Goal: Task Accomplishment & Management: Manage account settings

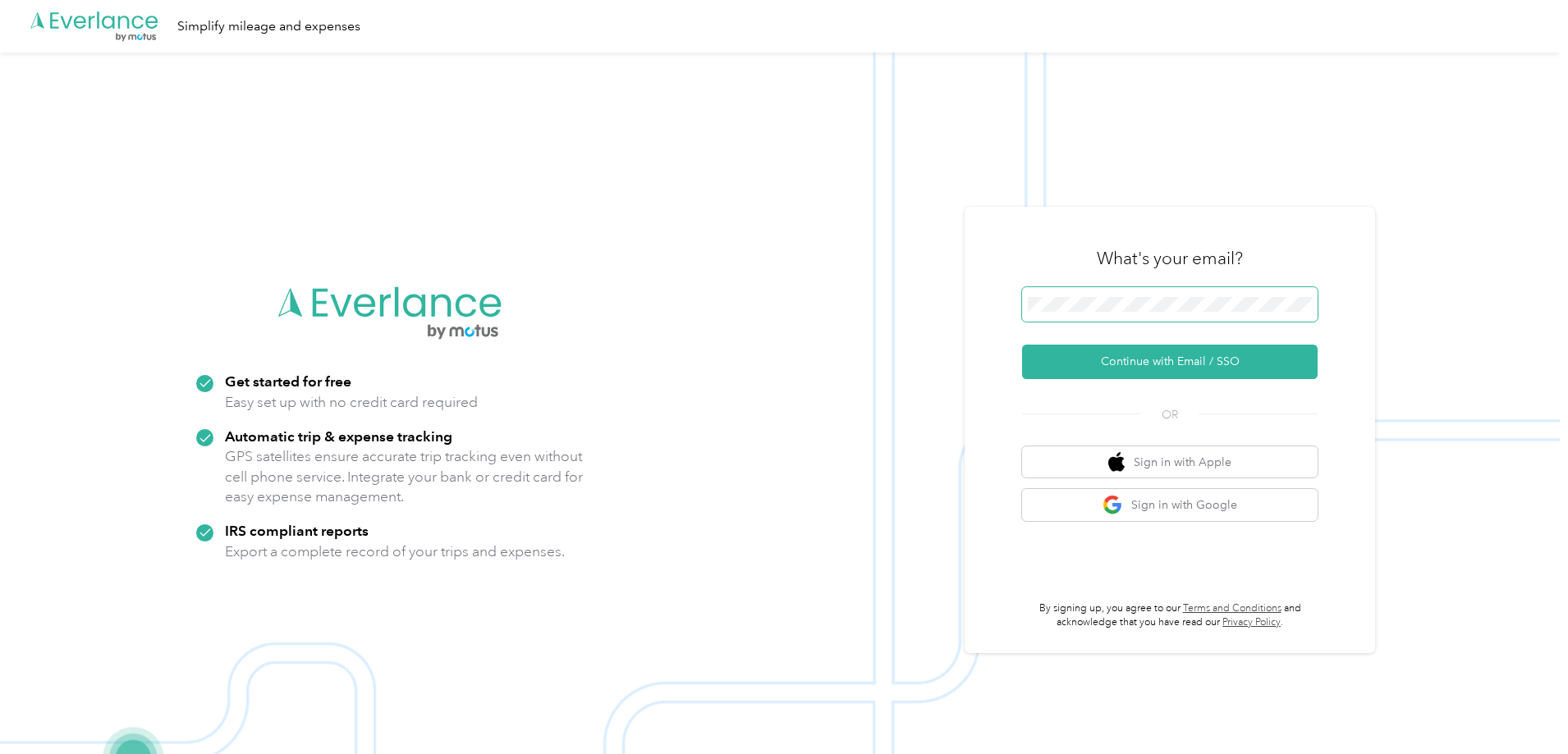
click at [1168, 292] on span at bounding box center [1169, 305] width 296 height 35
click at [1138, 355] on button "Continue with Email / SSO" at bounding box center [1169, 362] width 296 height 35
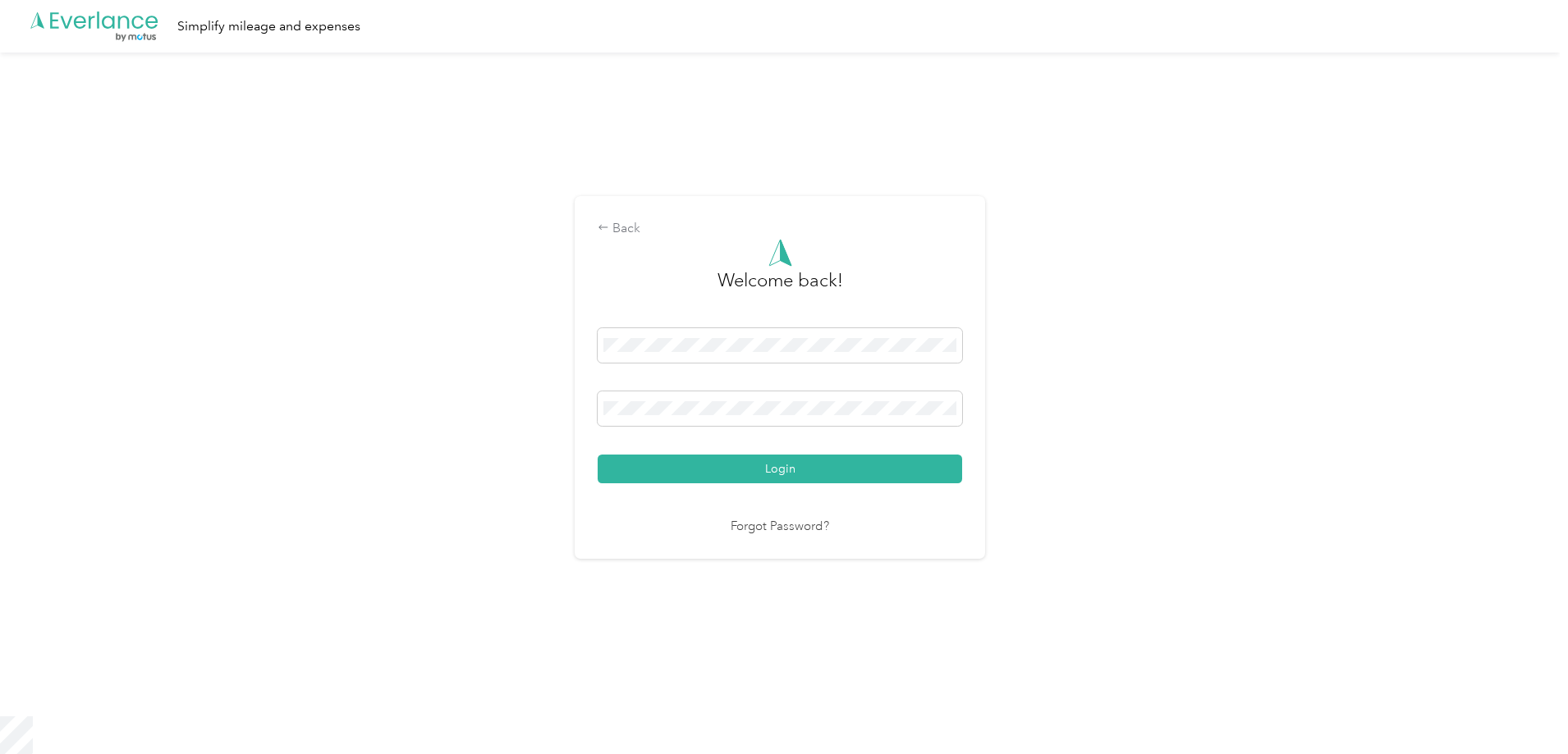
drag, startPoint x: 558, startPoint y: 403, endPoint x: 586, endPoint y: 403, distance: 28.0
click at [570, 403] on div "Back Welcome back! Login Forgot Password?" at bounding box center [780, 384] width 1560 height 663
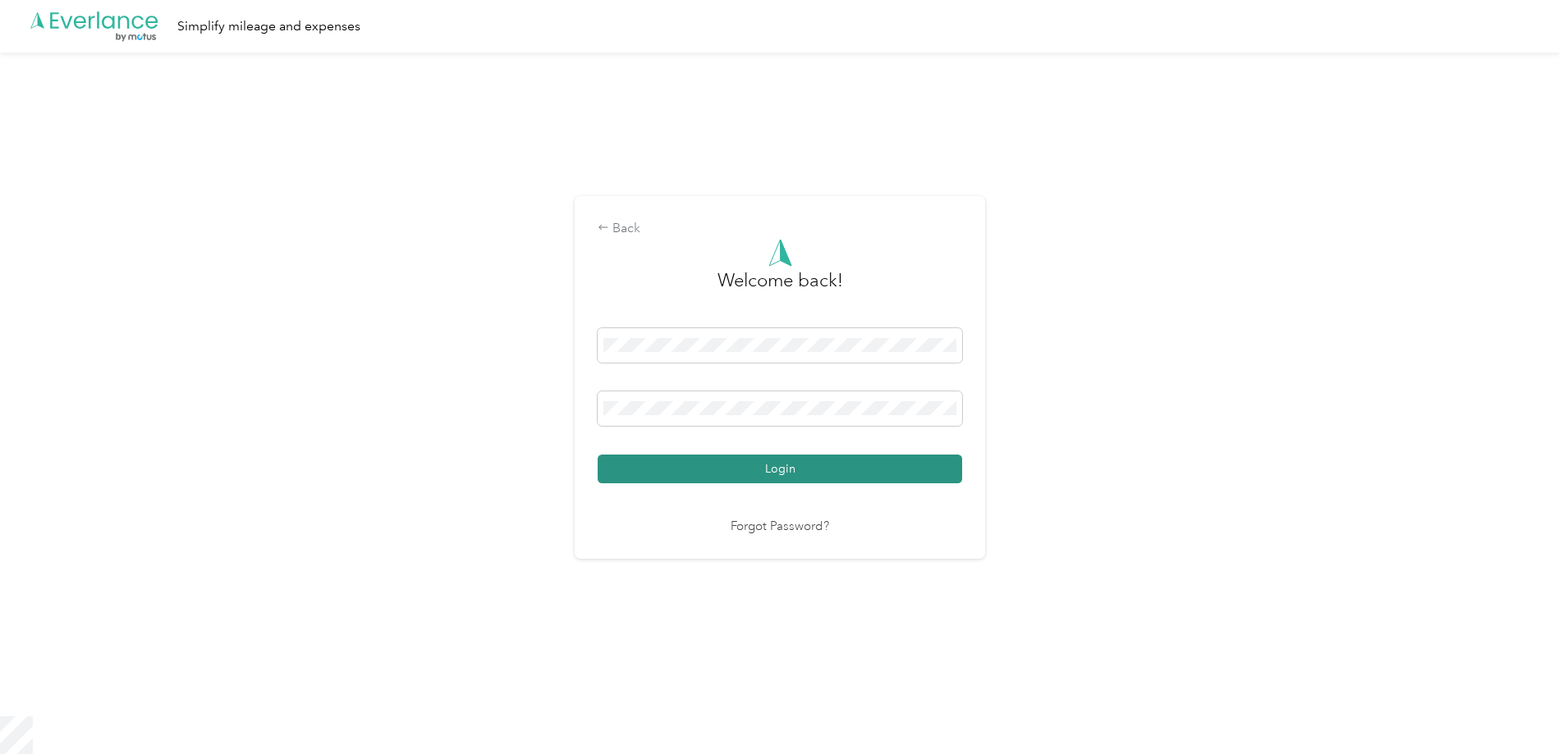
click at [707, 454] on div "Login" at bounding box center [780, 406] width 365 height 155
click at [707, 454] on button "Login" at bounding box center [780, 468] width 365 height 29
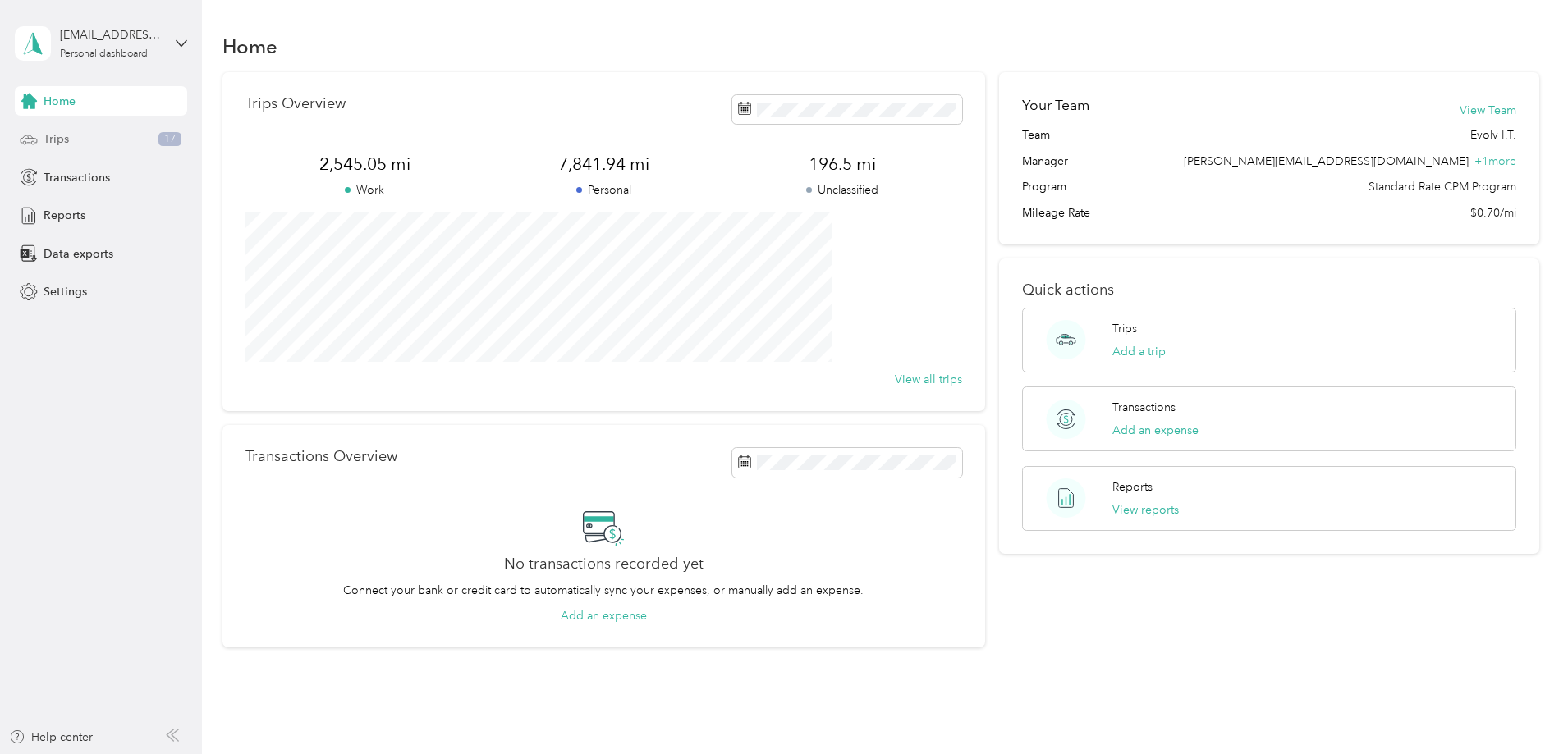
click at [95, 147] on div "Trips 17" at bounding box center [100, 140] width 172 height 30
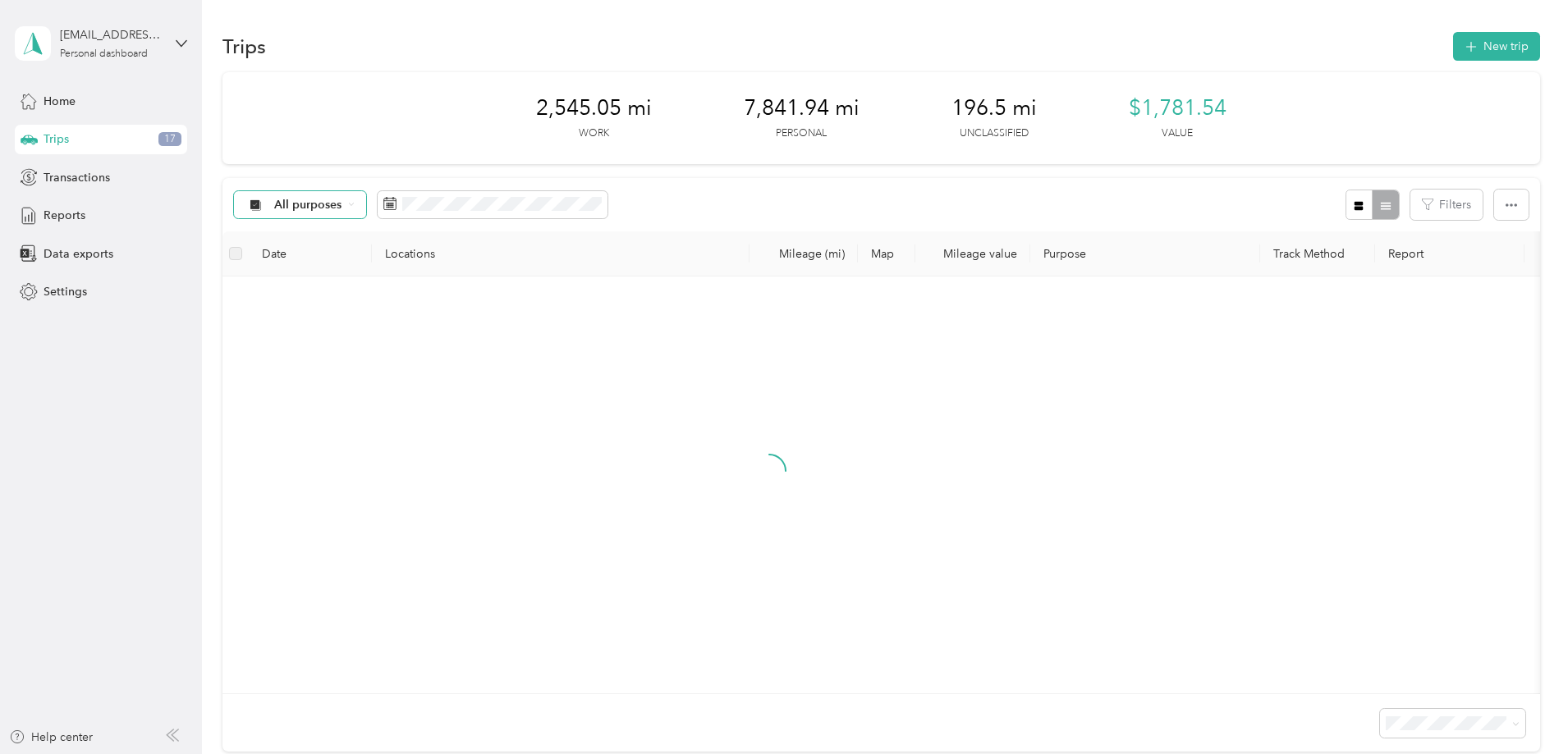
click at [343, 204] on span "All purposes" at bounding box center [308, 205] width 68 height 12
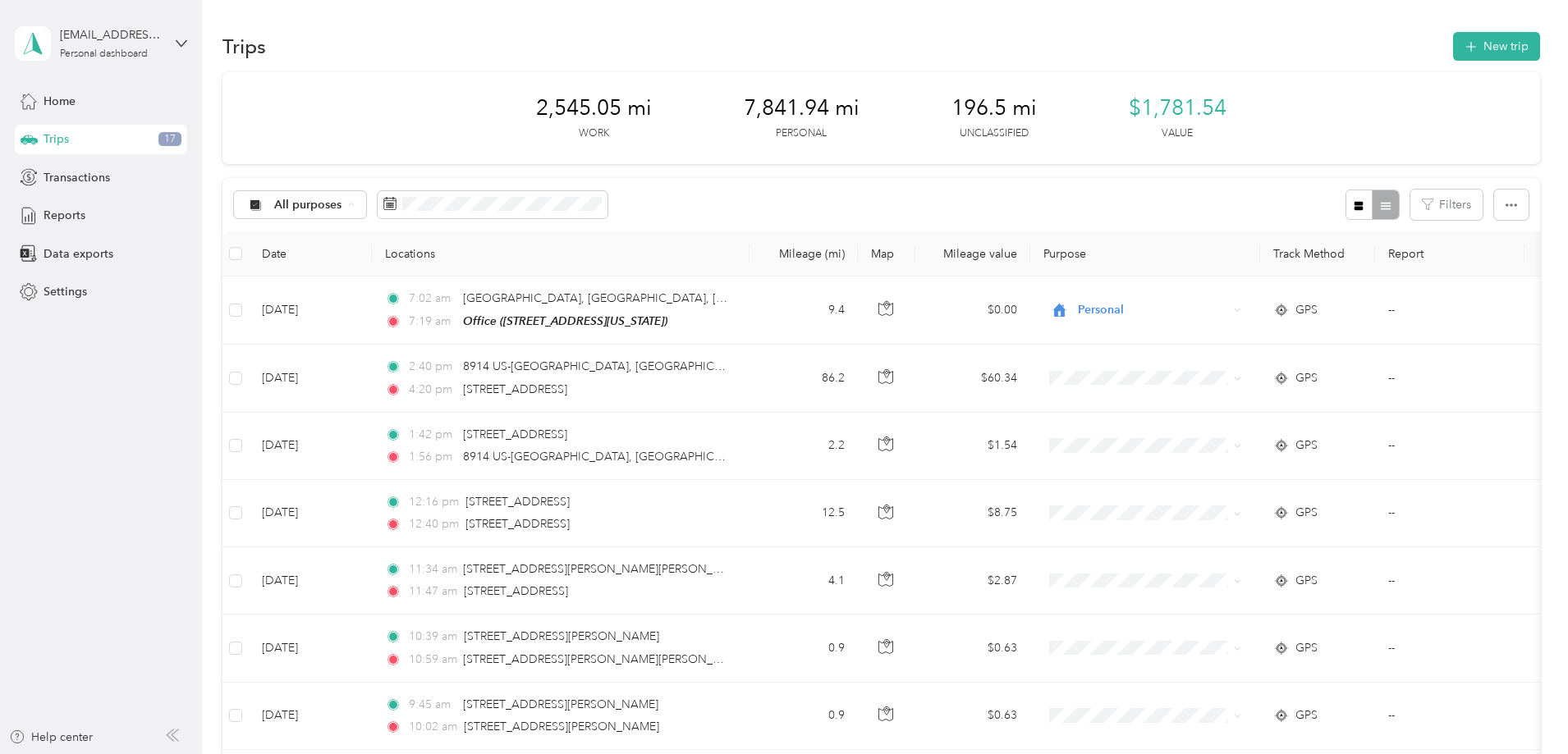
click at [406, 261] on span "Unclassified" at bounding box center [423, 263] width 80 height 17
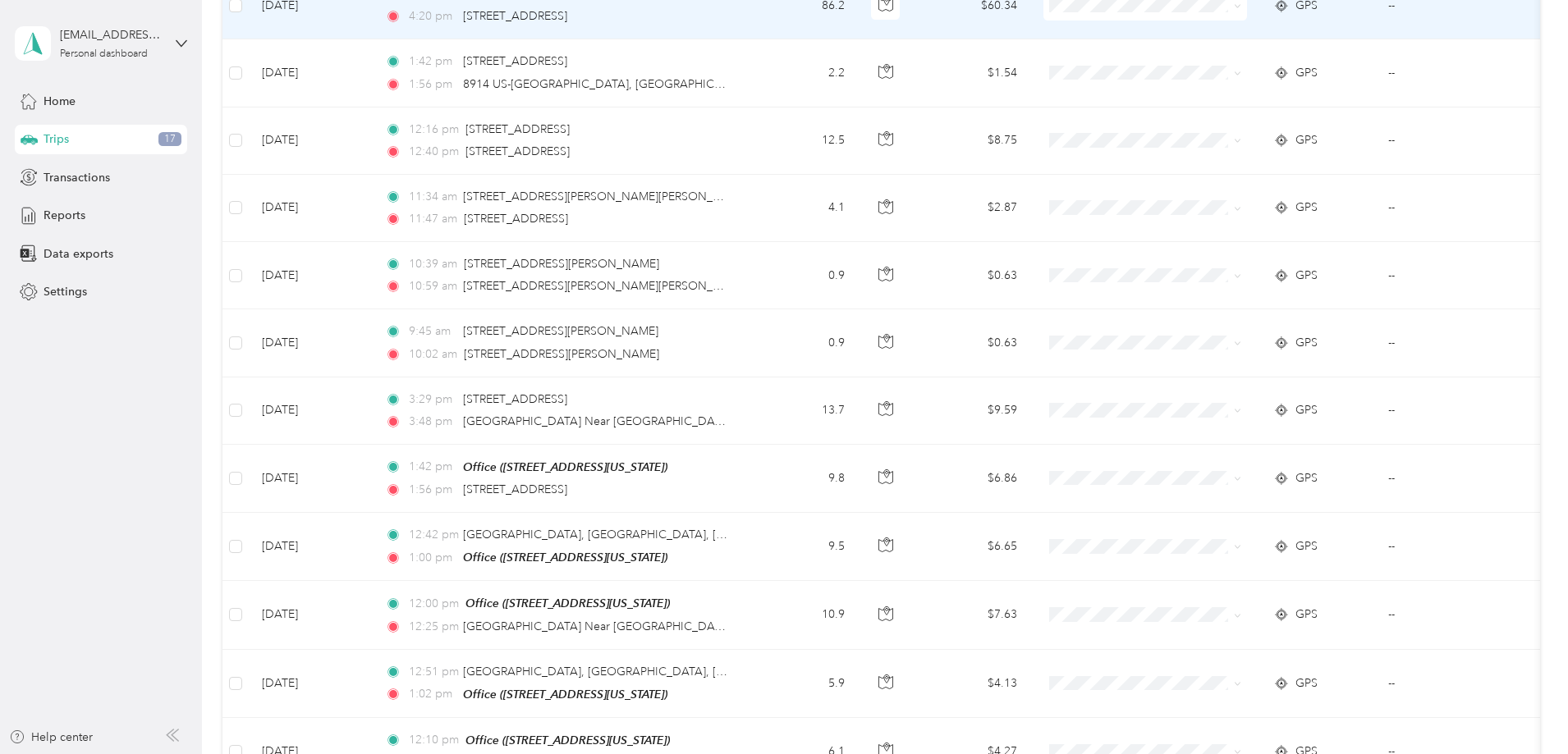
scroll to position [966, 0]
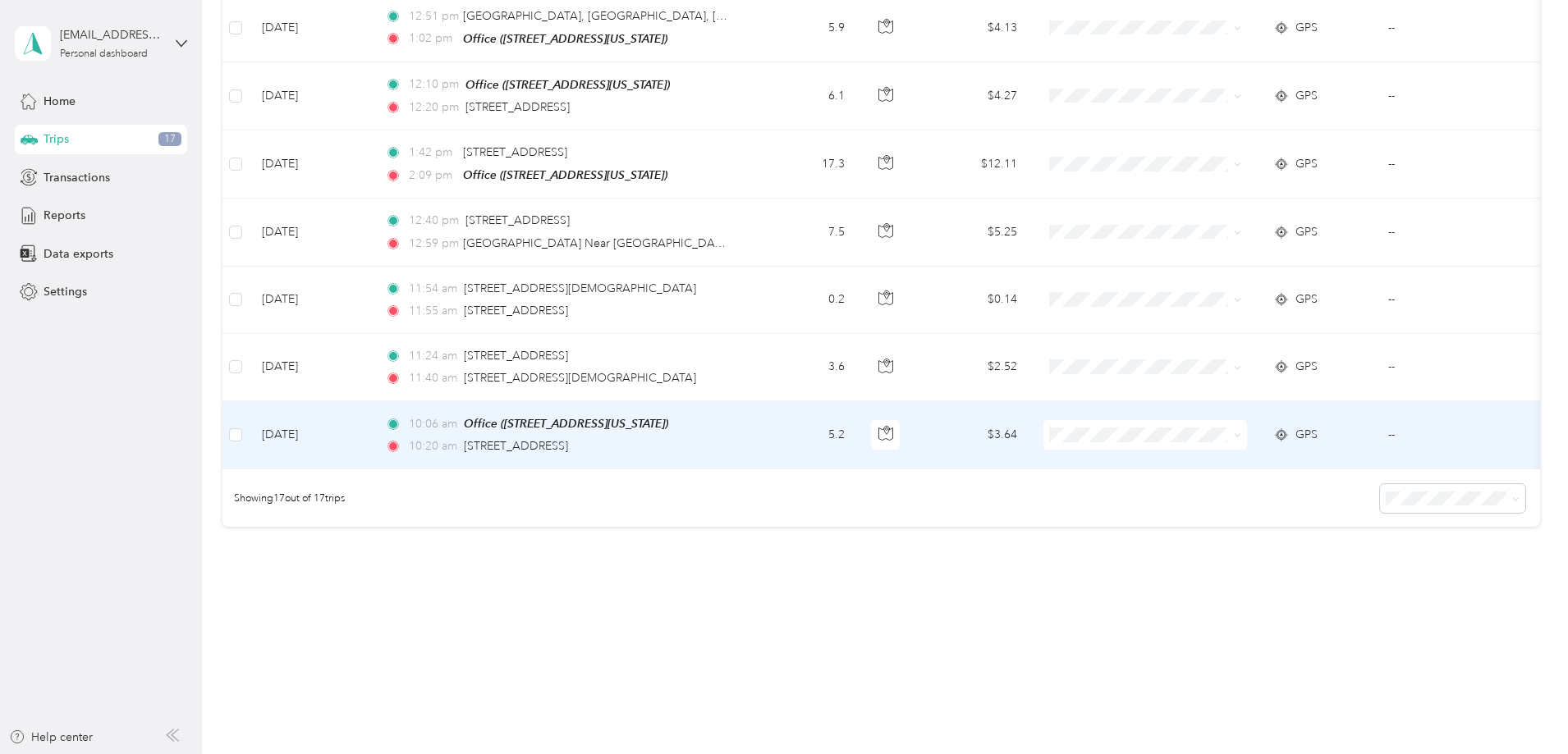
click at [372, 426] on td "[DATE]" at bounding box center [310, 435] width 124 height 68
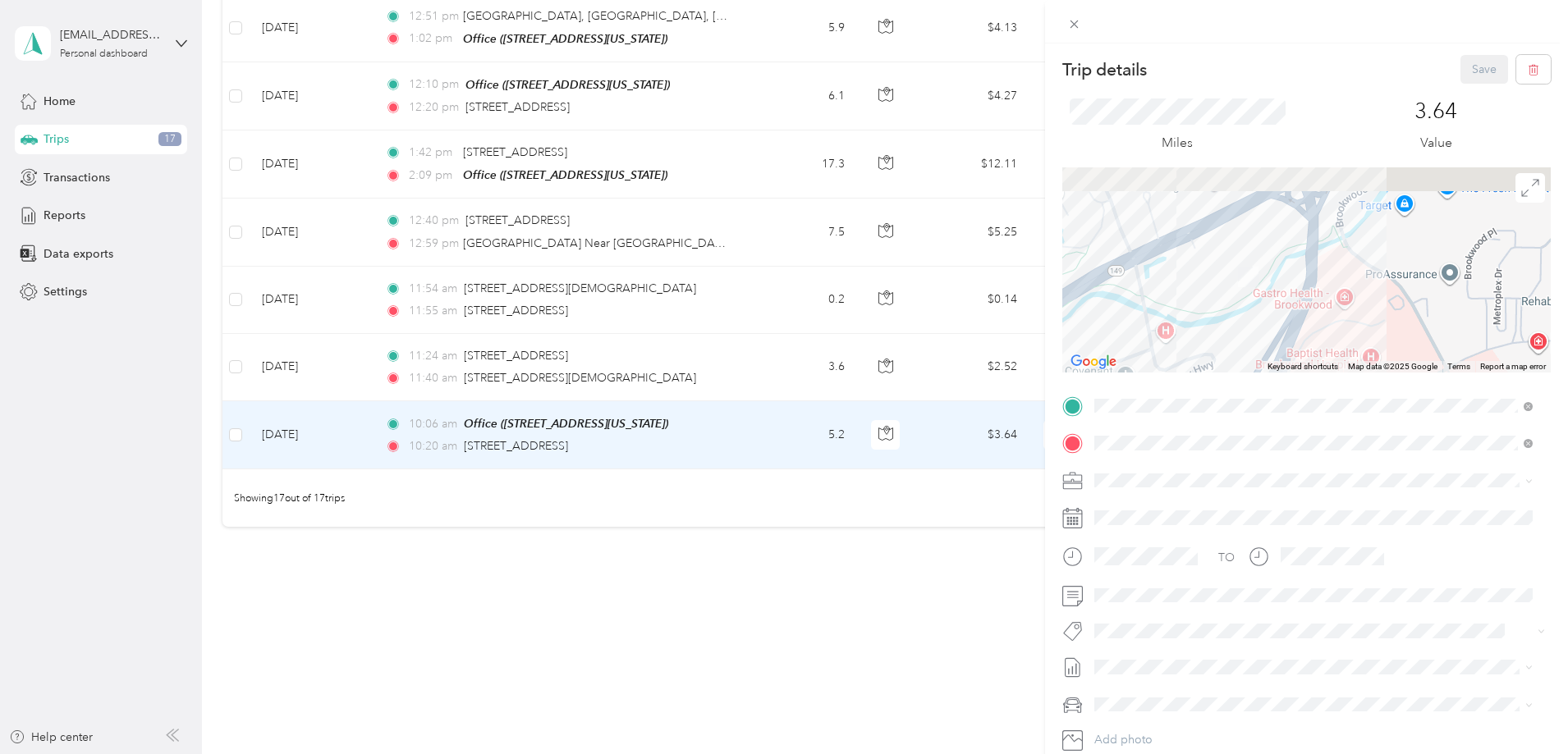
drag, startPoint x: 1331, startPoint y: 240, endPoint x: 1254, endPoint y: 367, distance: 148.5
click at [1254, 367] on div "Keyboard shortcuts Map Data Map data ©2025 Google Map data ©2025 Google 100 m C…" at bounding box center [1306, 269] width 488 height 205
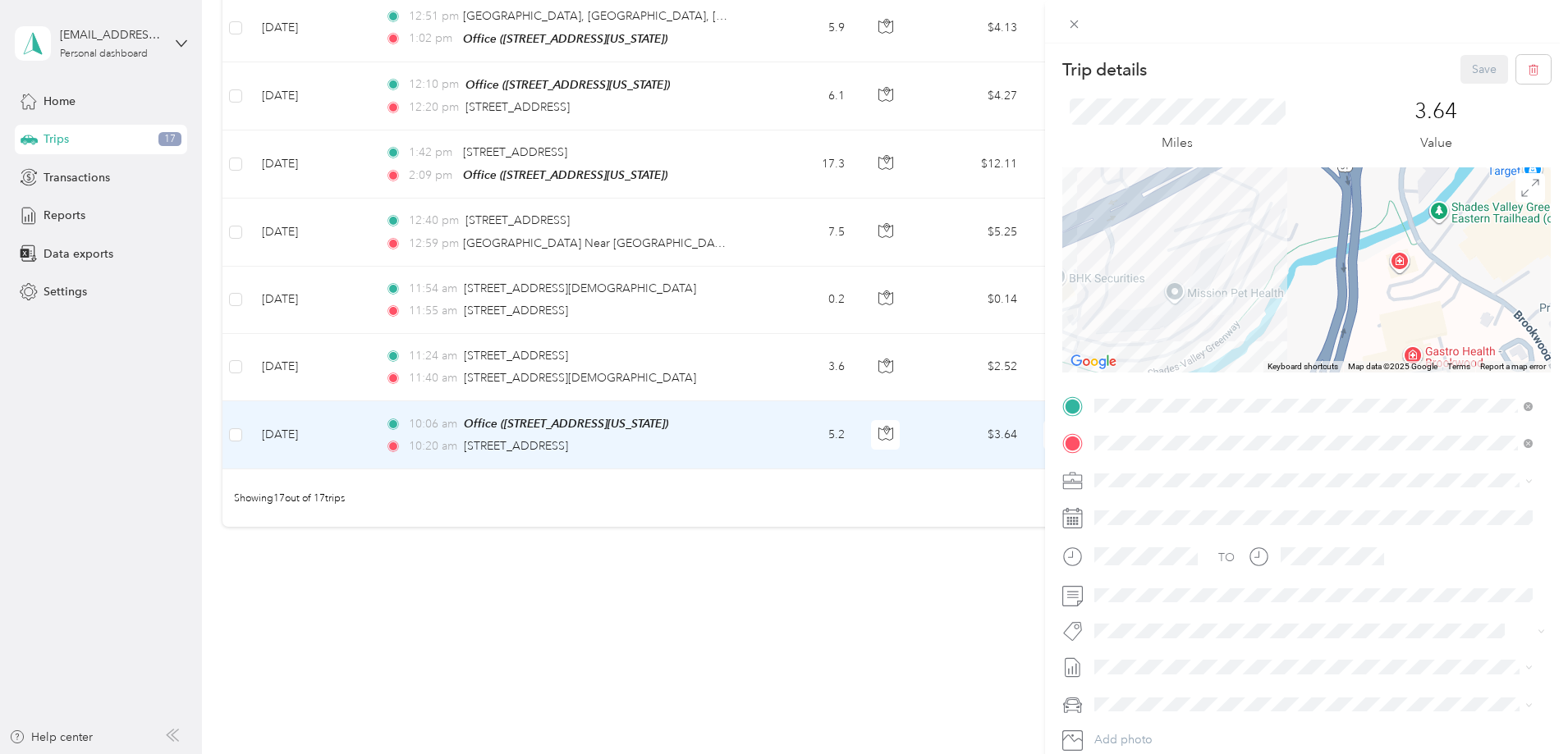
click at [1131, 508] on div "Evolv I.T." at bounding box center [1314, 500] width 427 height 17
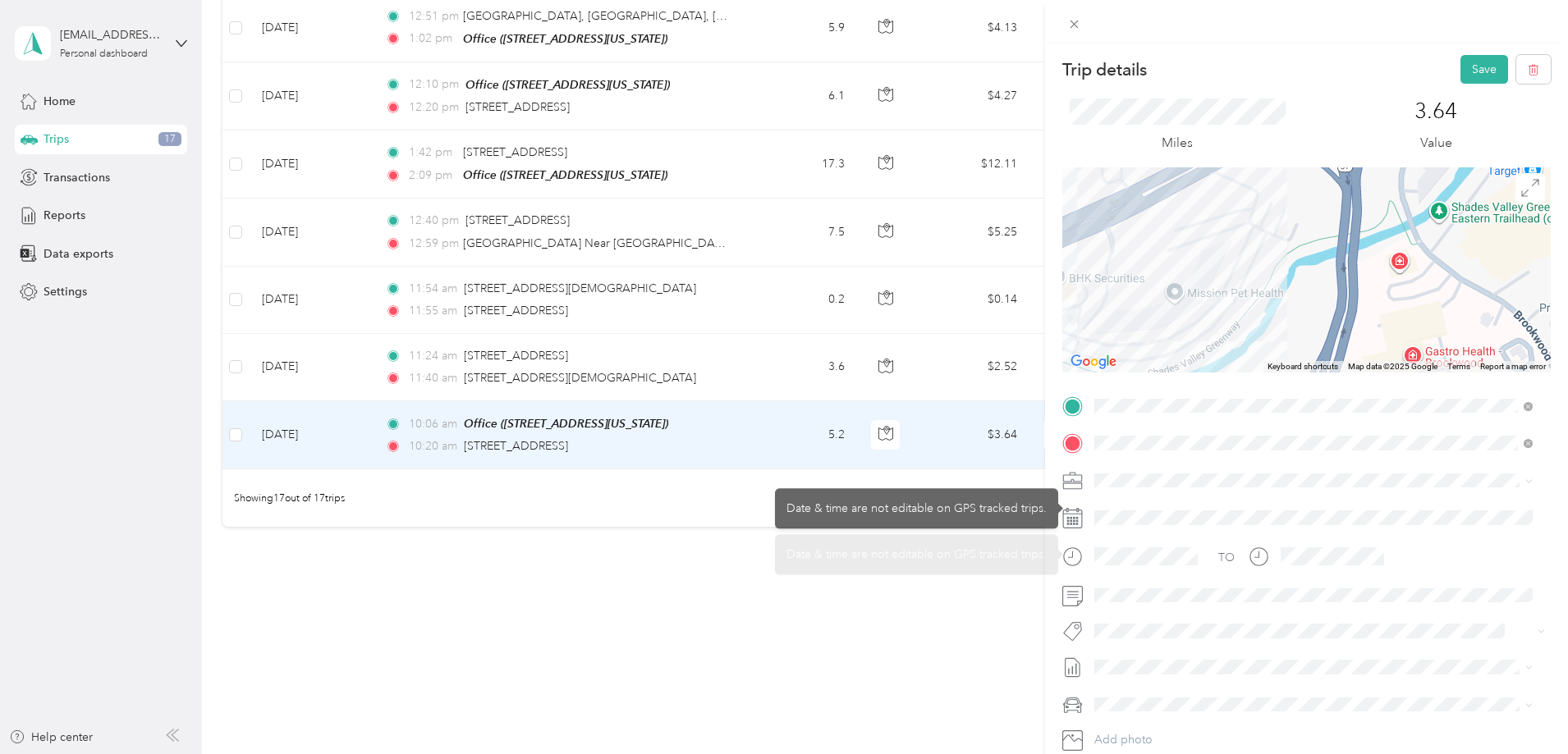
click at [1126, 608] on div "TO Add photo" at bounding box center [1306, 590] width 488 height 396
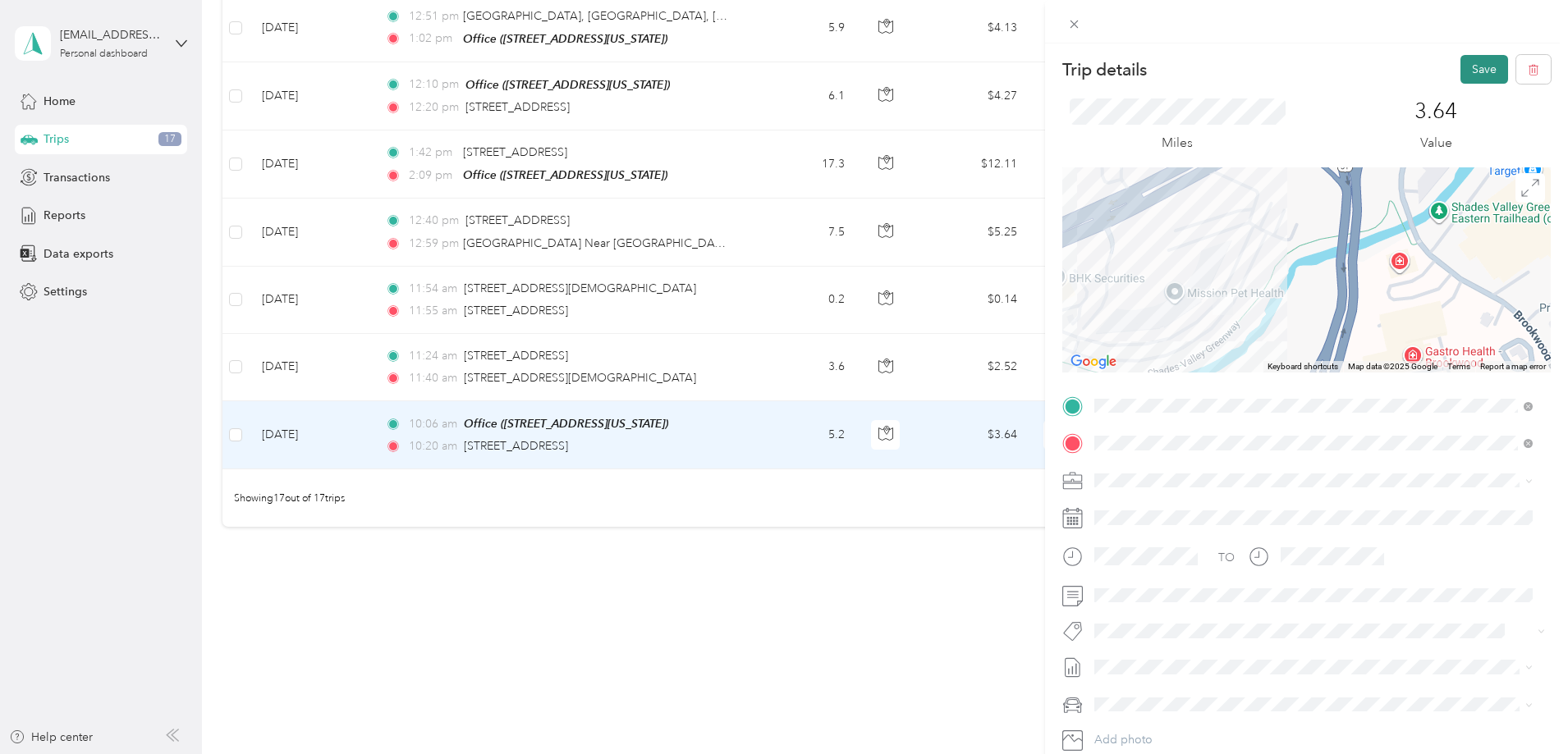
click at [1468, 69] on button "Save" at bounding box center [1484, 69] width 48 height 29
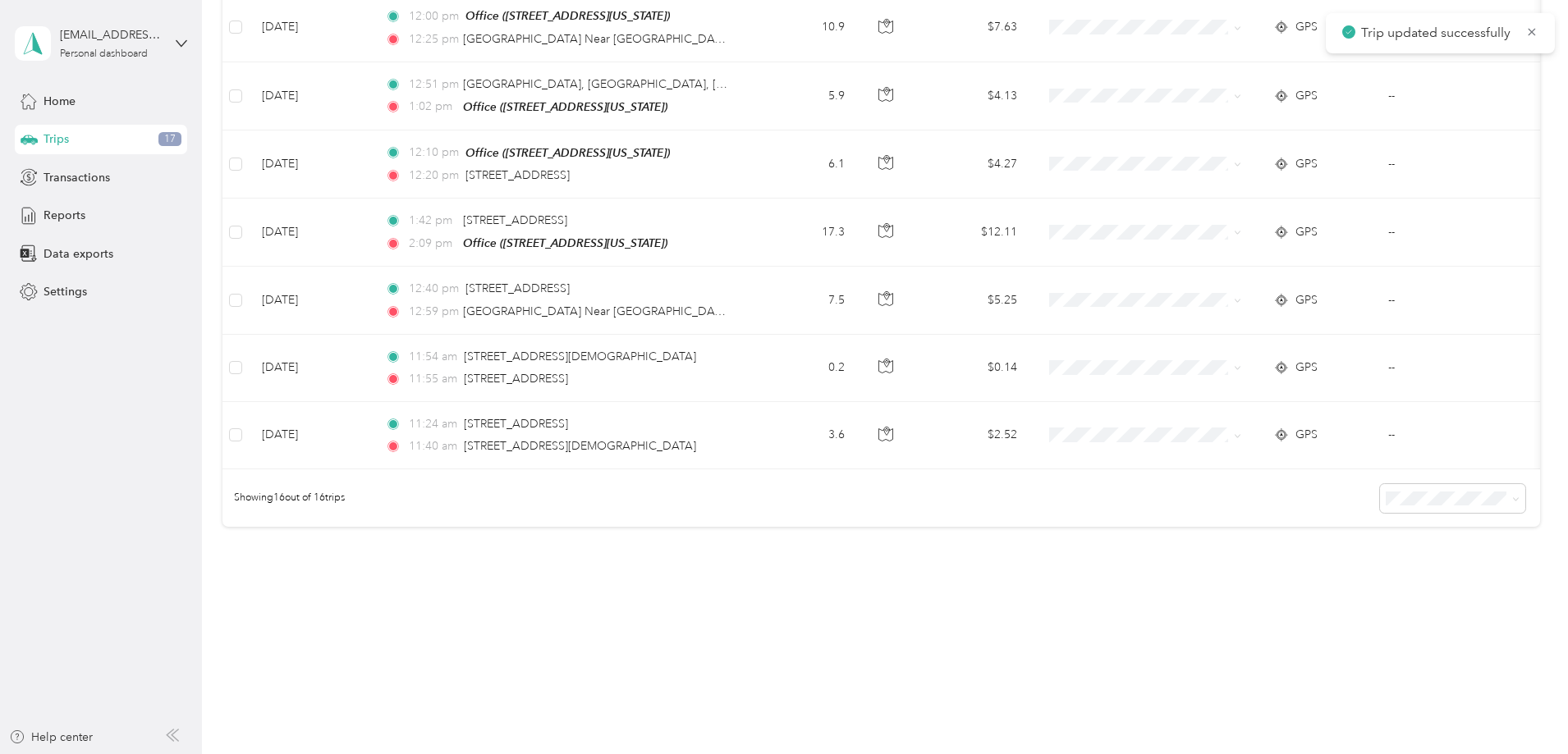
scroll to position [899, 0]
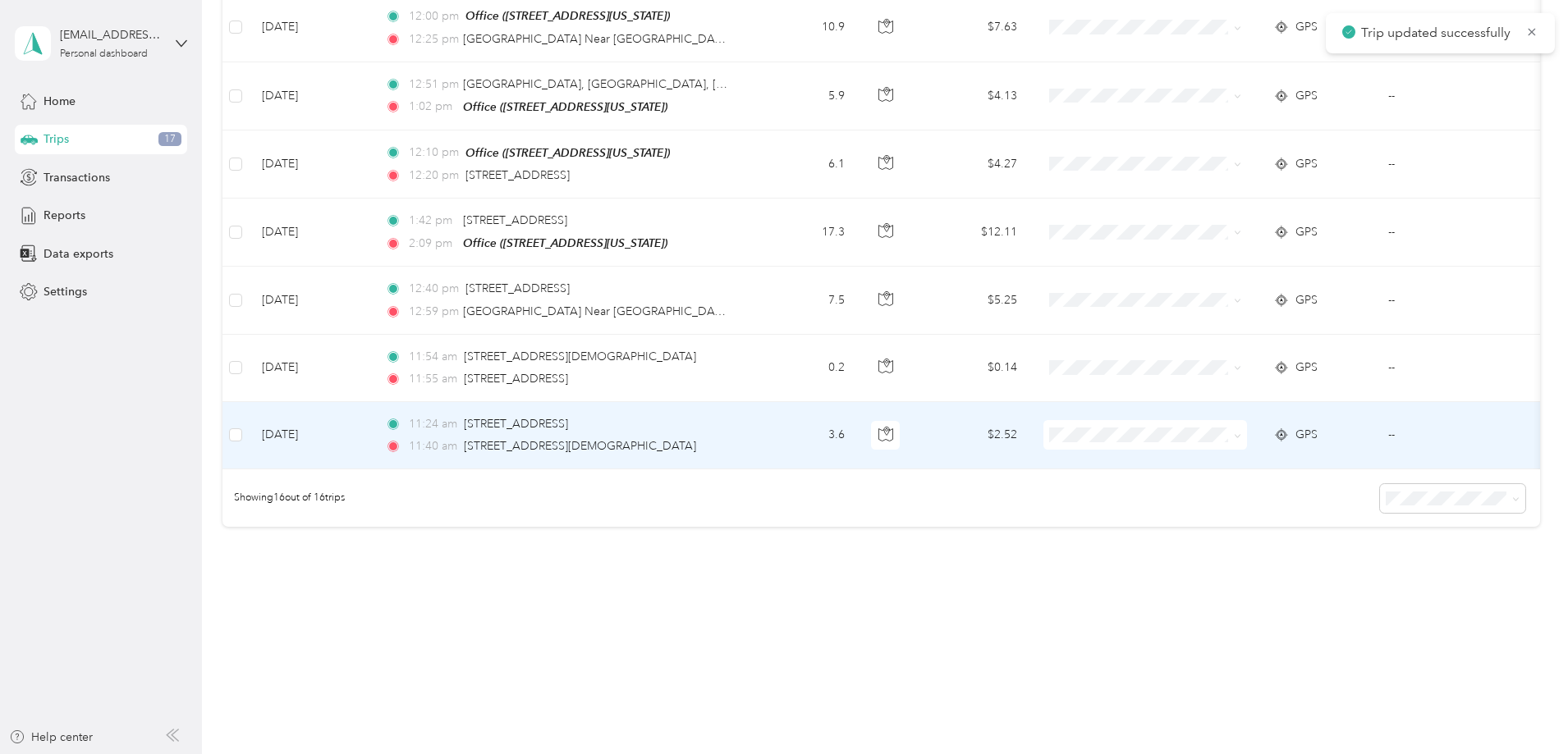
click at [372, 417] on td "[DATE]" at bounding box center [310, 435] width 124 height 67
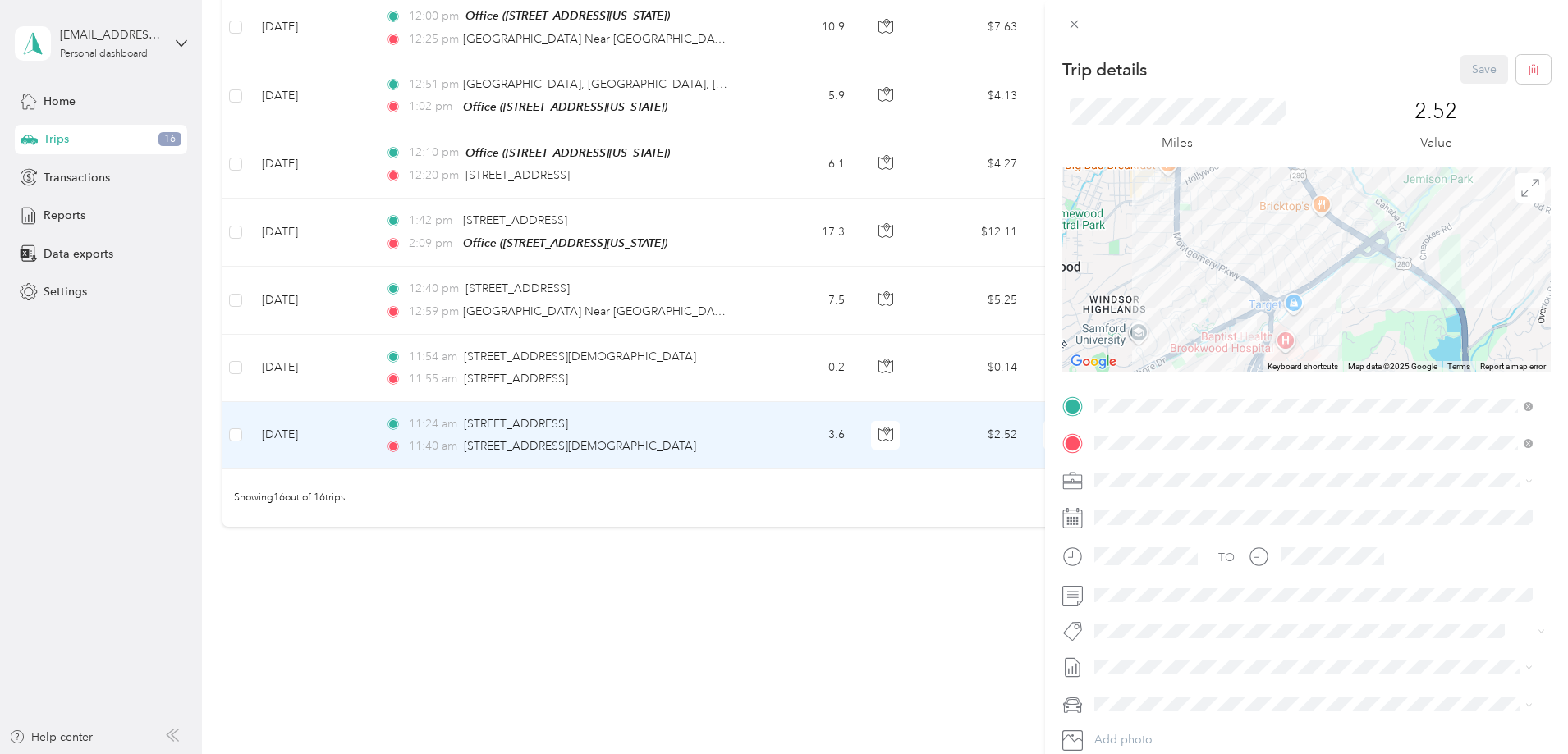
drag, startPoint x: 1365, startPoint y: 285, endPoint x: 1264, endPoint y: 367, distance: 130.1
click at [1268, 369] on div "Keyboard shortcuts Map Data Map data ©2025 Google Map data ©2025 Google 500 m C…" at bounding box center [1306, 269] width 488 height 205
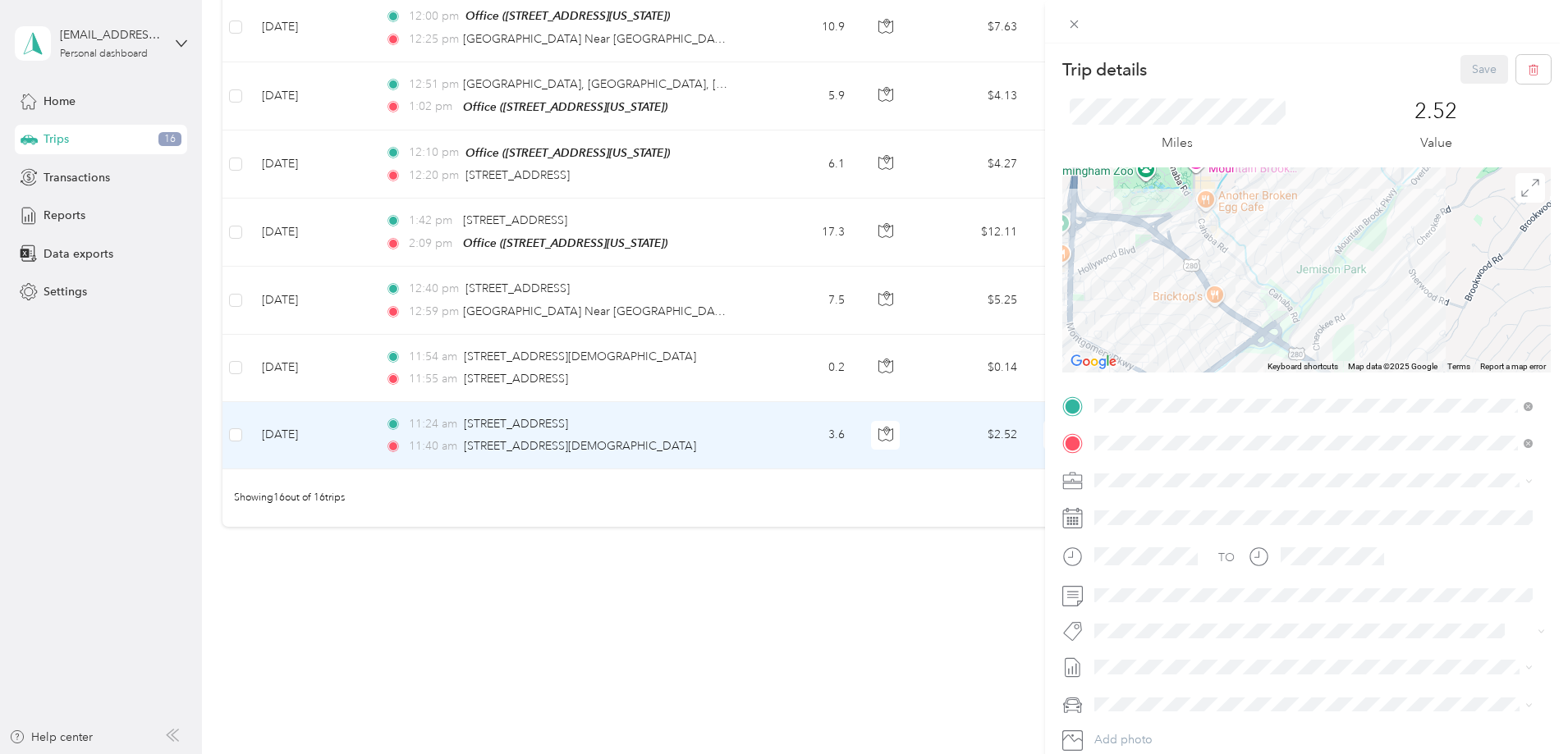
drag, startPoint x: 1307, startPoint y: 225, endPoint x: 1169, endPoint y: 347, distance: 184.2
click at [1169, 347] on div at bounding box center [1306, 269] width 488 height 205
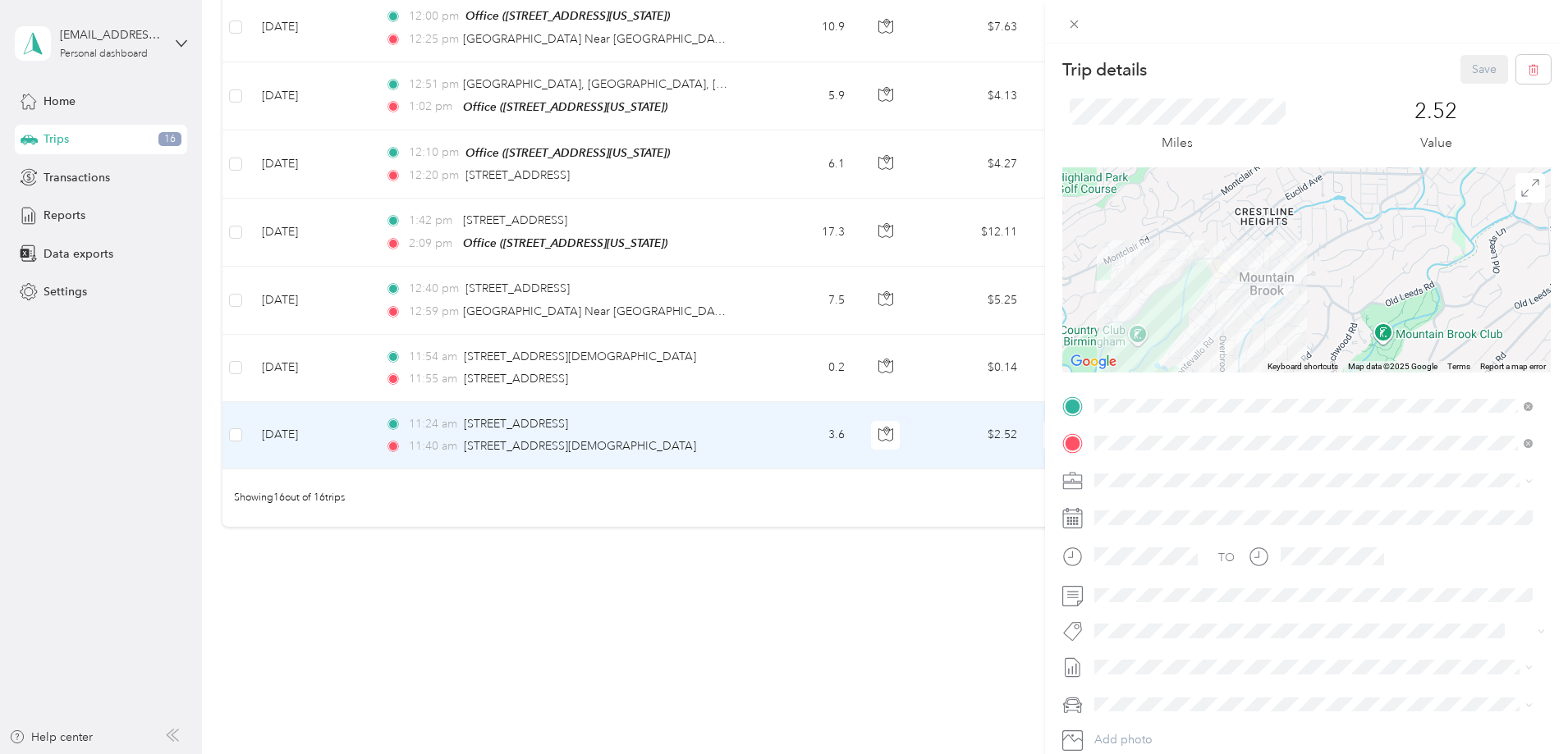
drag, startPoint x: 1099, startPoint y: 299, endPoint x: 1355, endPoint y: 215, distance: 269.4
click at [1355, 215] on div at bounding box center [1306, 269] width 488 height 205
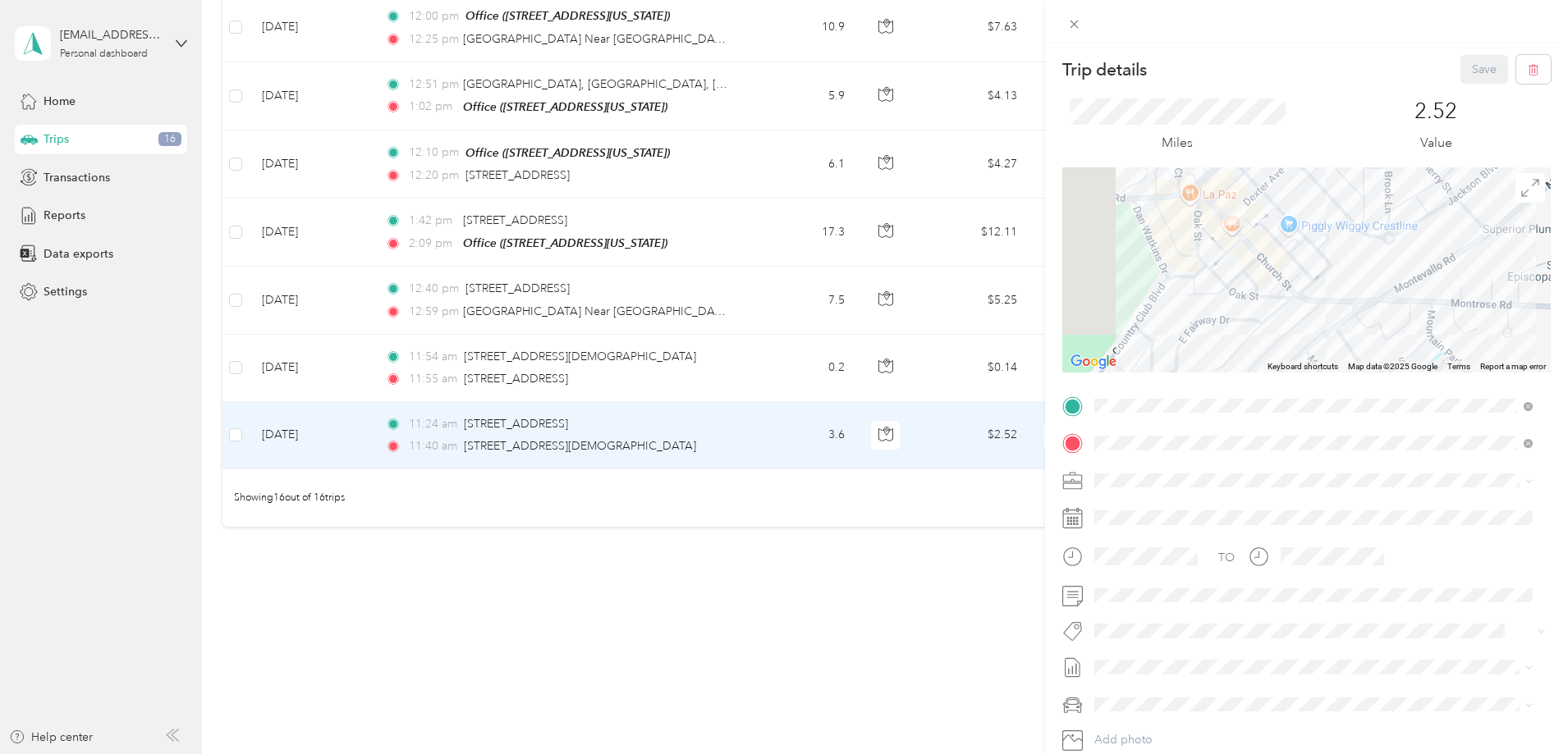
drag, startPoint x: 1164, startPoint y: 257, endPoint x: 1244, endPoint y: 269, distance: 80.9
click at [1244, 269] on div at bounding box center [1306, 269] width 488 height 205
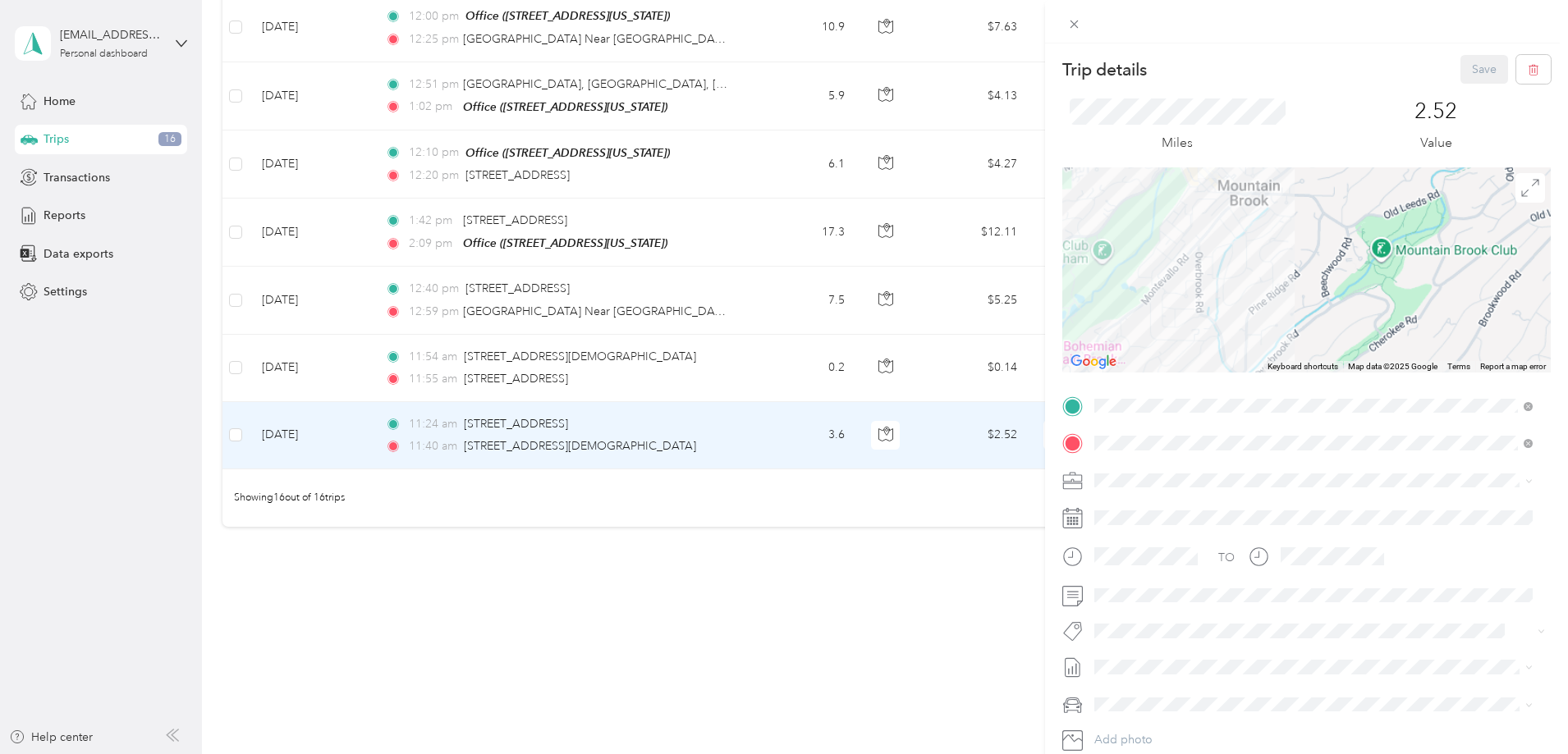
drag, startPoint x: 1206, startPoint y: 277, endPoint x: 1181, endPoint y: 202, distance: 79.1
click at [1181, 202] on div at bounding box center [1306, 269] width 488 height 205
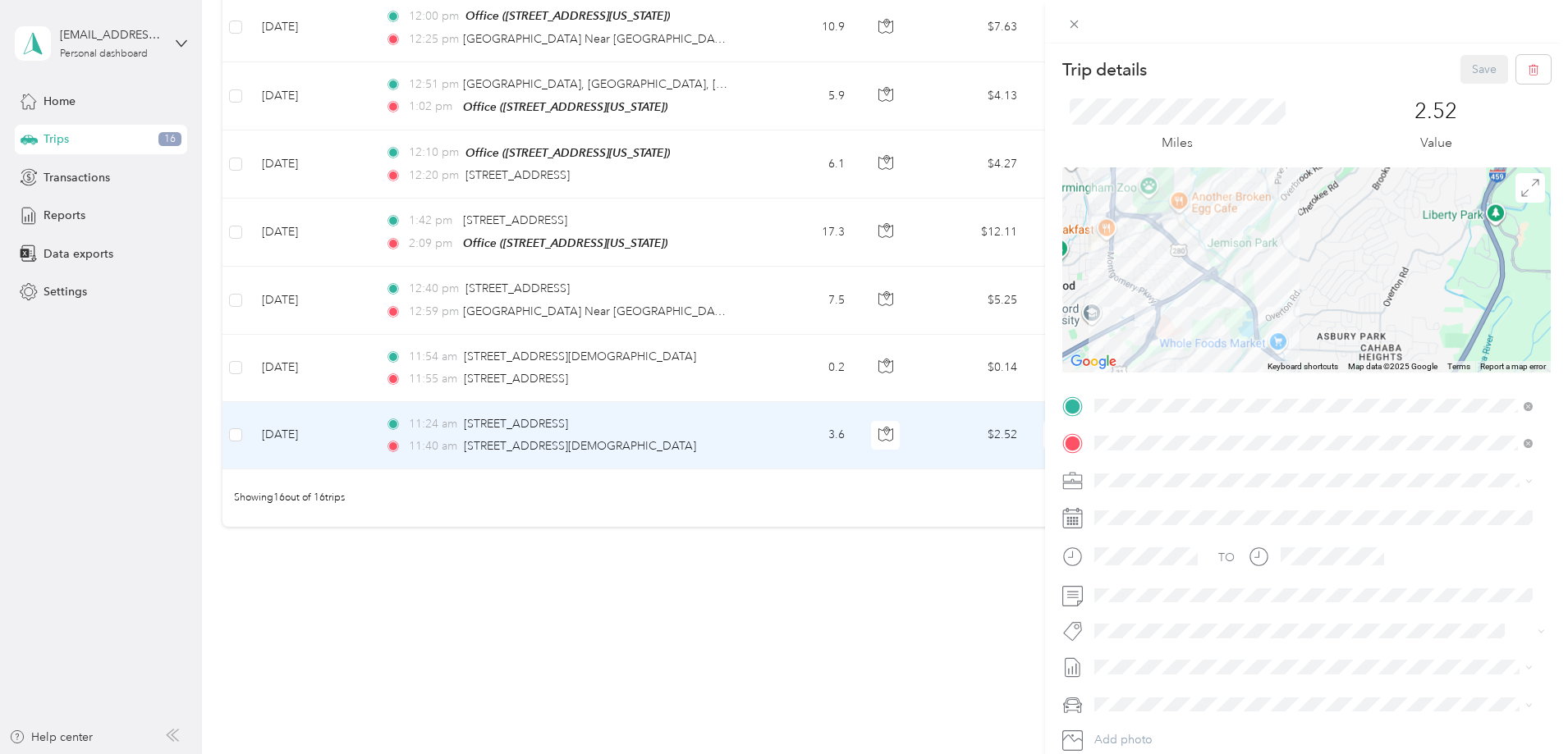
drag, startPoint x: 1162, startPoint y: 259, endPoint x: 1234, endPoint y: 196, distance: 95.7
click at [1234, 196] on div at bounding box center [1306, 269] width 488 height 205
click at [1122, 514] on li "Evolv I.T." at bounding box center [1314, 509] width 450 height 29
click at [1464, 71] on button "Save" at bounding box center [1484, 69] width 48 height 29
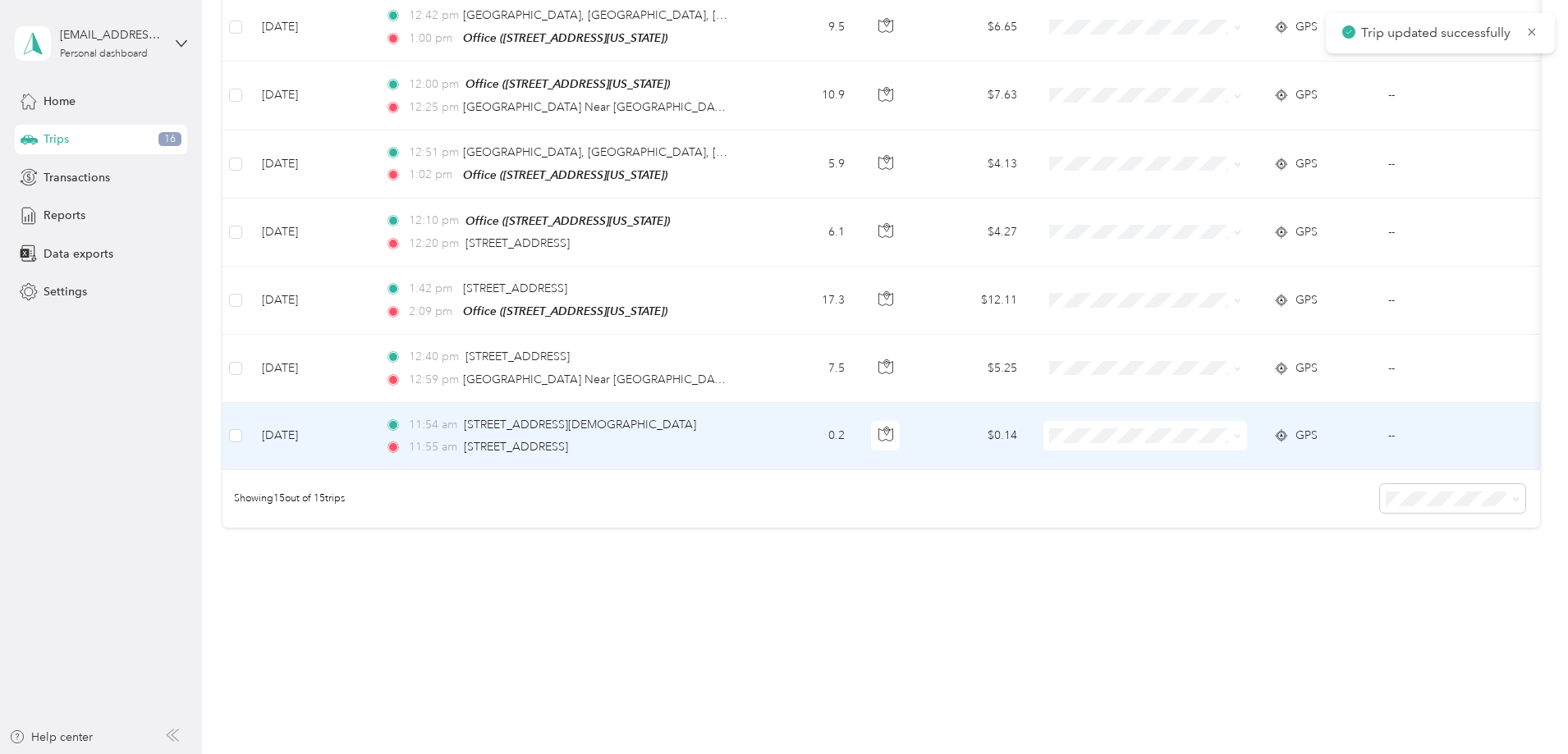
scroll to position [831, 0]
click at [372, 424] on td "[DATE]" at bounding box center [310, 436] width 124 height 67
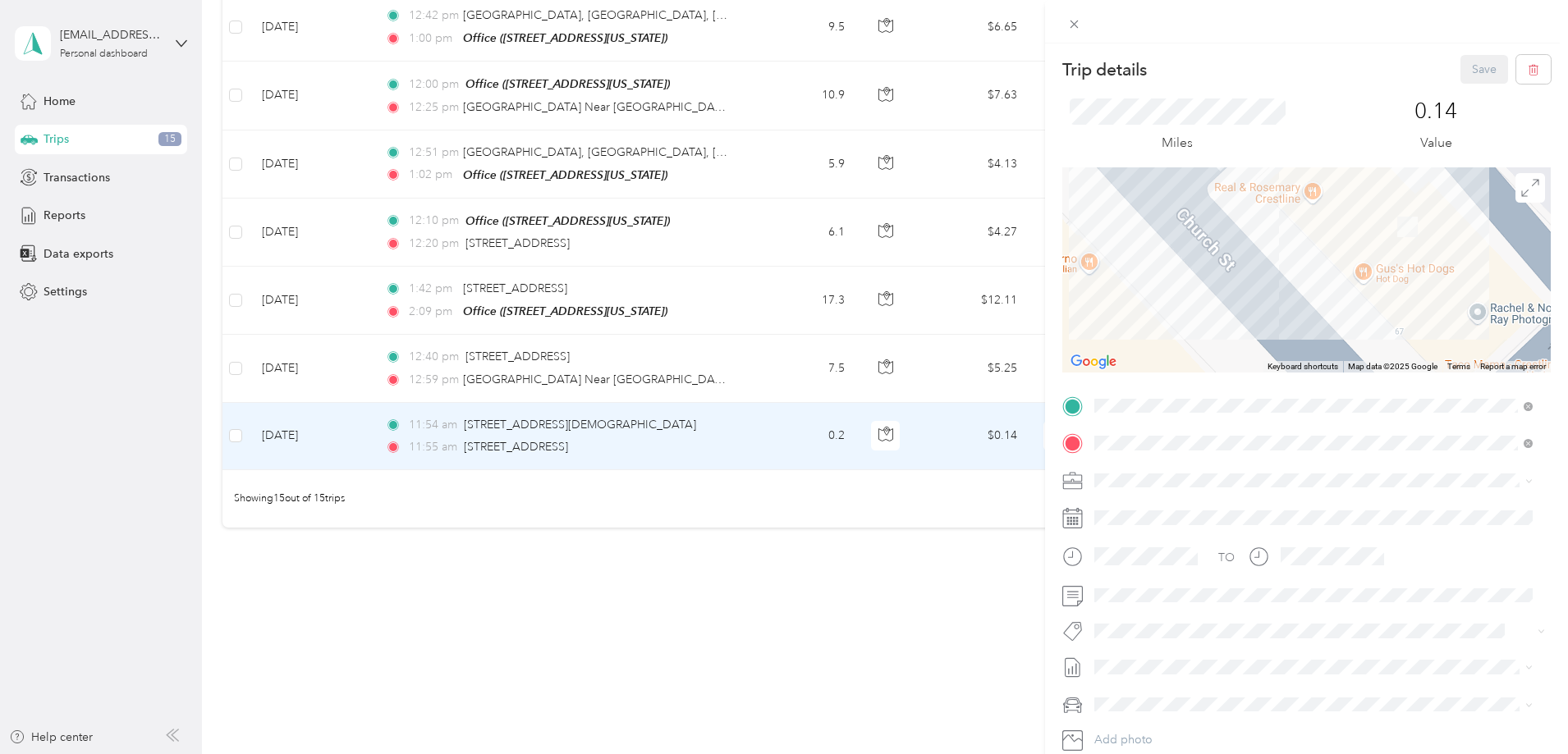
drag, startPoint x: 1311, startPoint y: 300, endPoint x: 1310, endPoint y: 245, distance: 55.0
click at [1310, 245] on div at bounding box center [1306, 269] width 488 height 205
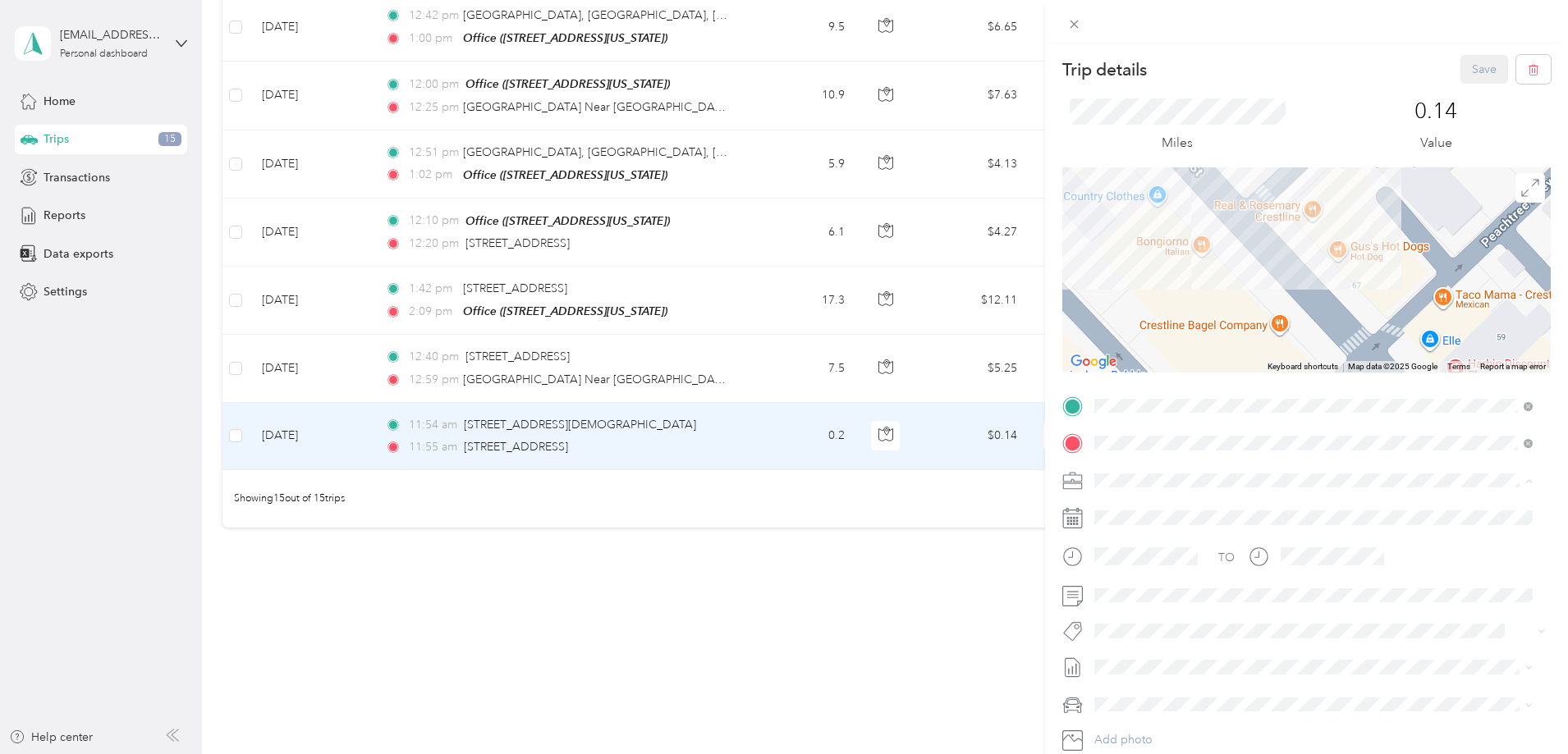
click at [1114, 508] on span "Evolv I.T." at bounding box center [1123, 509] width 46 height 14
click at [1470, 66] on button "Save" at bounding box center [1484, 69] width 48 height 29
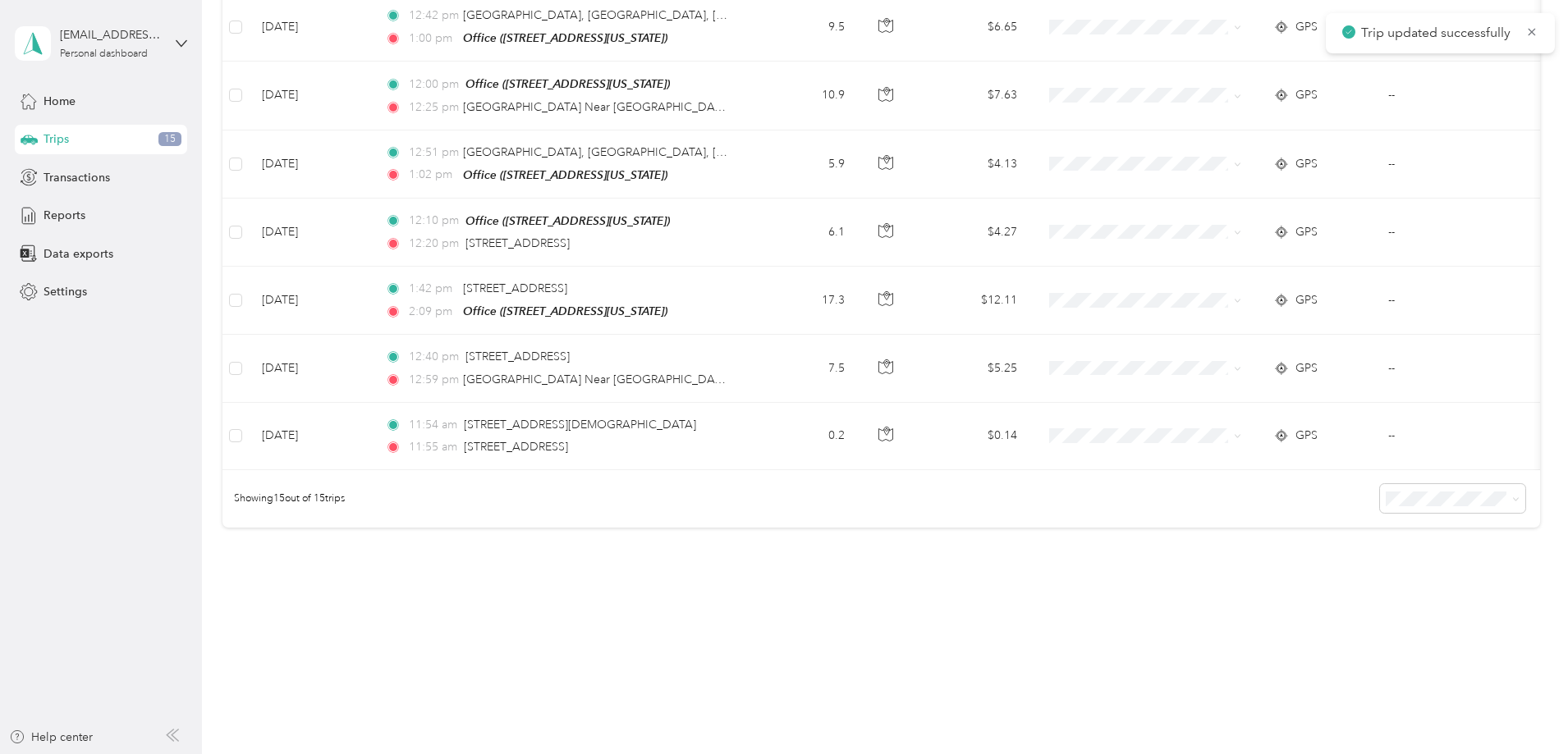
scroll to position [764, 0]
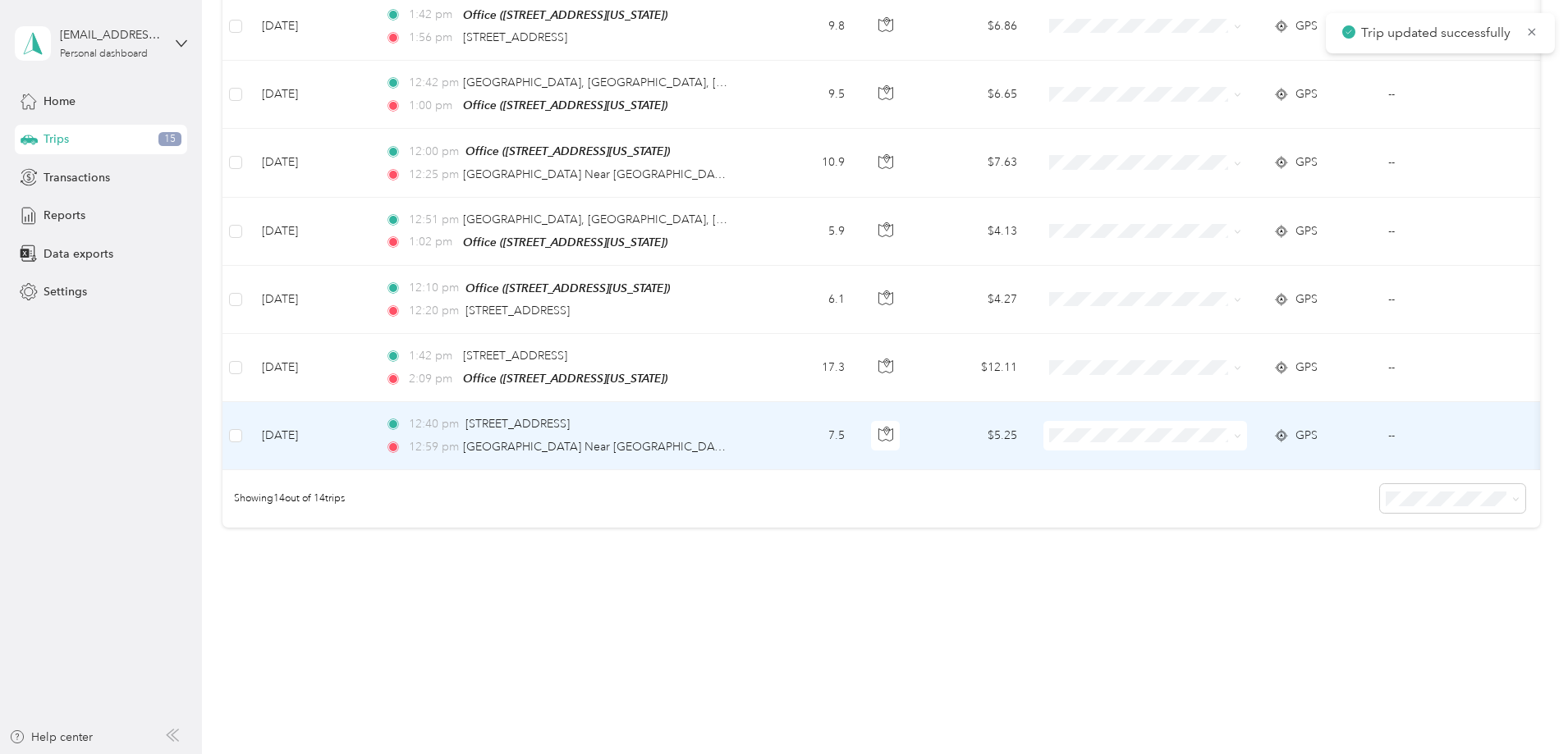
click at [372, 421] on td "[DATE]" at bounding box center [310, 435] width 124 height 67
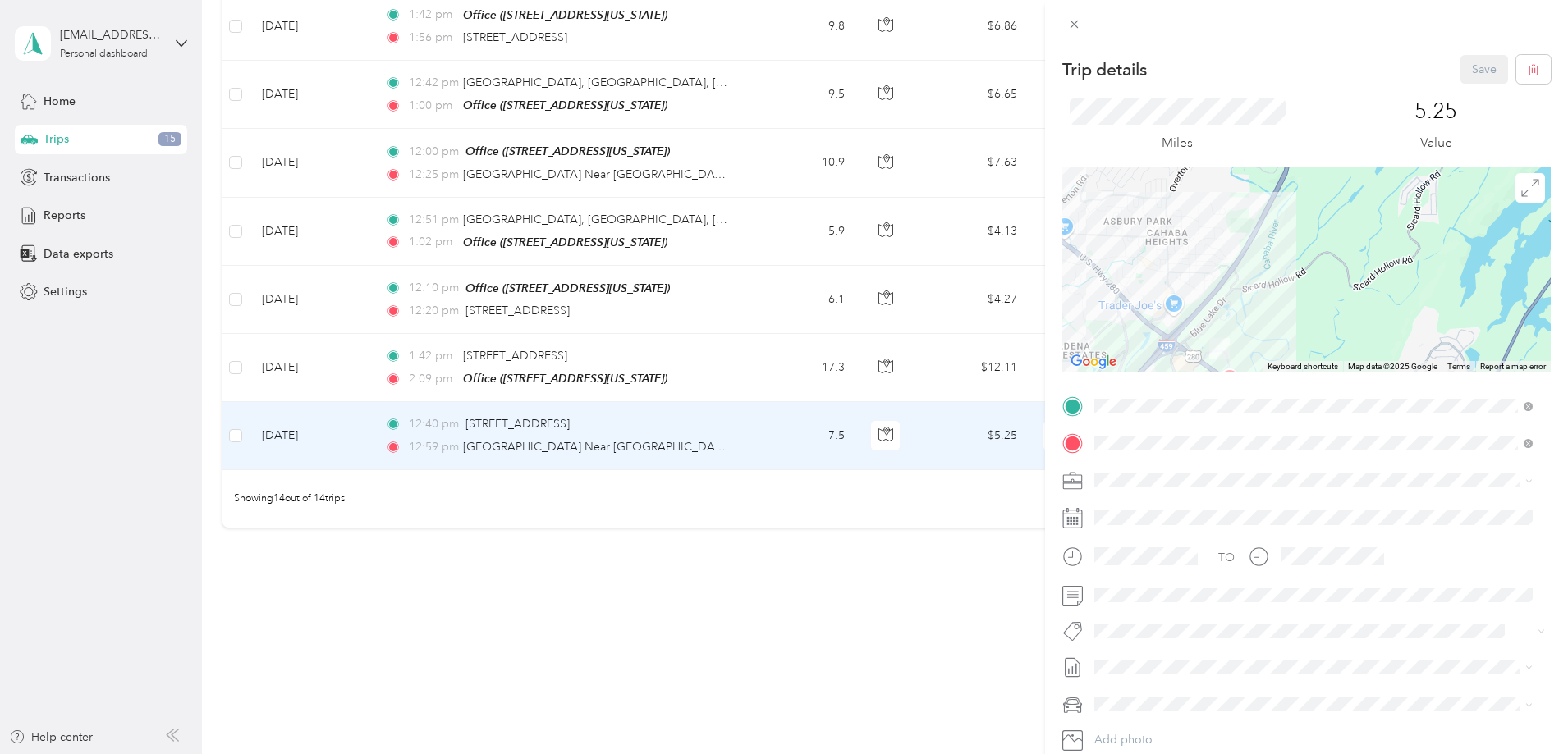
drag, startPoint x: 1318, startPoint y: 286, endPoint x: 1346, endPoint y: 148, distance: 140.8
click at [1354, 135] on div "Trip details Save This trip cannot be edited because it is either under review,…" at bounding box center [1306, 422] width 488 height 734
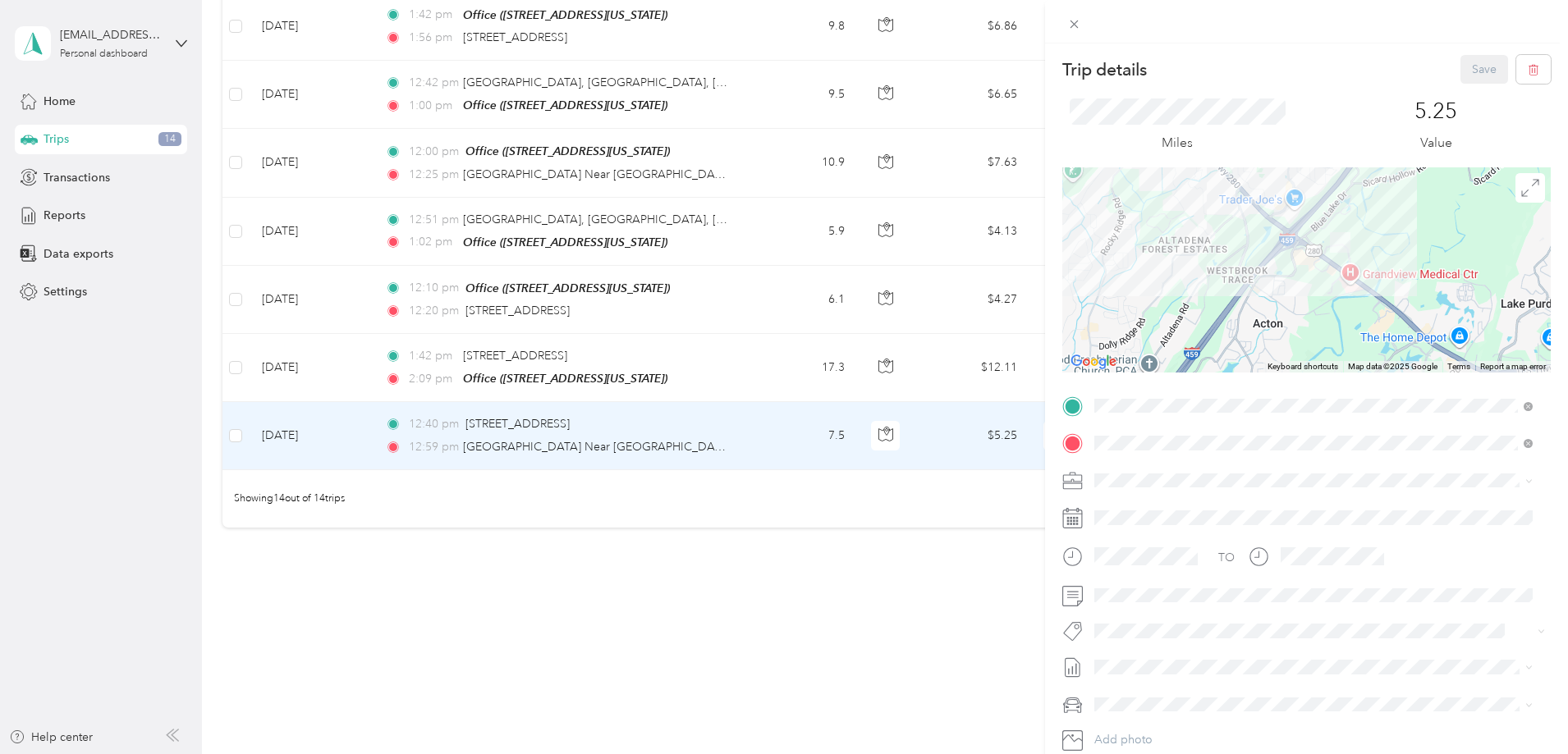
drag, startPoint x: 1257, startPoint y: 240, endPoint x: 1330, endPoint y: 236, distance: 73.1
click at [1330, 236] on img at bounding box center [1340, 242] width 21 height 21
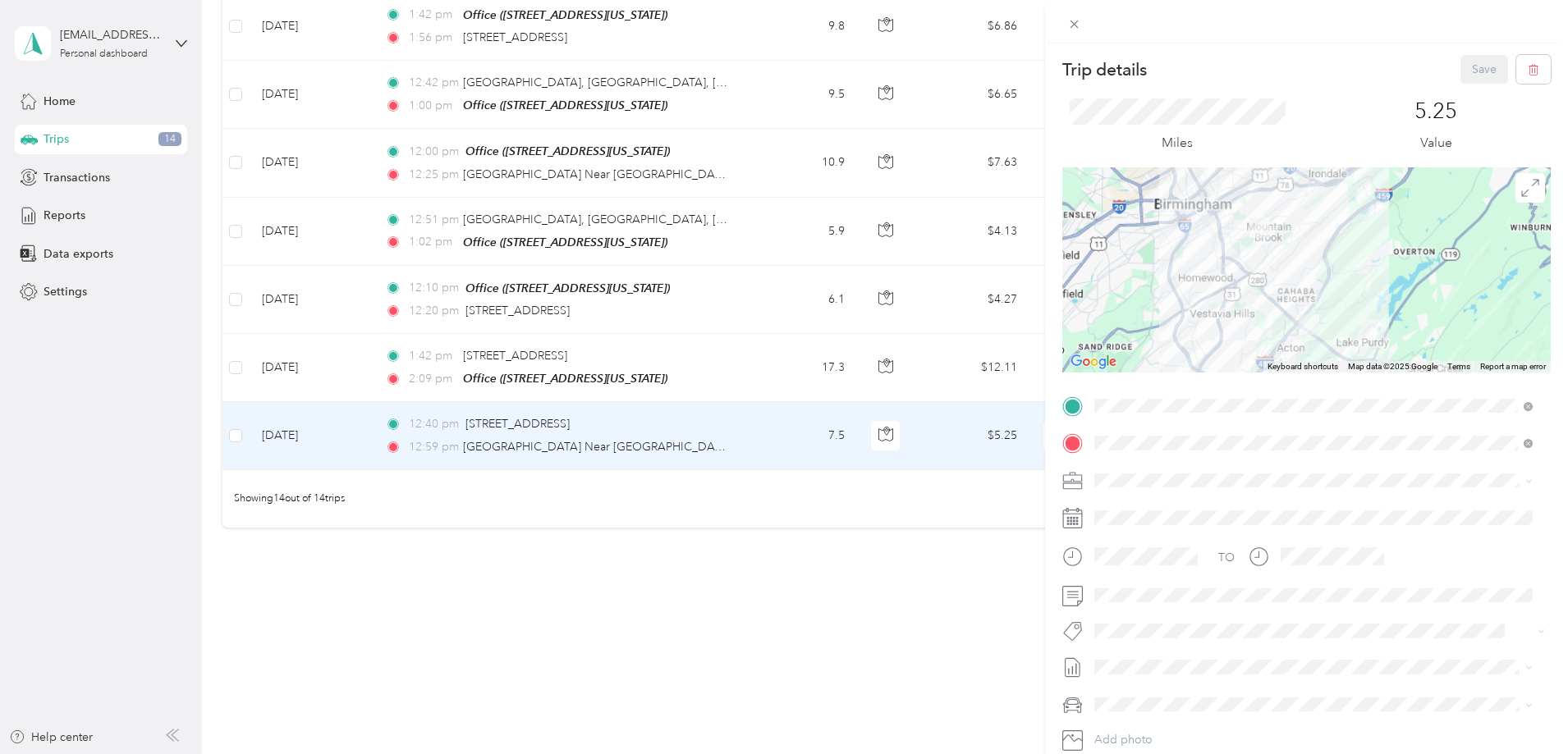
drag, startPoint x: 1243, startPoint y: 214, endPoint x: 1226, endPoint y: 294, distance: 81.8
click at [1226, 294] on div at bounding box center [1306, 269] width 488 height 205
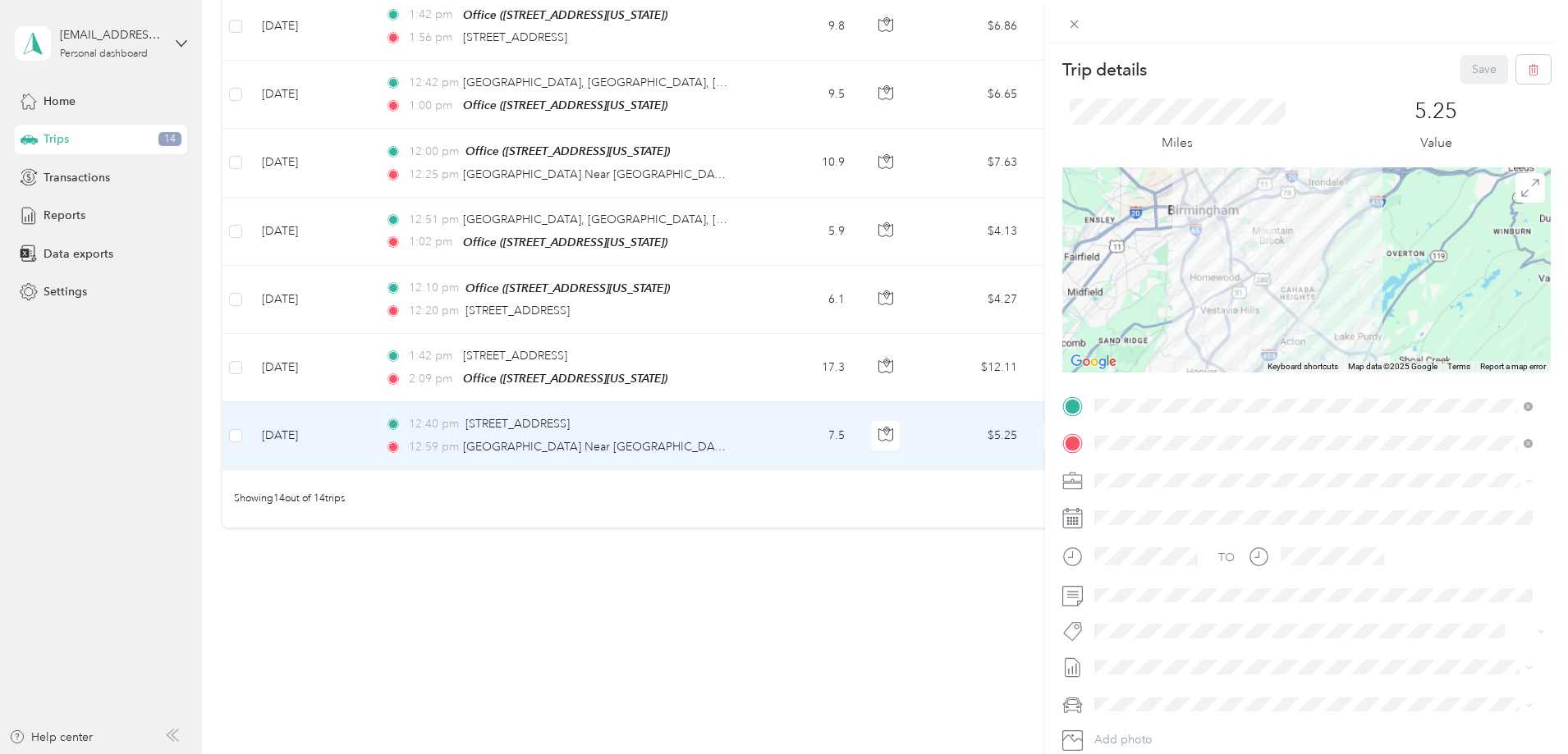
click at [1119, 506] on span "Evolv I.T." at bounding box center [1123, 509] width 46 height 14
click at [1111, 605] on span at bounding box center [1319, 596] width 462 height 26
click at [1465, 79] on button "Save" at bounding box center [1484, 69] width 48 height 29
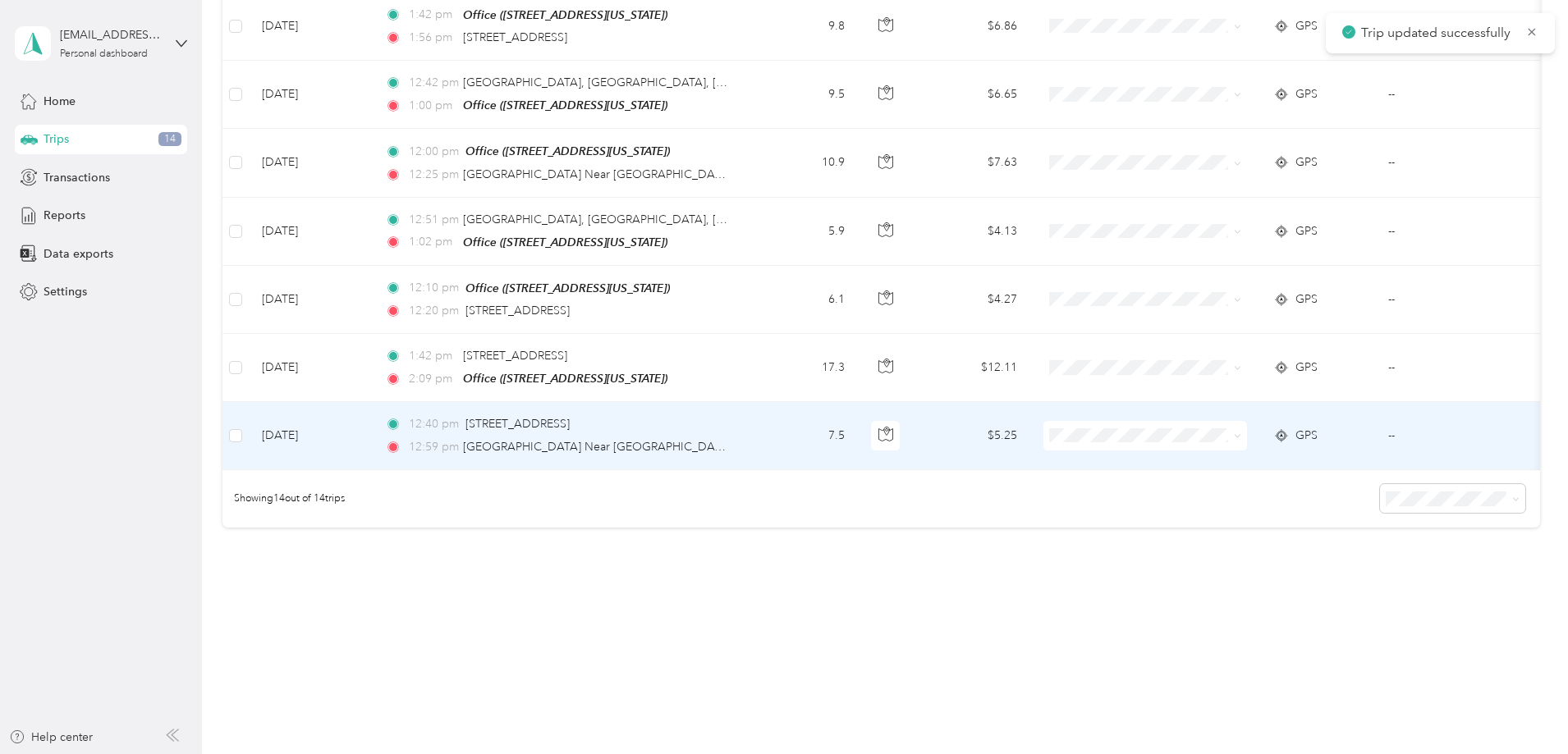
scroll to position [696, 0]
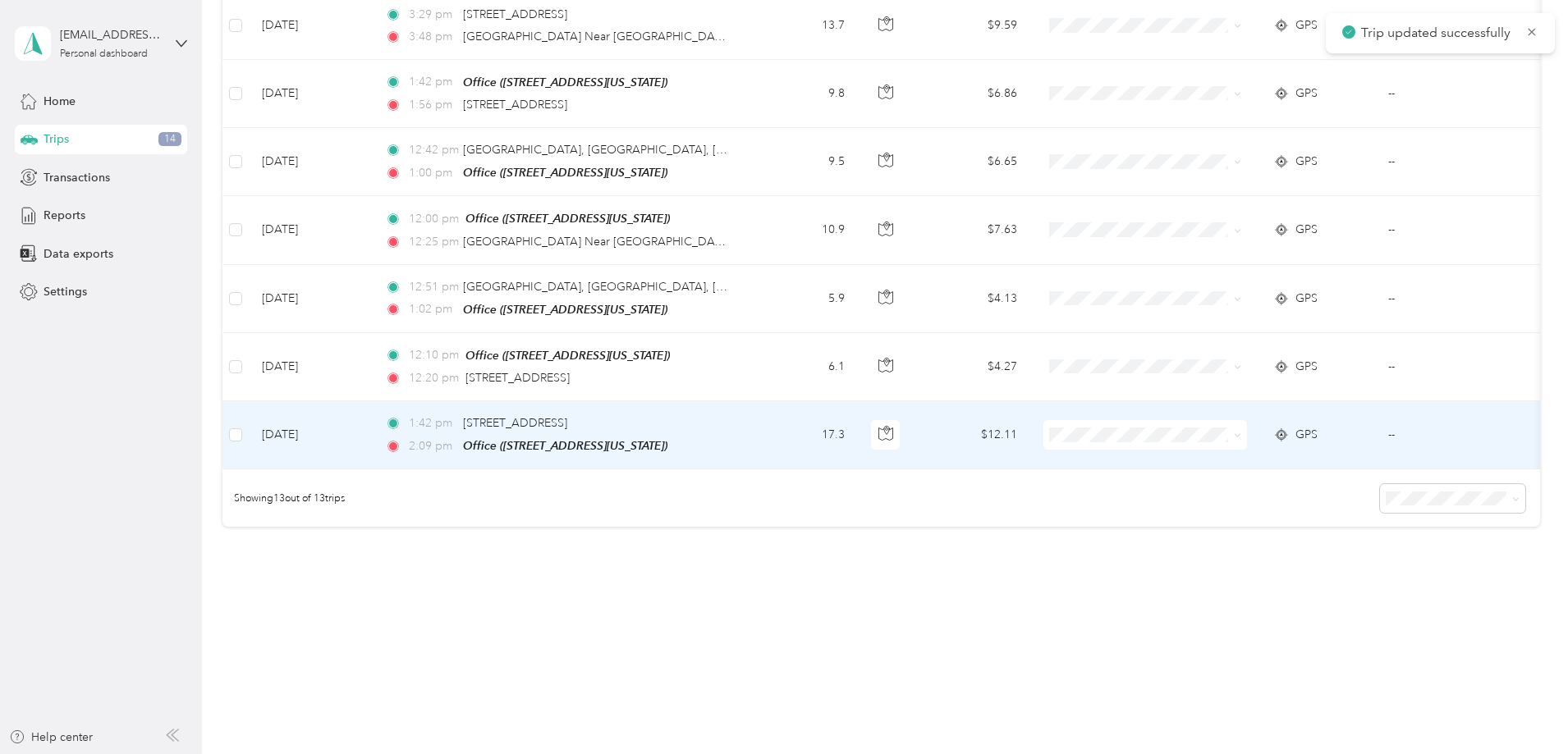
click at [372, 423] on td "[DATE]" at bounding box center [310, 435] width 124 height 68
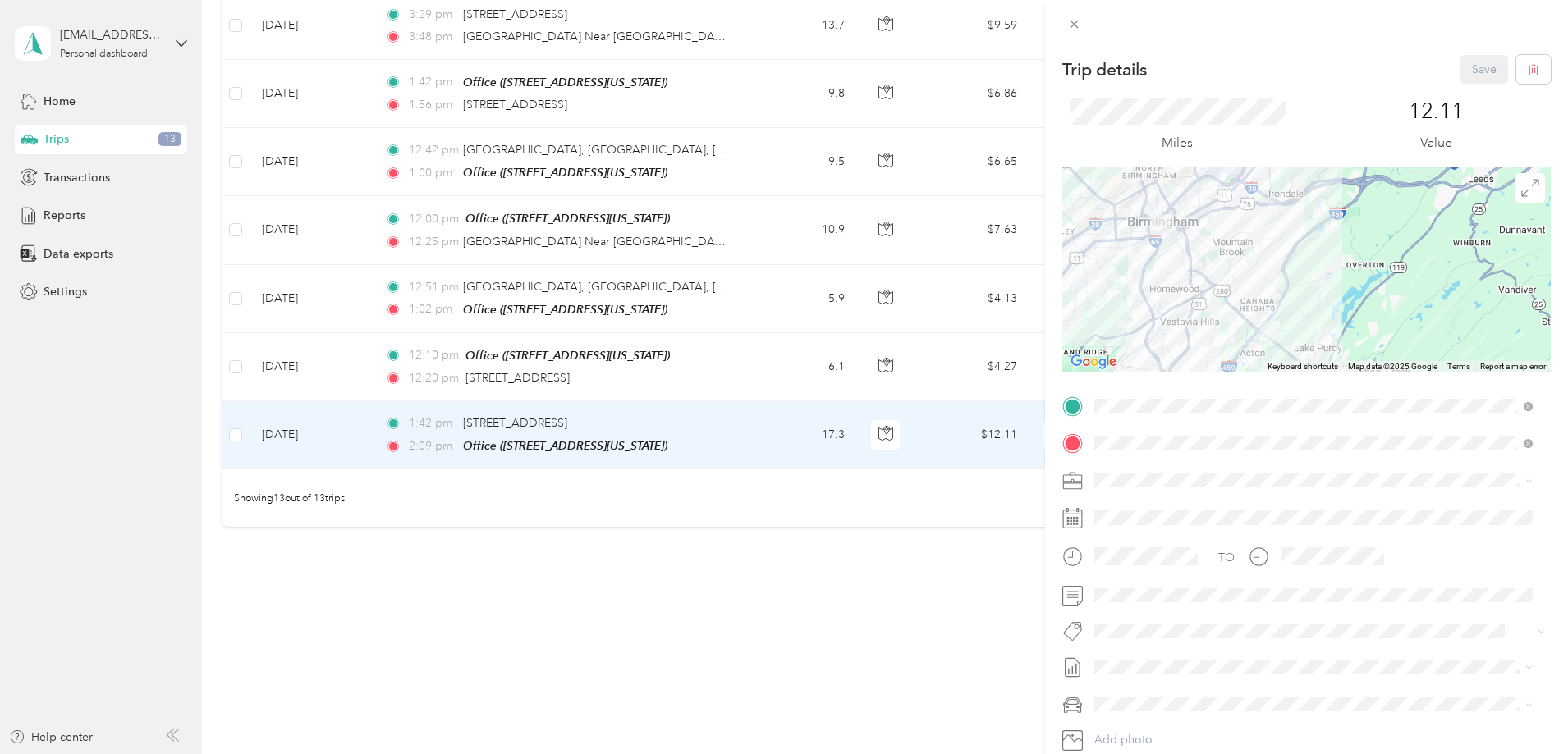
drag, startPoint x: 1285, startPoint y: 235, endPoint x: 1143, endPoint y: 320, distance: 165.5
click at [1143, 320] on div at bounding box center [1306, 269] width 488 height 205
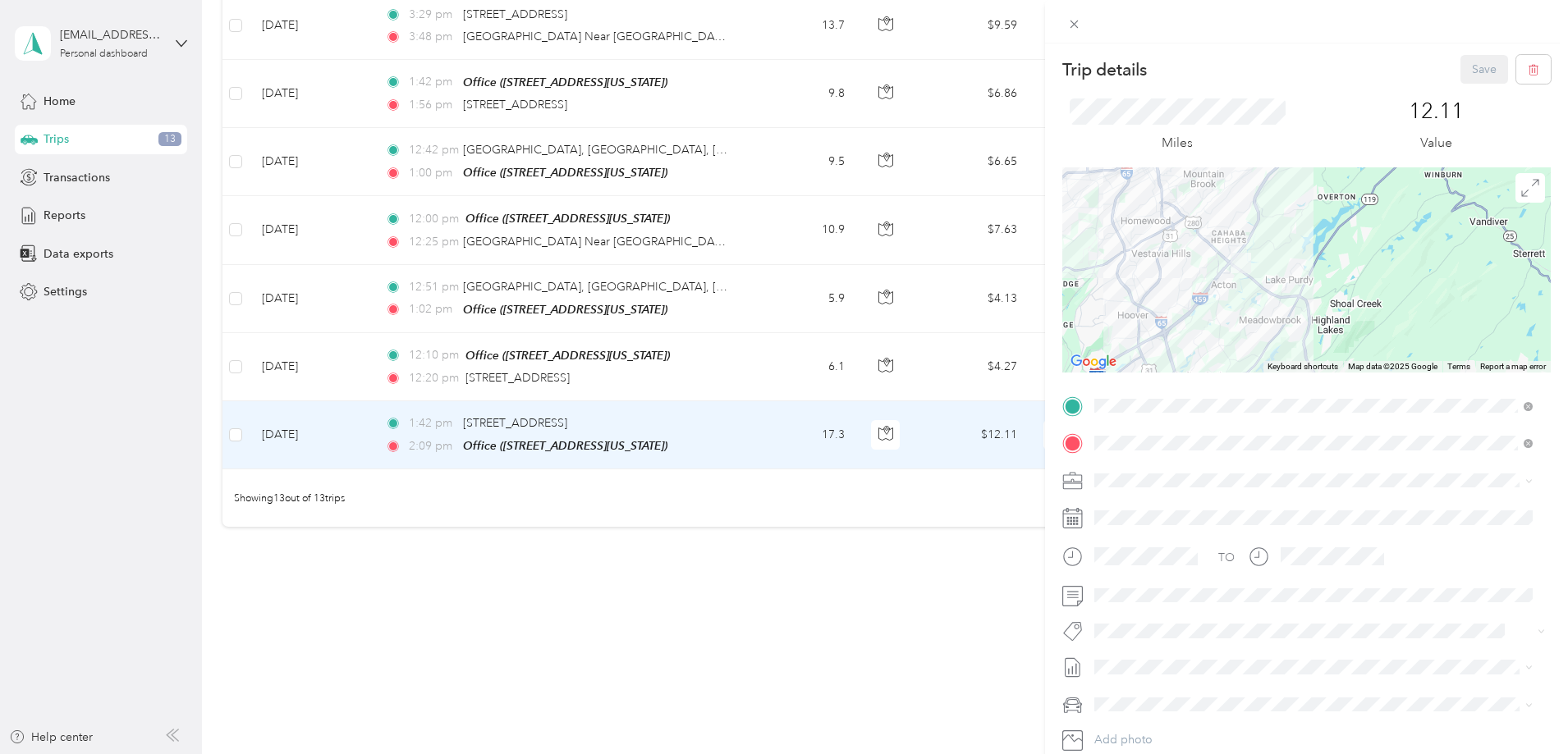
drag, startPoint x: 1260, startPoint y: 320, endPoint x: 1231, endPoint y: 251, distance: 74.8
click at [1231, 251] on div at bounding box center [1306, 269] width 488 height 205
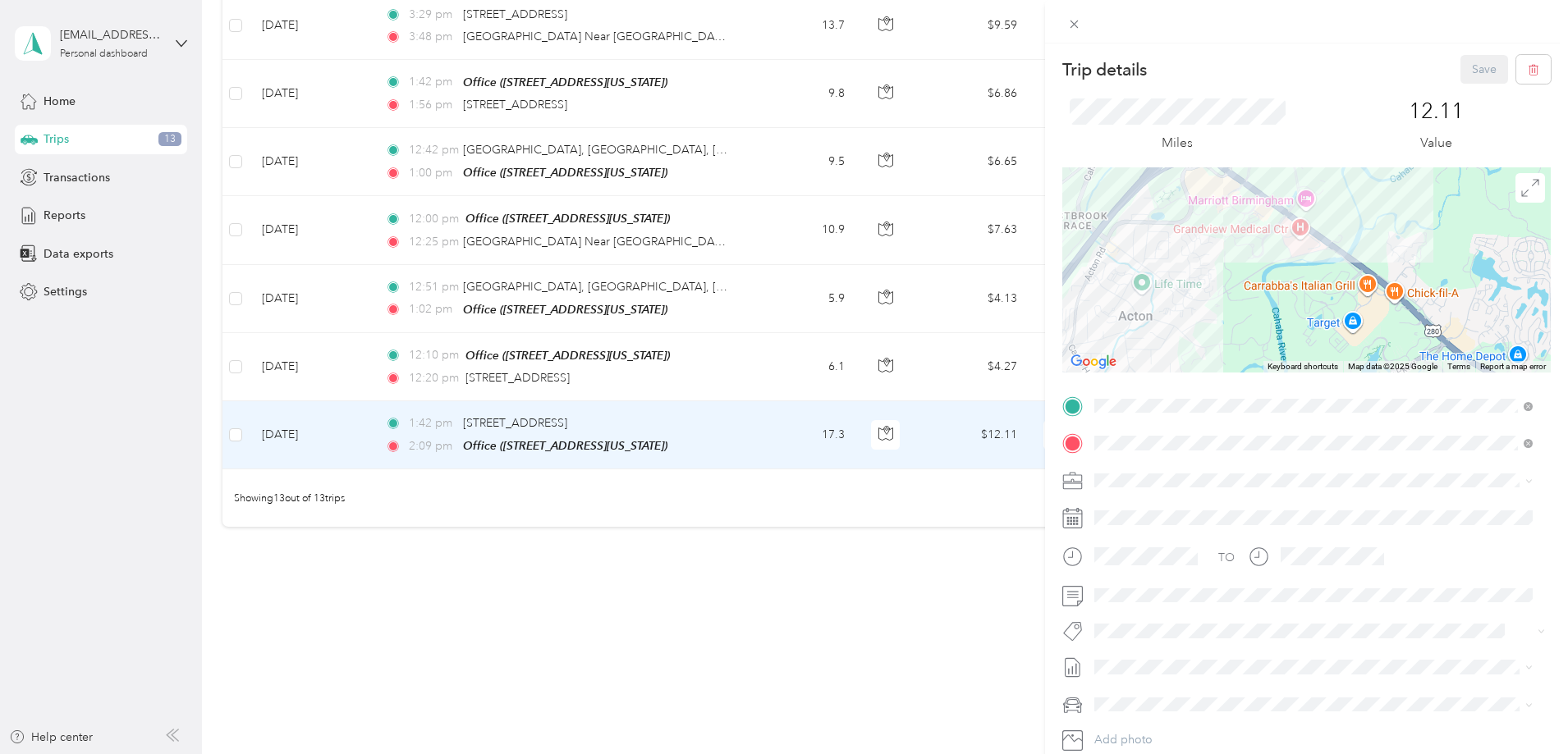
drag, startPoint x: 1267, startPoint y: 252, endPoint x: 1222, endPoint y: 357, distance: 114.2
click at [1222, 357] on div at bounding box center [1306, 269] width 488 height 205
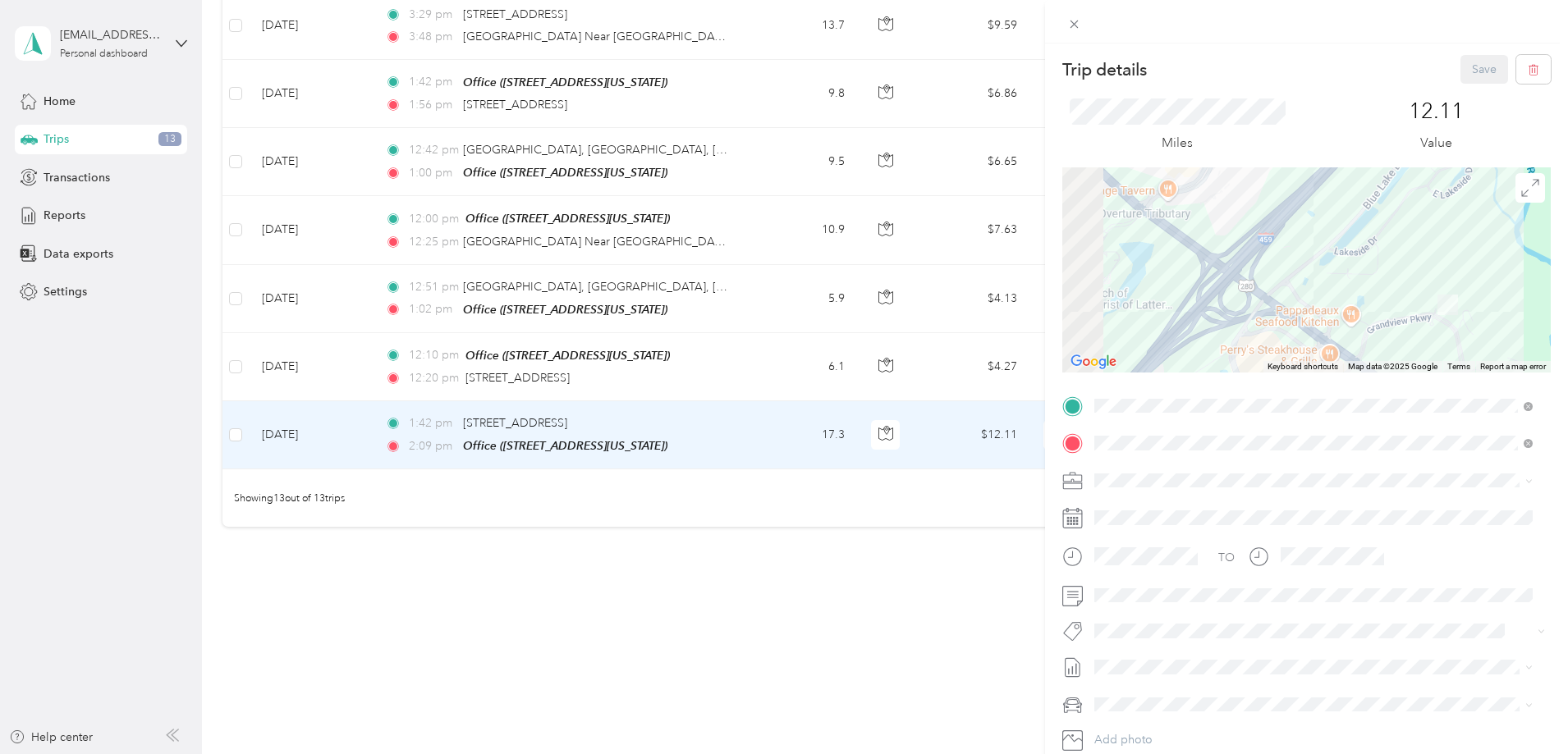
drag, startPoint x: 1216, startPoint y: 301, endPoint x: 1310, endPoint y: 321, distance: 96.1
click at [1310, 323] on div at bounding box center [1306, 269] width 488 height 205
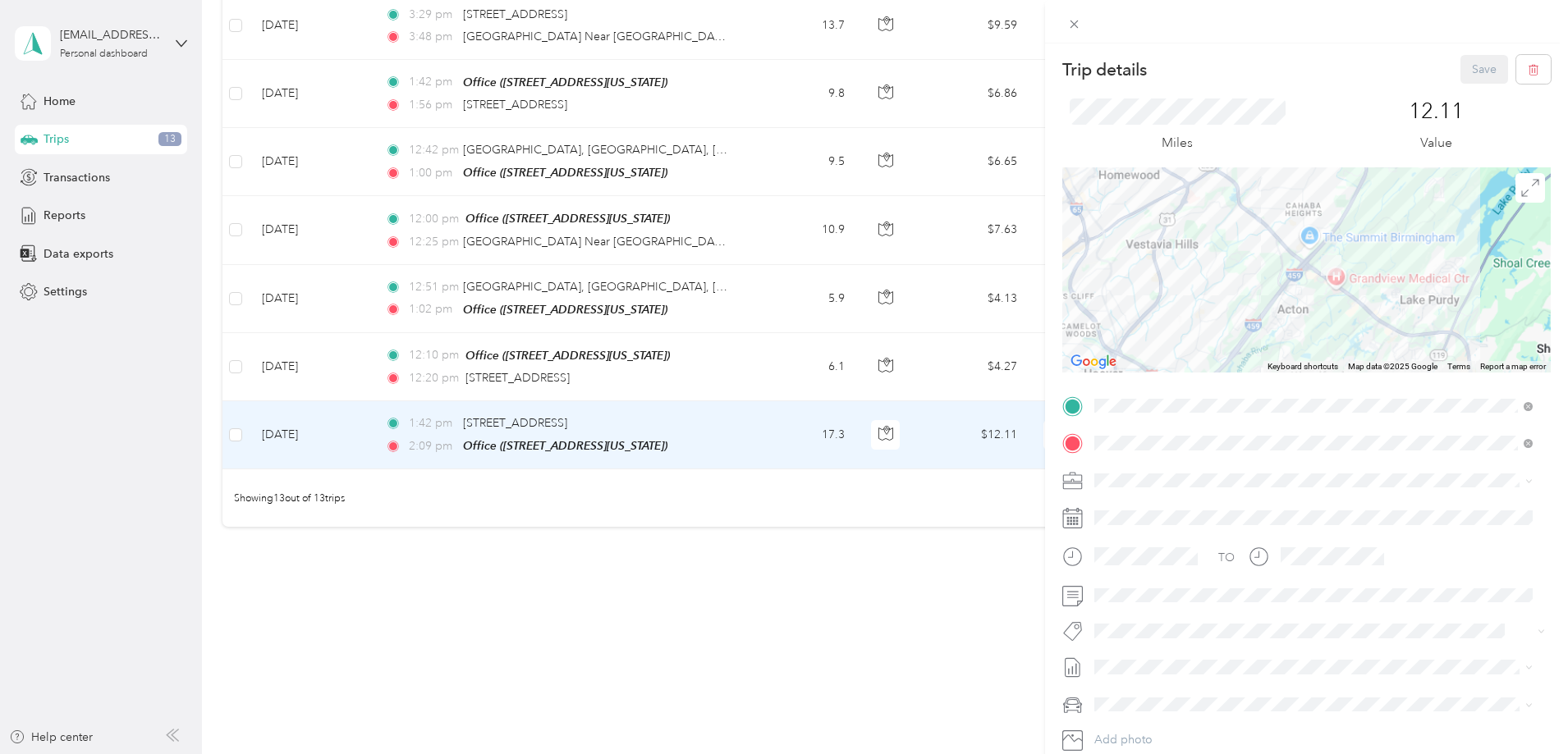
drag, startPoint x: 1220, startPoint y: 300, endPoint x: 1293, endPoint y: 250, distance: 88.5
click at [1293, 250] on div at bounding box center [1306, 269] width 488 height 205
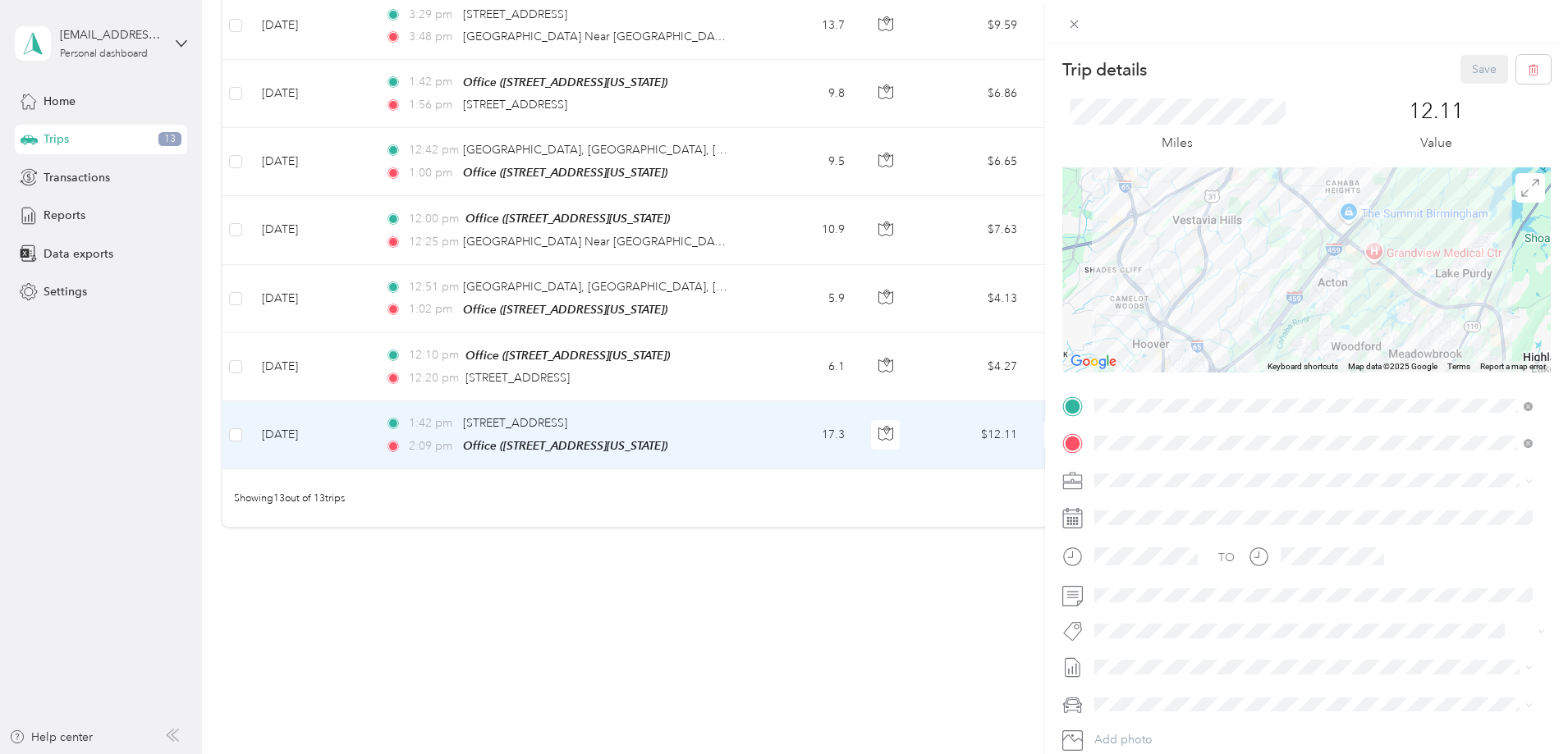
click at [1117, 526] on li "Personal" at bounding box center [1314, 528] width 450 height 29
click at [1472, 70] on button "Save" at bounding box center [1484, 69] width 48 height 29
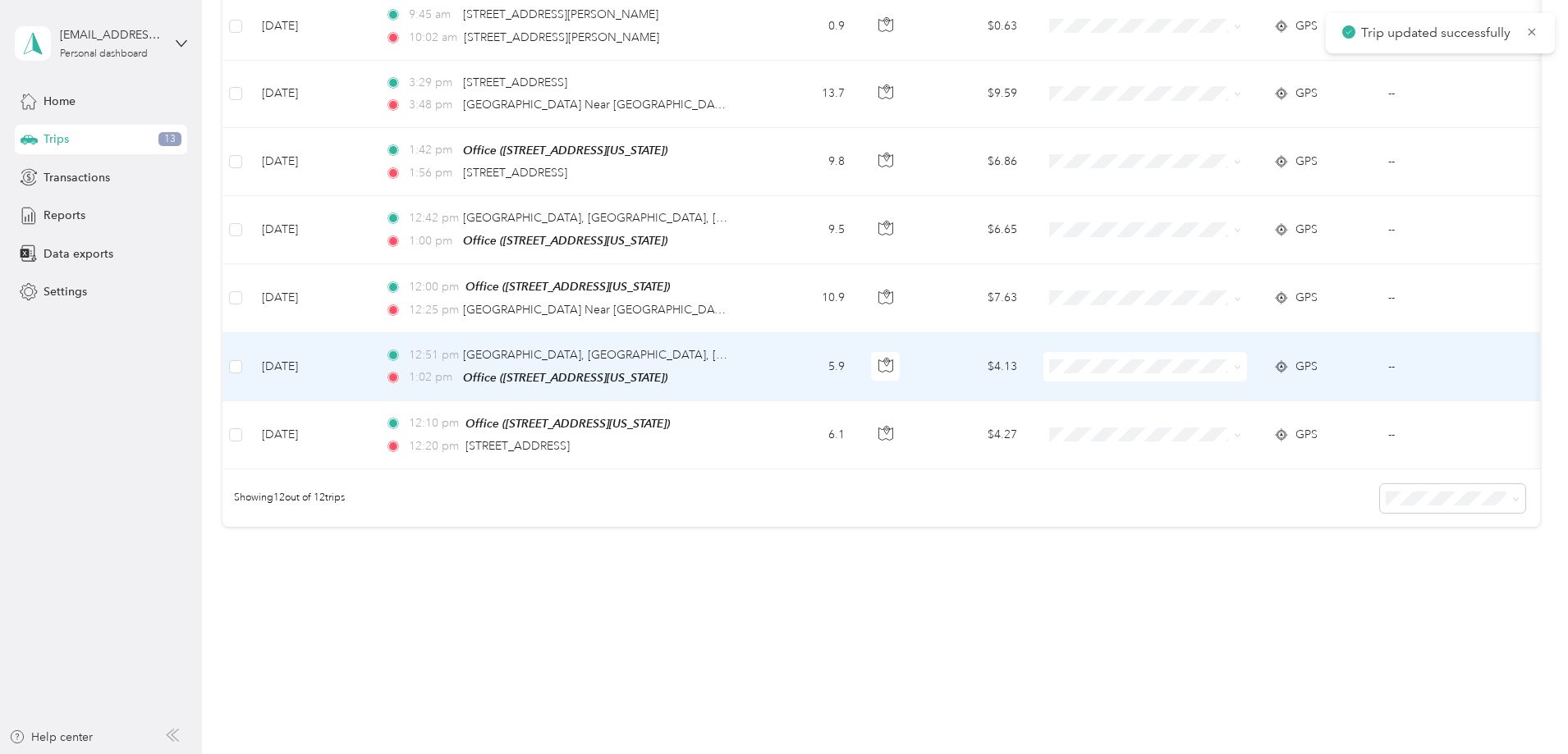
scroll to position [629, 0]
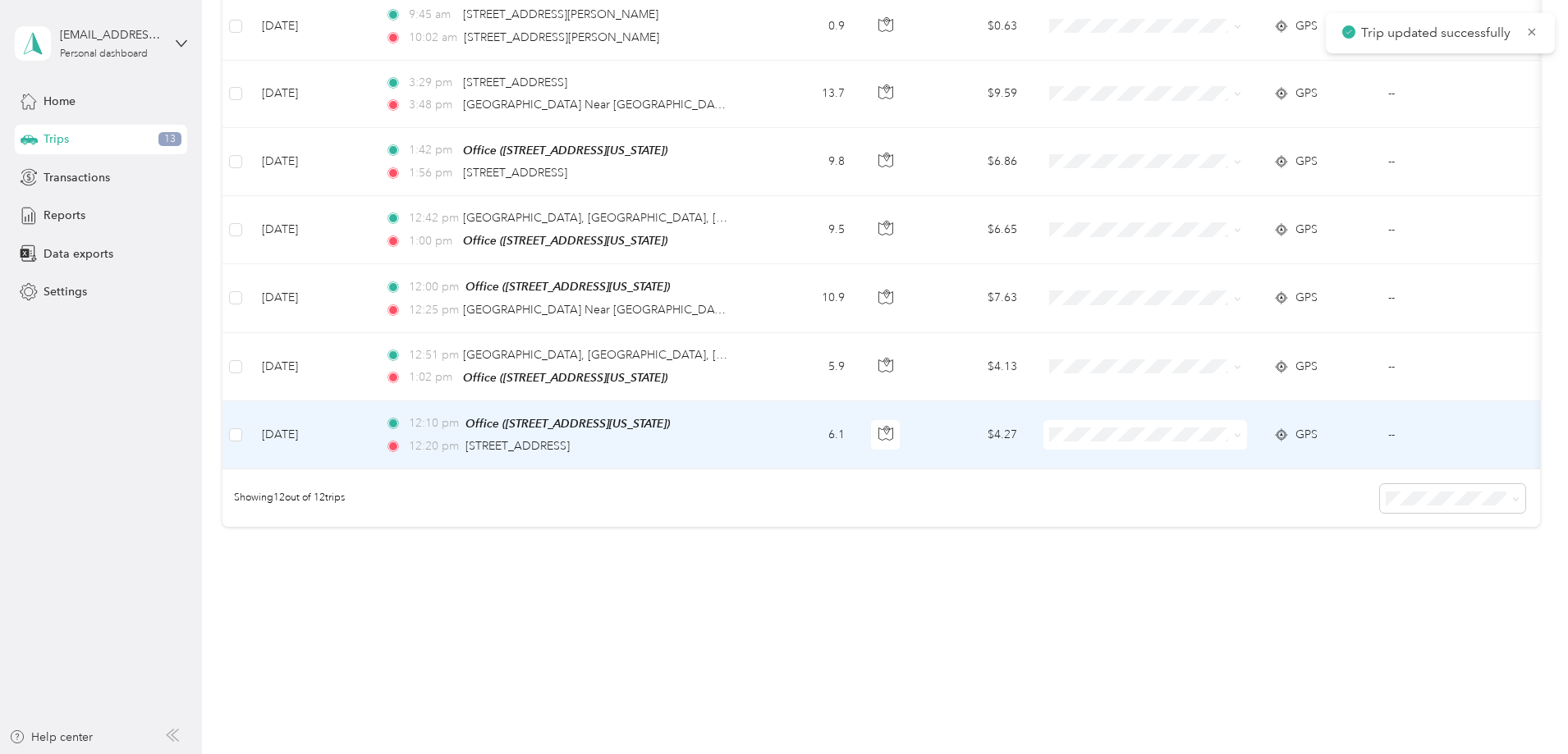
click at [372, 419] on td "[DATE]" at bounding box center [310, 435] width 124 height 68
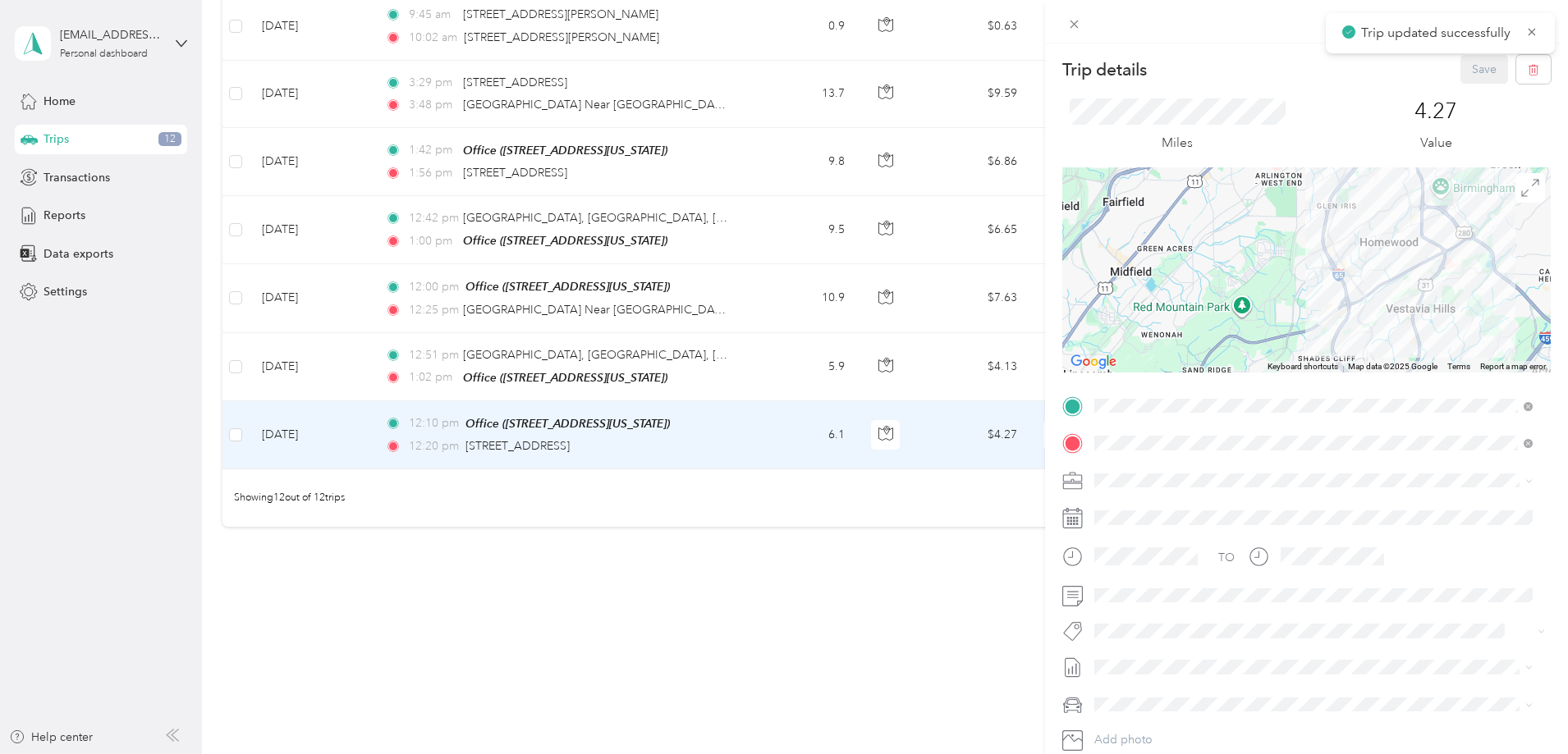
drag, startPoint x: 1358, startPoint y: 325, endPoint x: 1318, endPoint y: 240, distance: 93.9
click at [1319, 242] on div at bounding box center [1306, 269] width 488 height 205
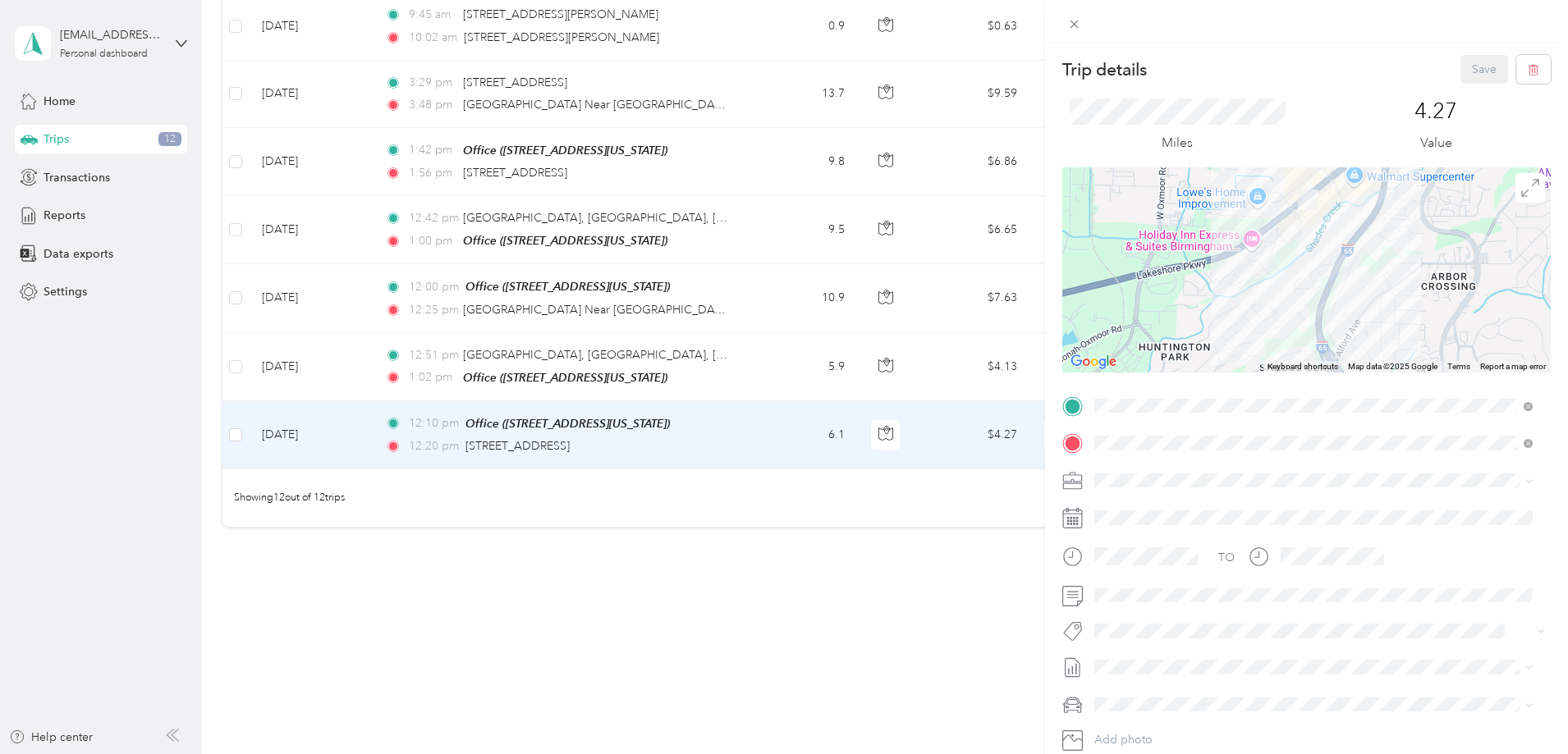
drag, startPoint x: 1324, startPoint y: 223, endPoint x: 1250, endPoint y: 304, distance: 109.7
click at [1250, 304] on div at bounding box center [1306, 269] width 488 height 205
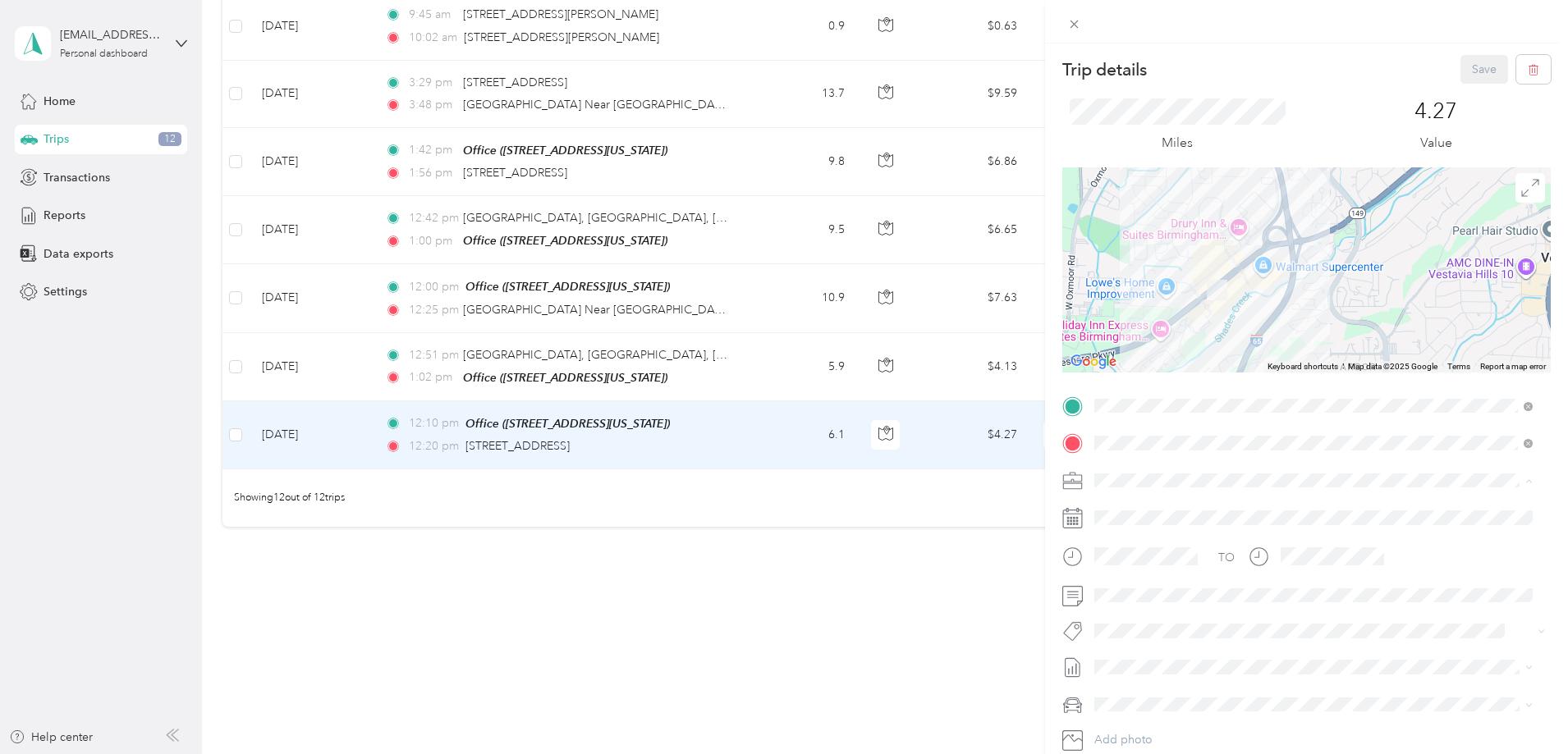
click at [1125, 536] on span "Personal" at bounding box center [1122, 538] width 44 height 14
click at [1468, 85] on div "Miles" at bounding box center [1306, 126] width 488 height 84
click at [1470, 79] on button "Save" at bounding box center [1484, 69] width 48 height 29
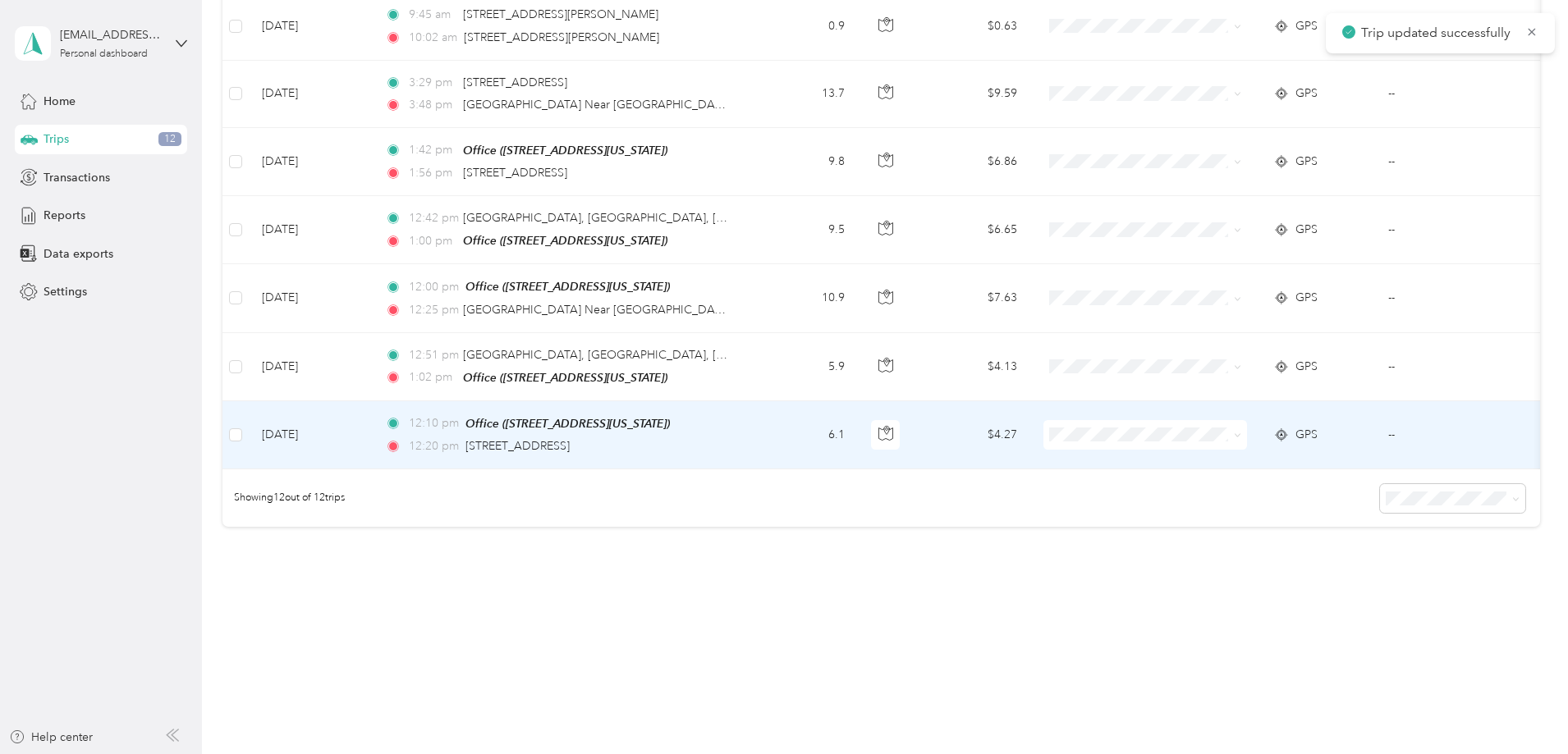
scroll to position [561, 0]
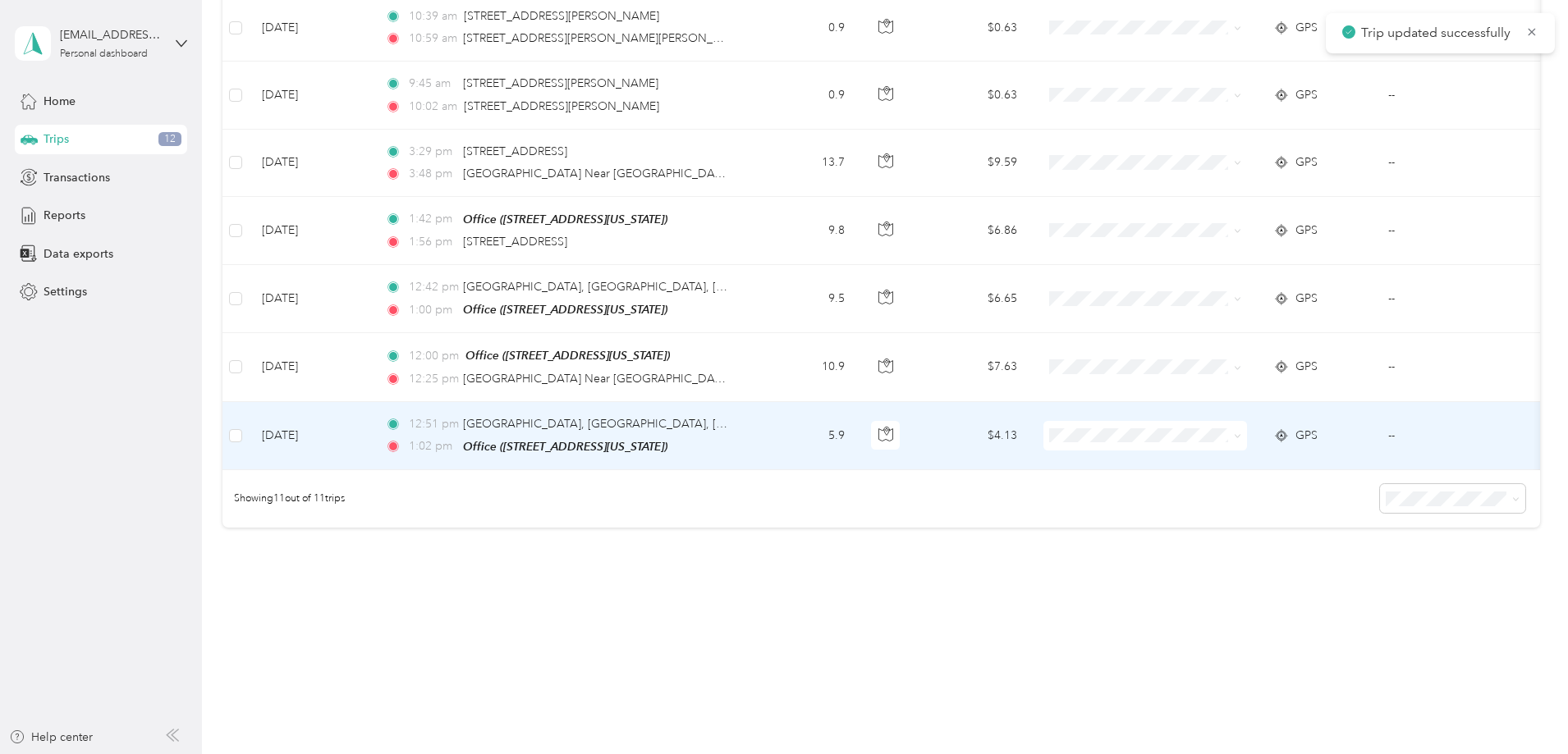
click at [372, 423] on td "[DATE]" at bounding box center [310, 435] width 124 height 68
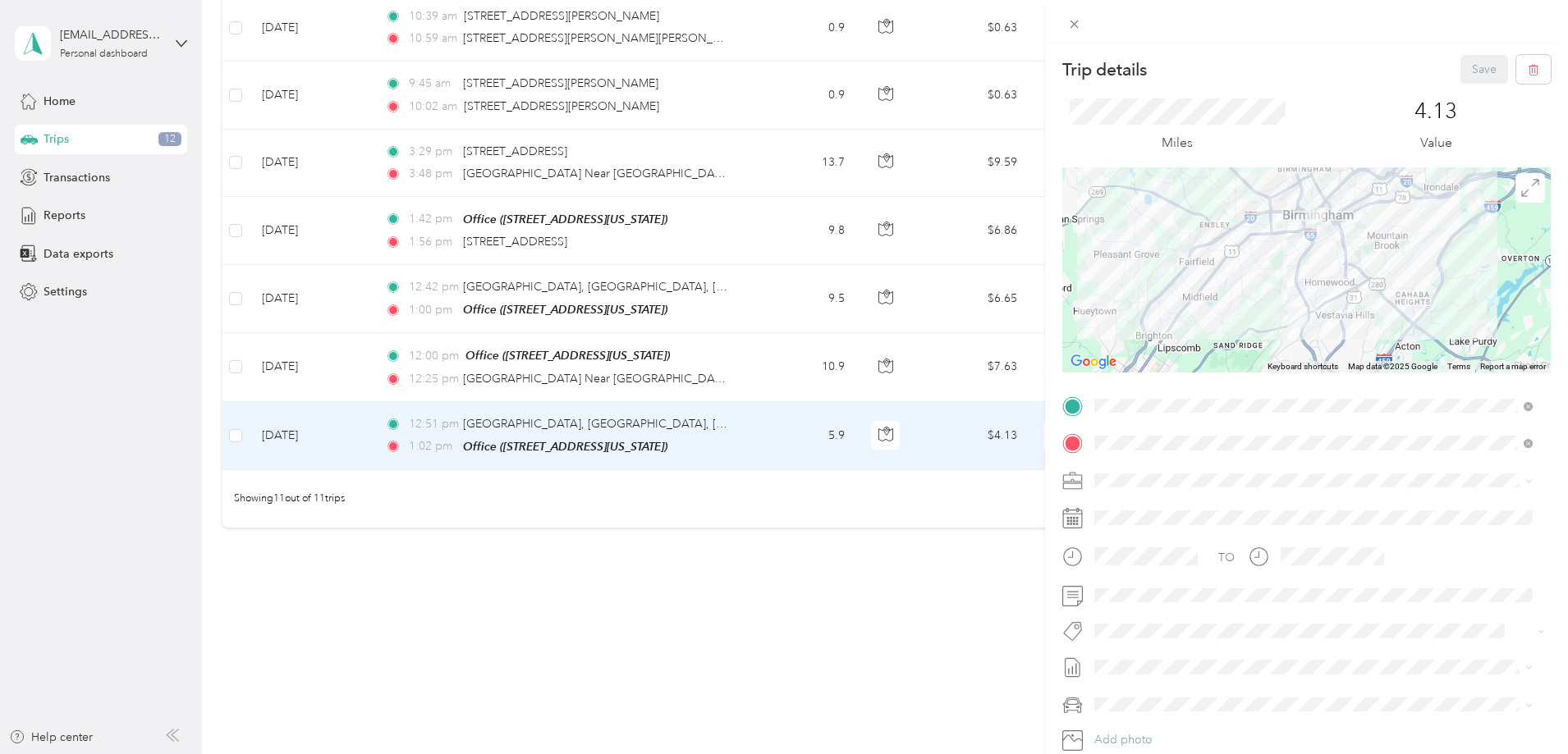
click at [1130, 536] on span "Personal" at bounding box center [1122, 533] width 44 height 14
click at [1482, 75] on button "Save" at bounding box center [1484, 69] width 48 height 29
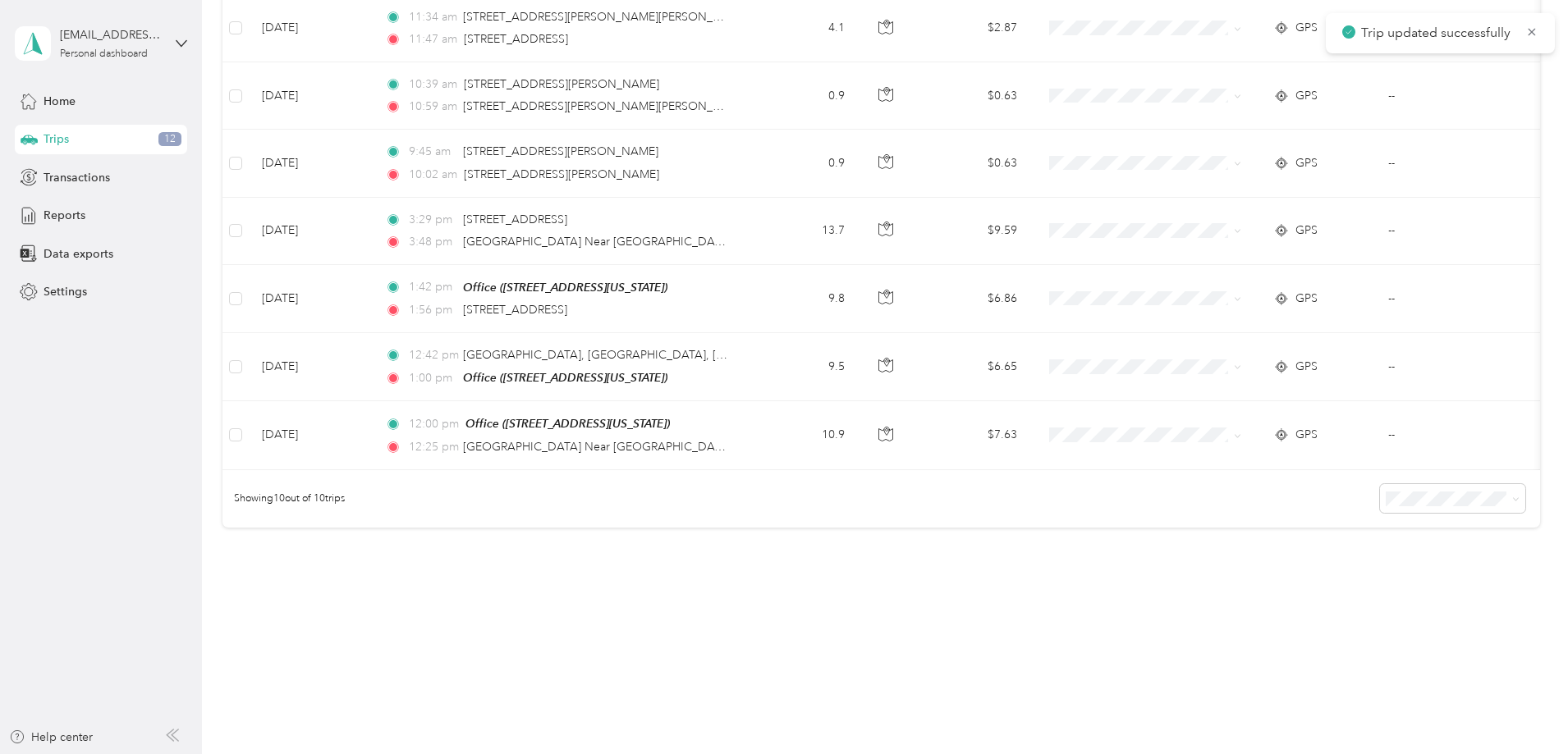
scroll to position [494, 0]
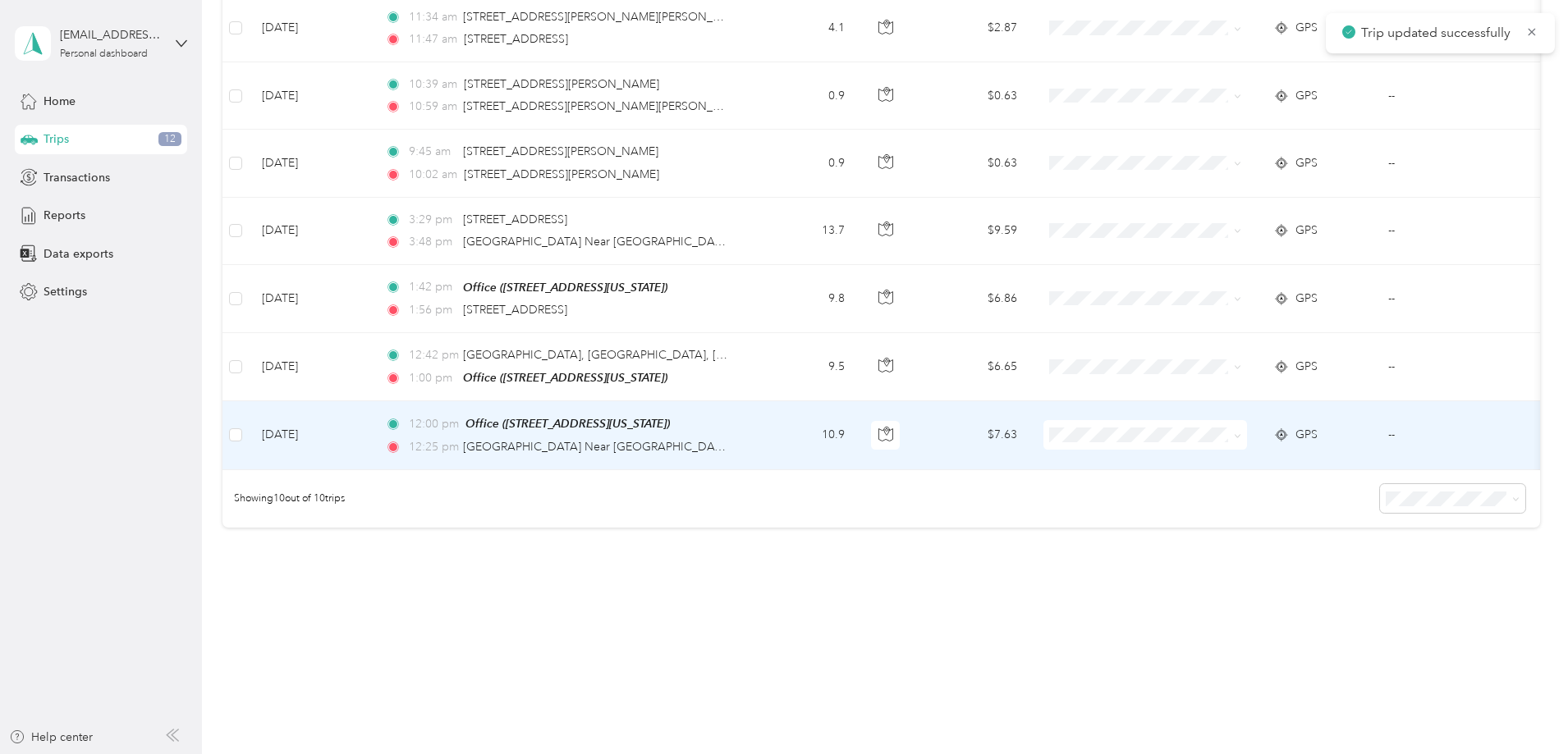
click at [372, 423] on td "[DATE]" at bounding box center [310, 435] width 124 height 68
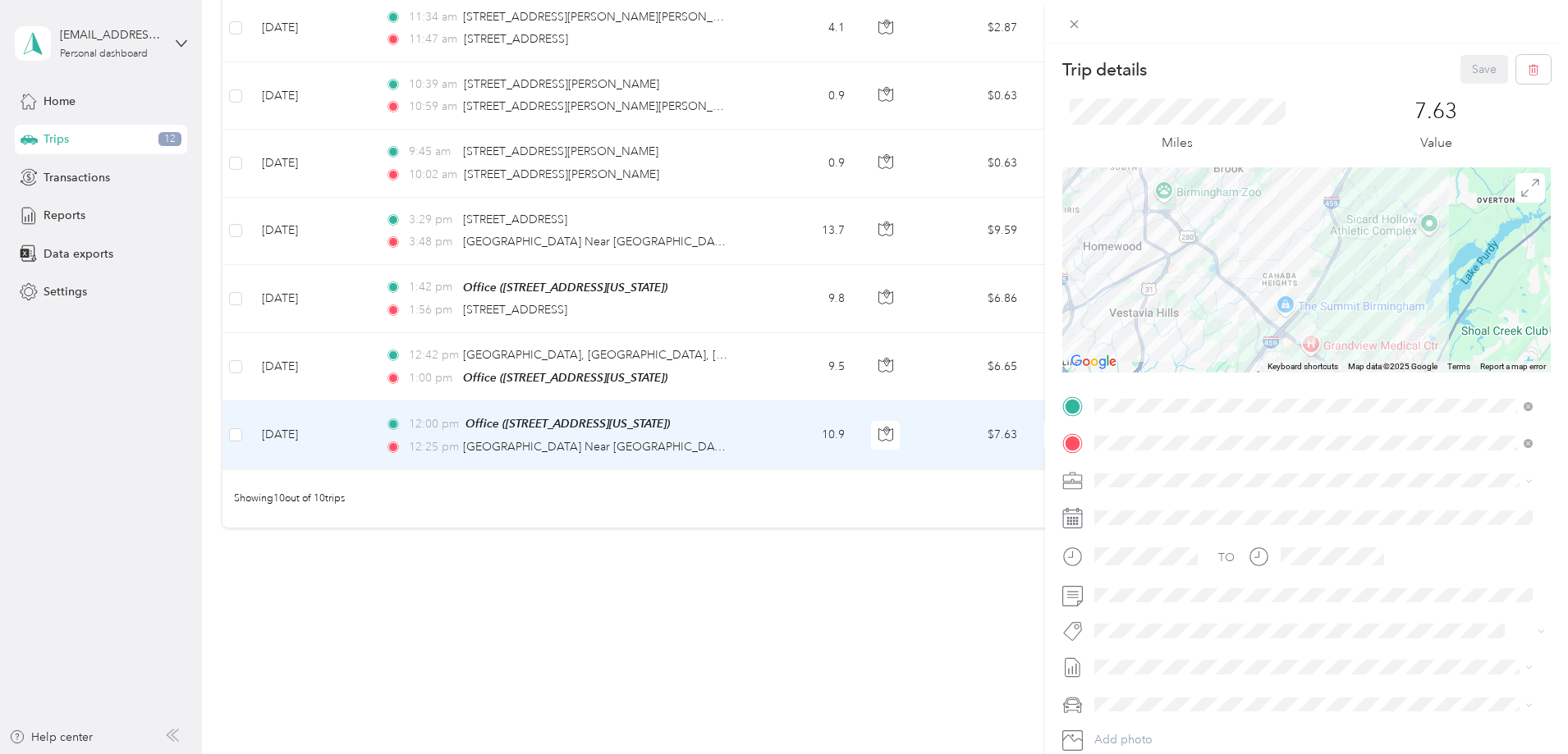
click at [1122, 540] on span "Personal" at bounding box center [1122, 537] width 44 height 14
click at [1464, 65] on button "Save" at bounding box center [1484, 69] width 48 height 29
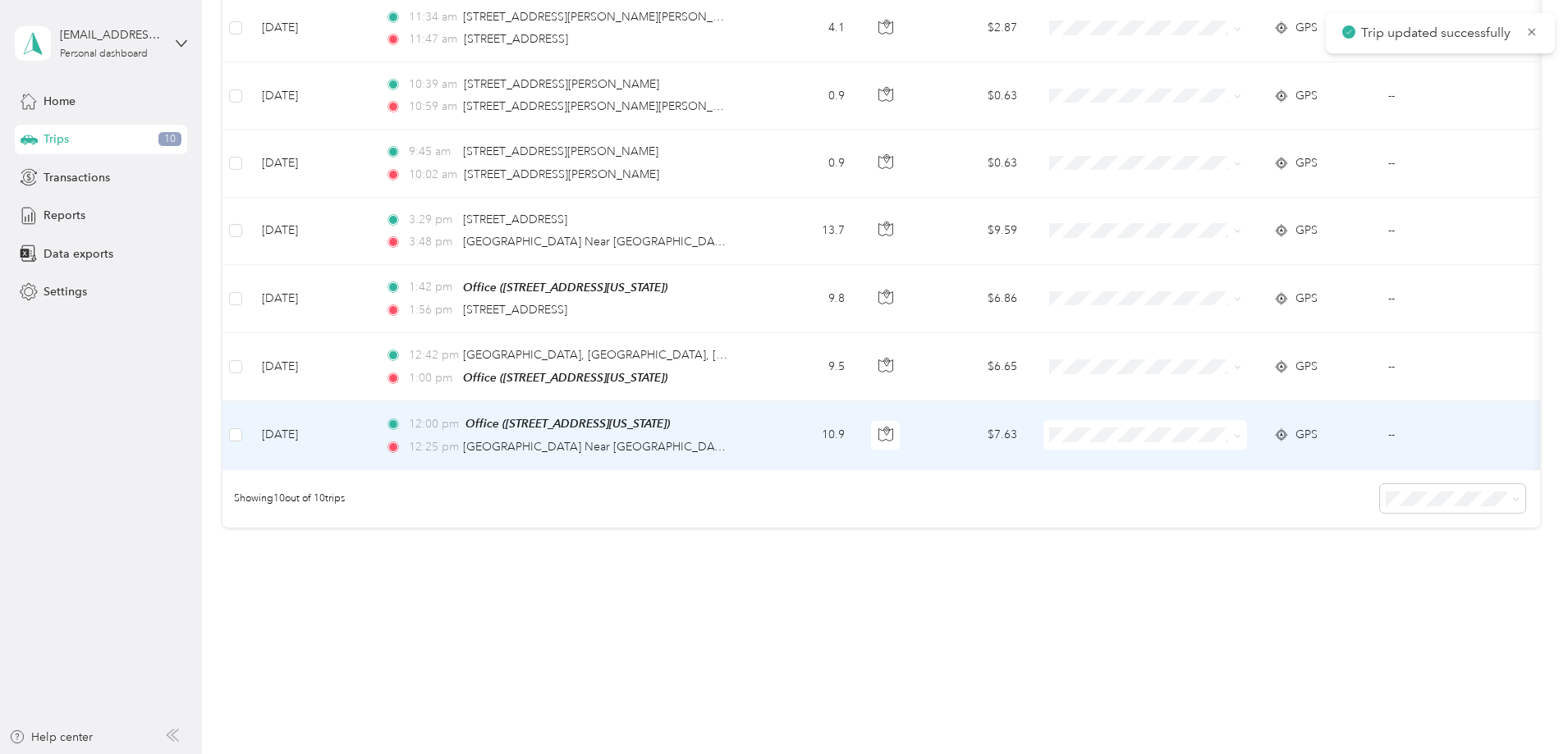
scroll to position [426, 0]
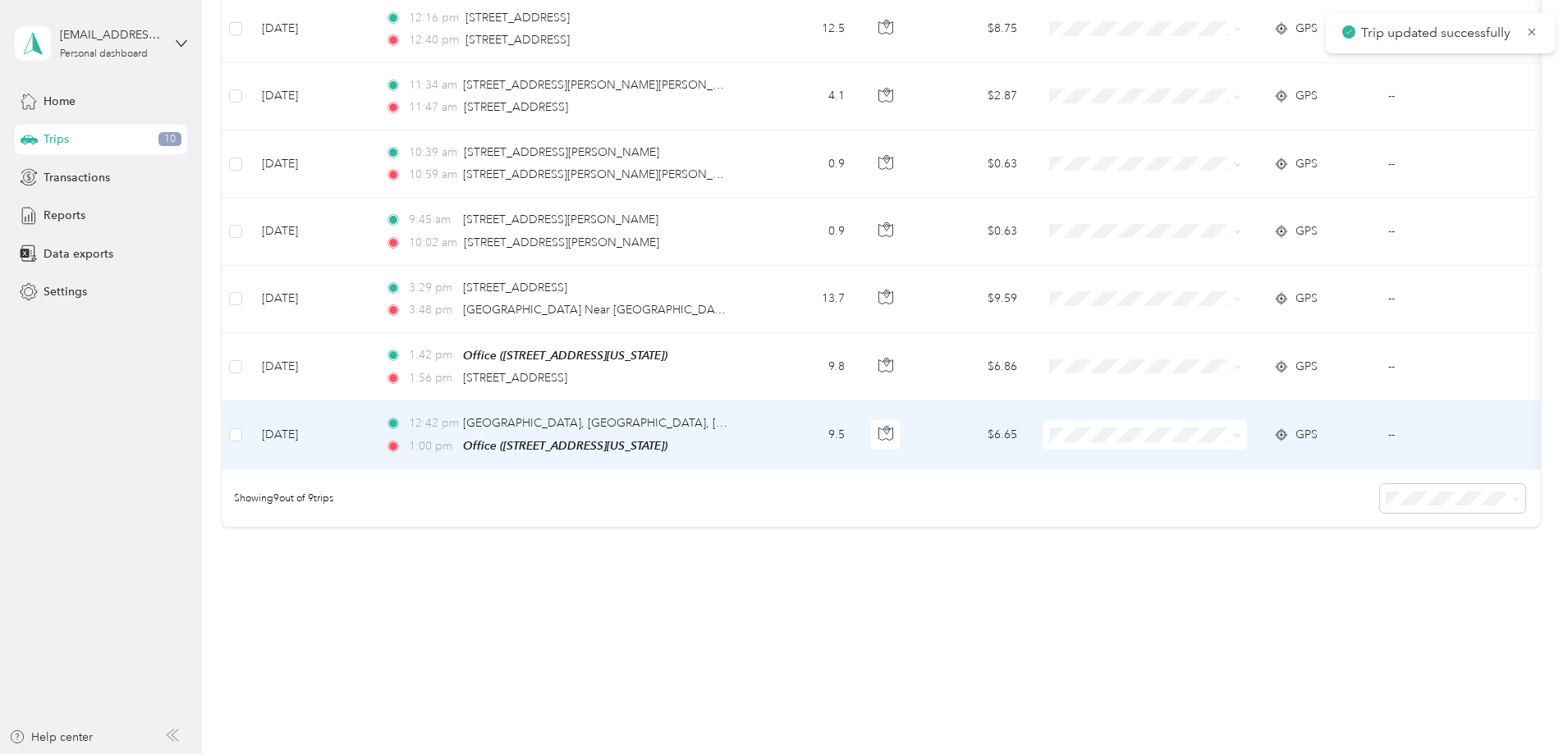
click at [372, 426] on td "[DATE]" at bounding box center [310, 435] width 124 height 68
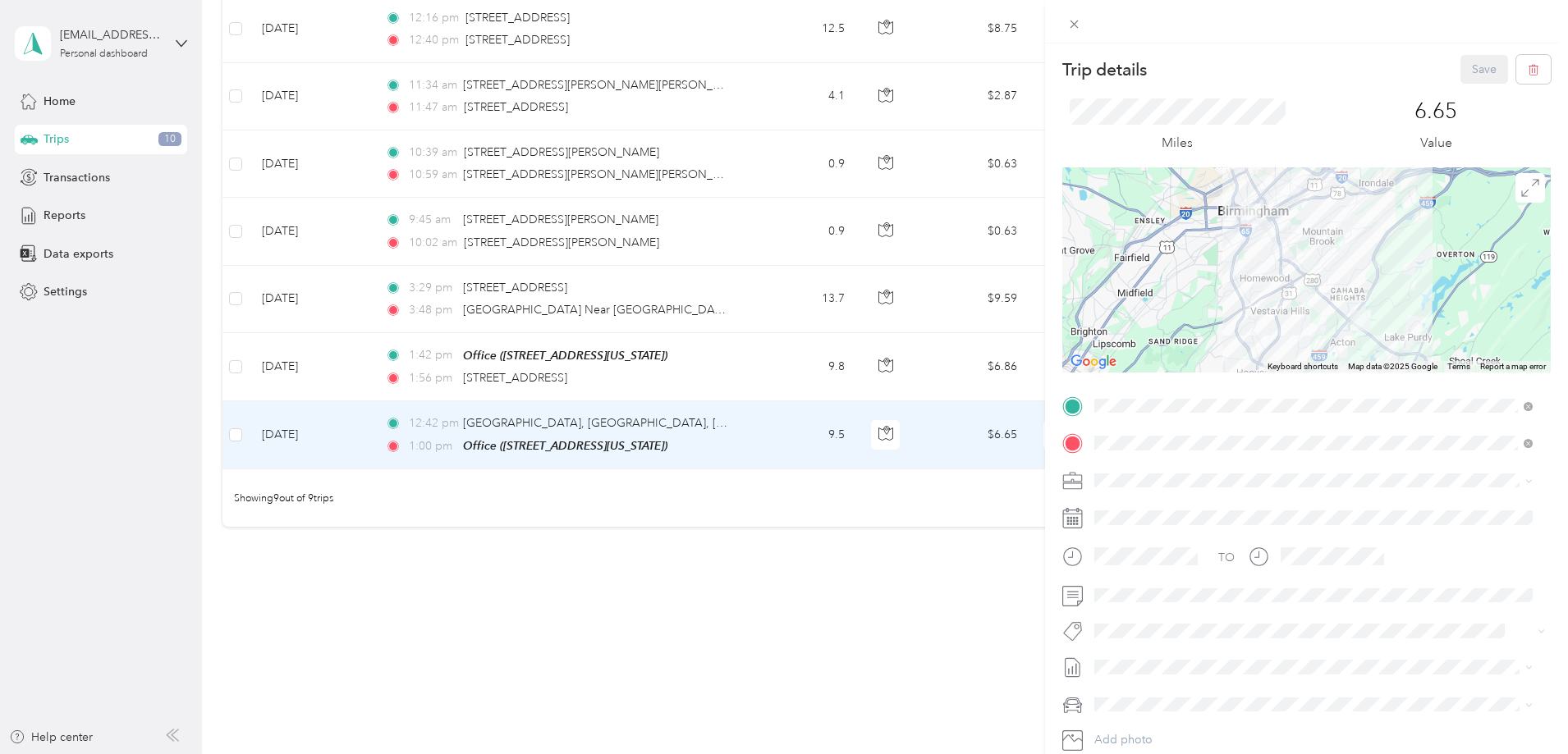
click at [1145, 468] on span at bounding box center [1319, 481] width 462 height 26
click at [1130, 544] on li "Personal" at bounding box center [1314, 532] width 450 height 29
click at [1476, 73] on button "Save" at bounding box center [1484, 69] width 48 height 29
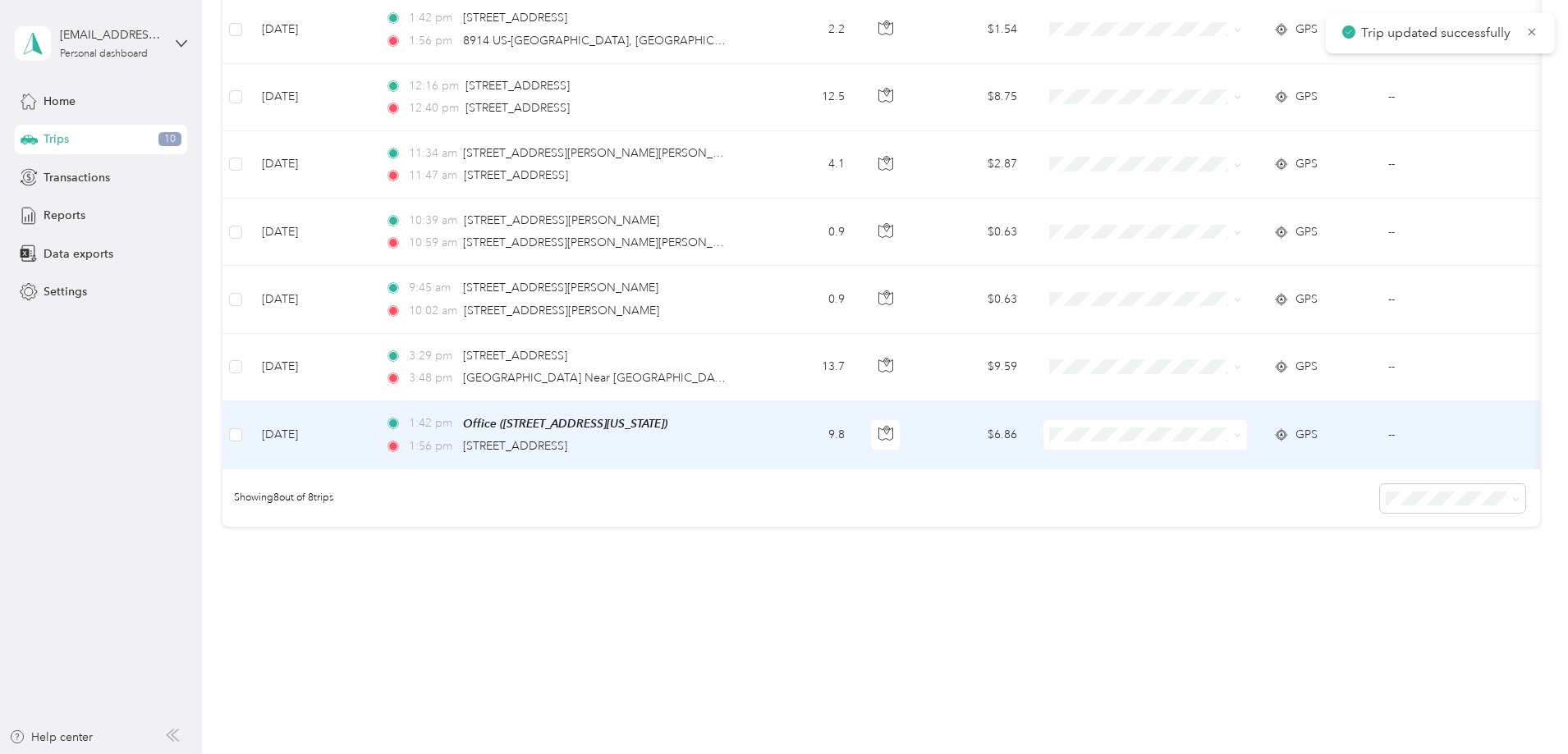
scroll to position [360, 0]
click at [372, 428] on td "[DATE]" at bounding box center [310, 435] width 124 height 68
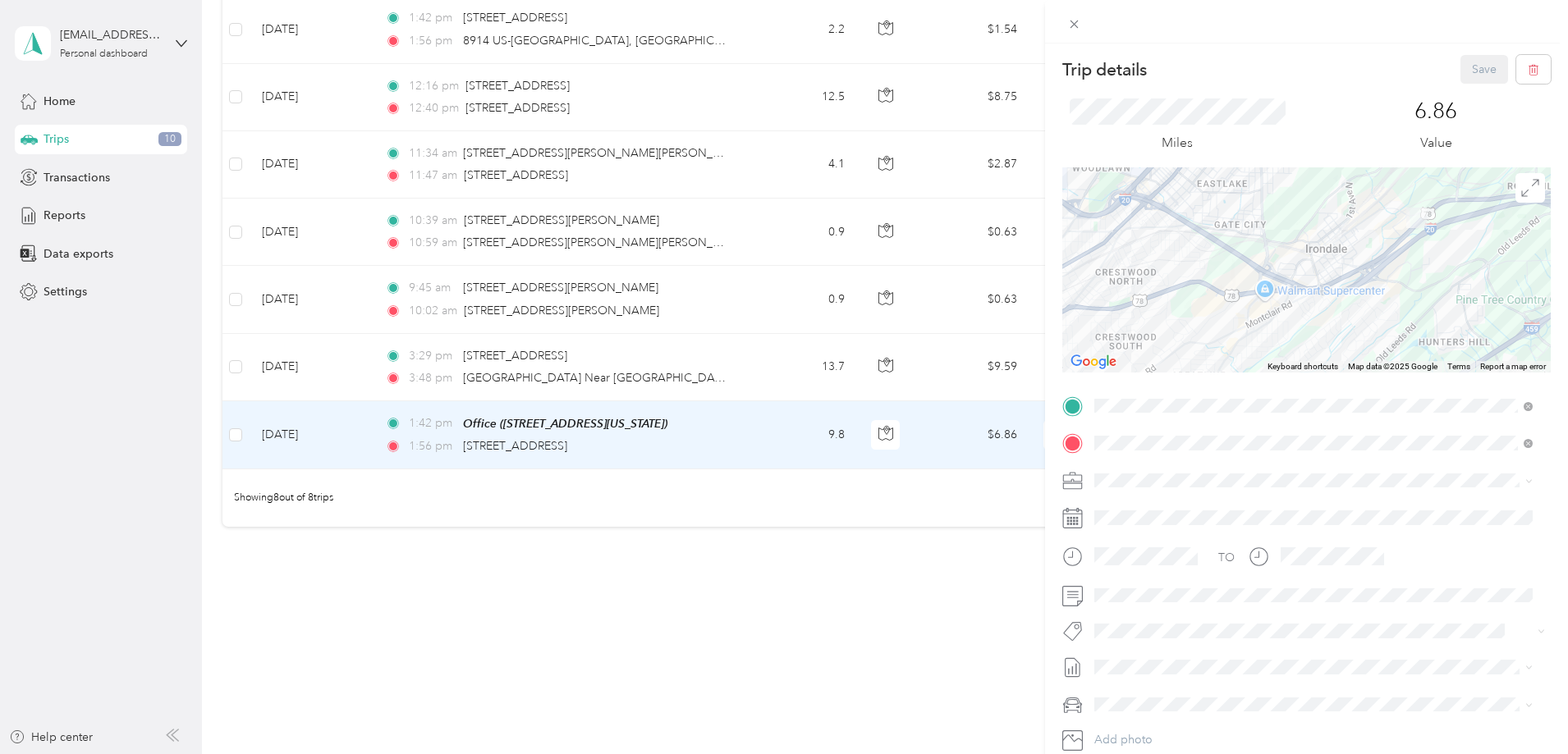
drag, startPoint x: 1433, startPoint y: 207, endPoint x: 1357, endPoint y: 296, distance: 117.0
click at [1365, 299] on div at bounding box center [1306, 269] width 488 height 205
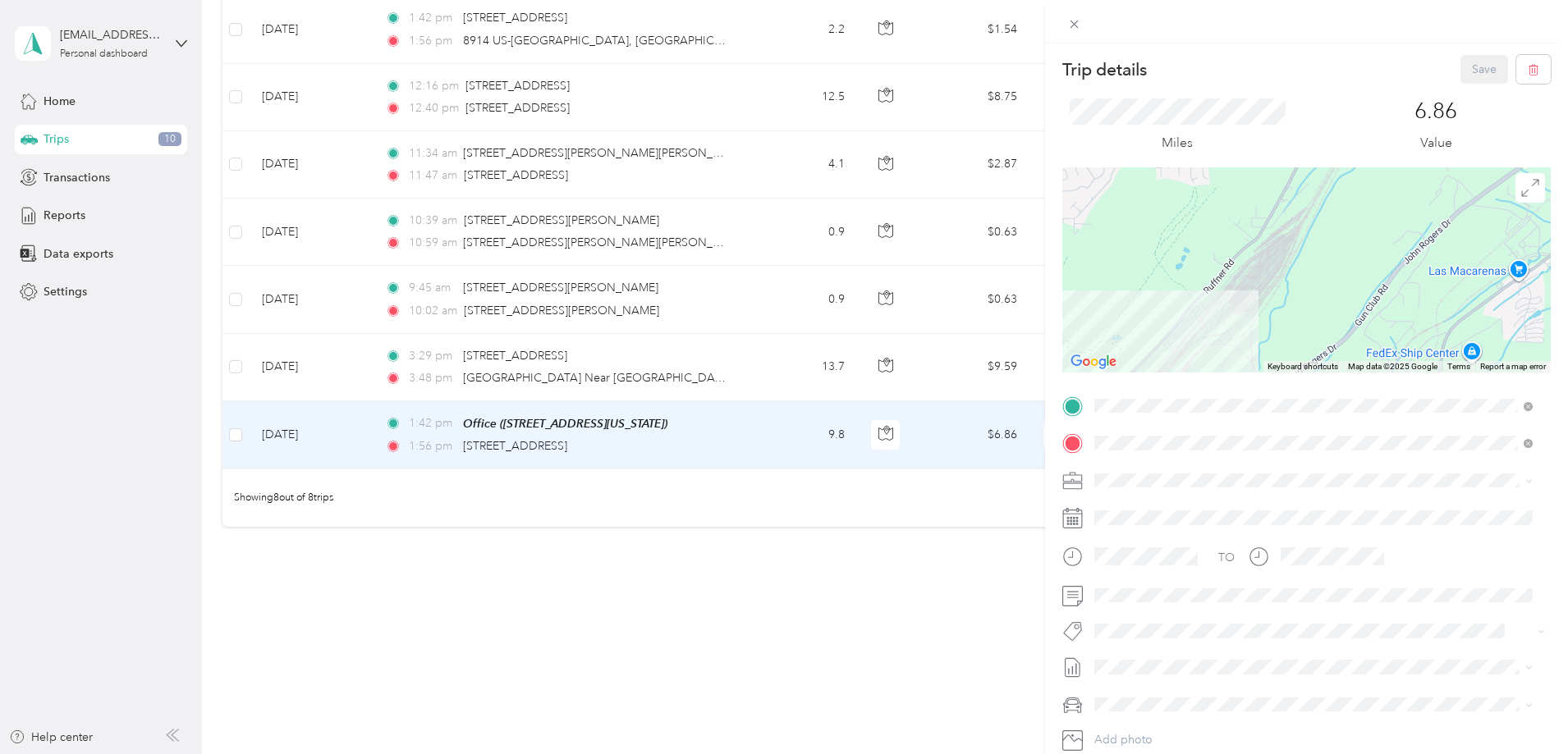
drag, startPoint x: 1300, startPoint y: 306, endPoint x: 1389, endPoint y: 153, distance: 177.0
click at [1382, 159] on div "Trip details Save This trip cannot be edited because it is either under review,…" at bounding box center [1306, 422] width 488 height 734
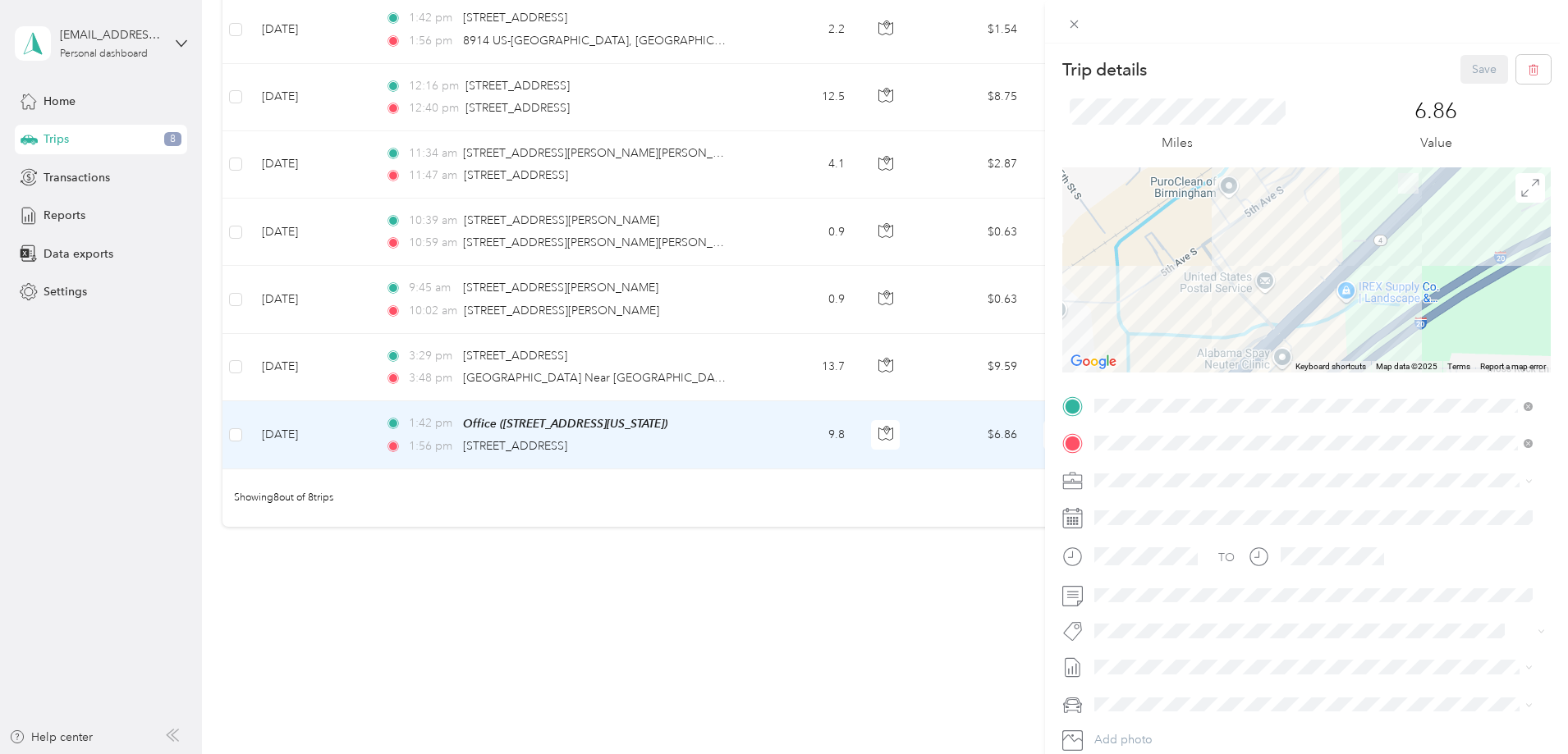
click at [1123, 504] on span "Evolv I.T." at bounding box center [1123, 507] width 46 height 14
click at [1460, 67] on button "Save" at bounding box center [1484, 69] width 48 height 29
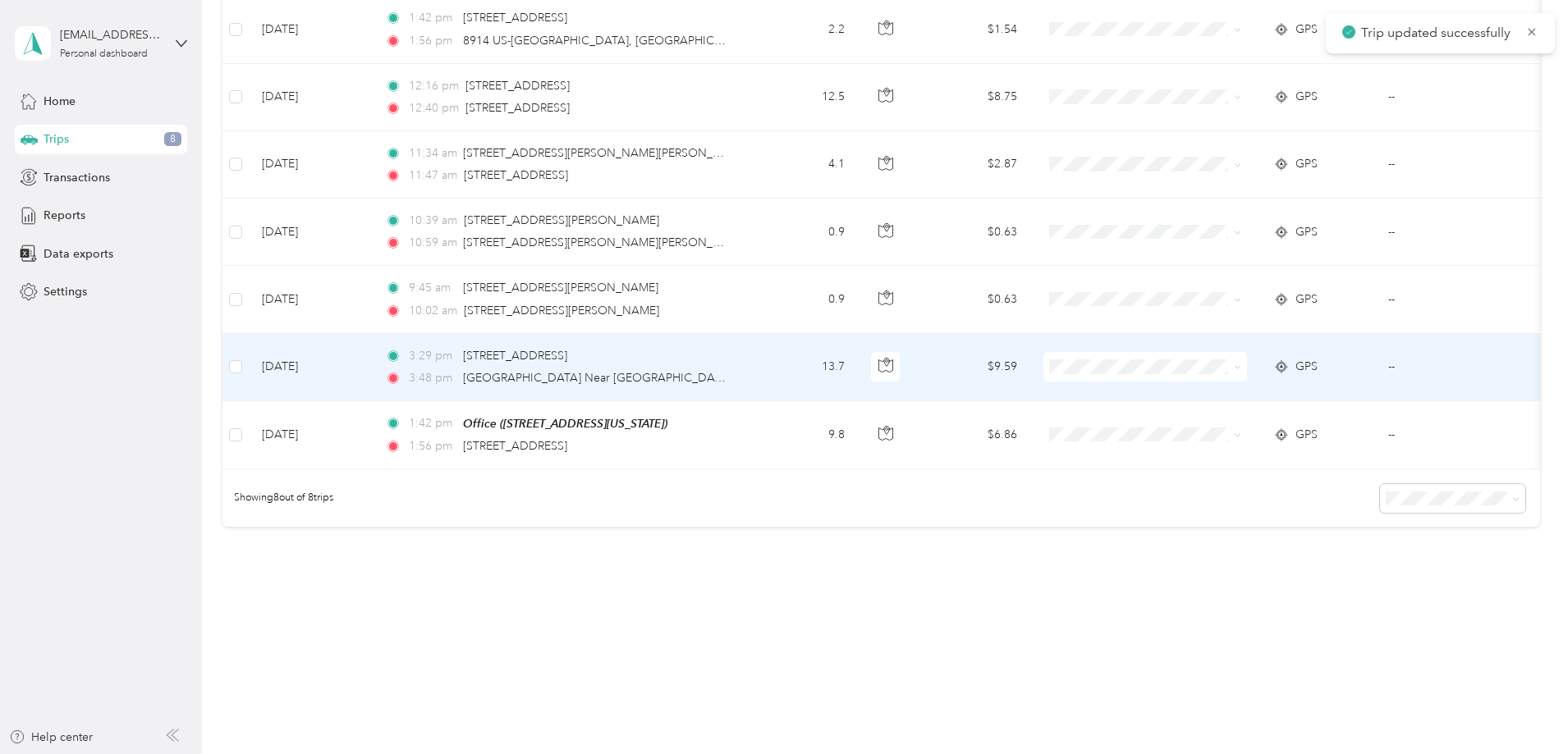
scroll to position [291, 0]
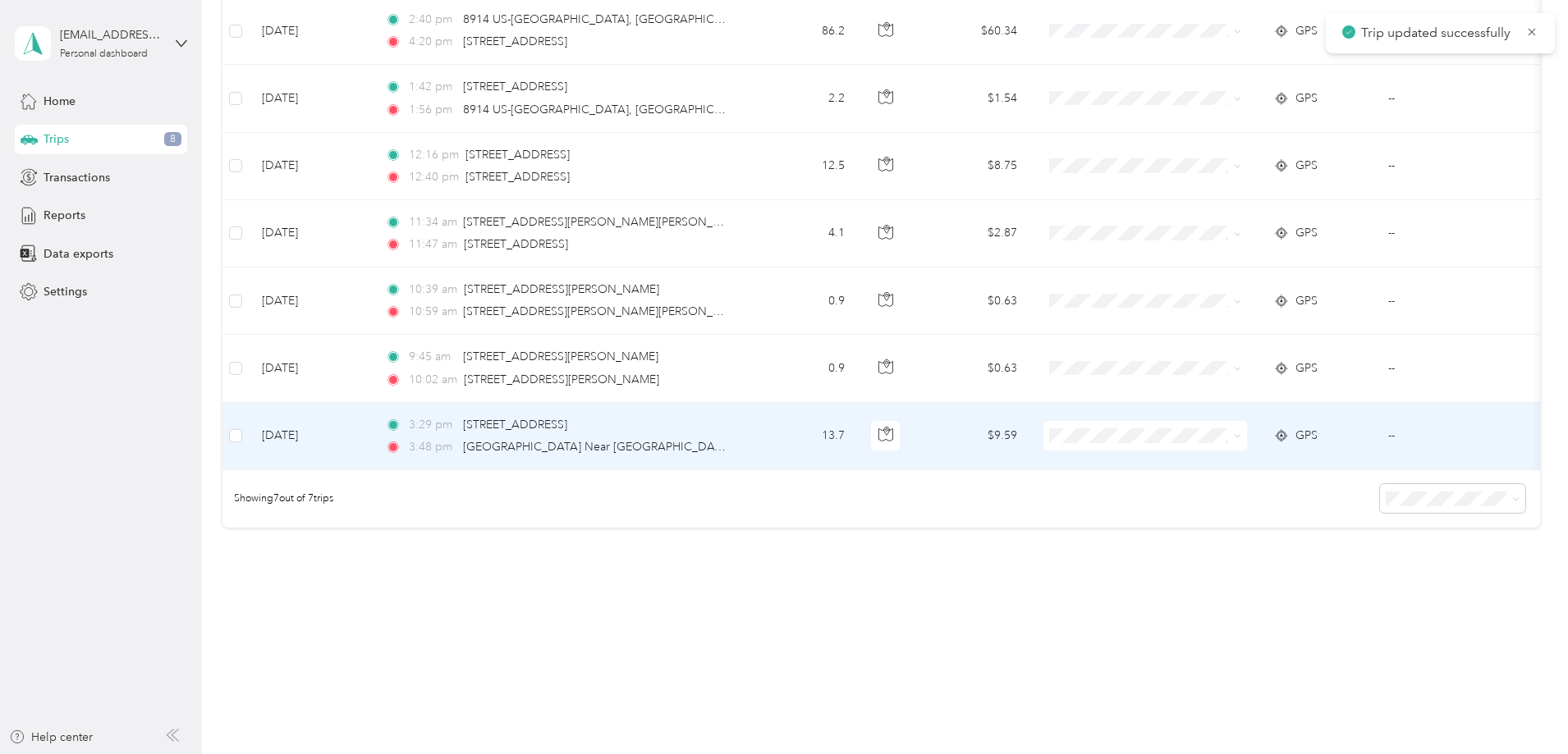
click at [372, 417] on td "[DATE]" at bounding box center [310, 436] width 124 height 67
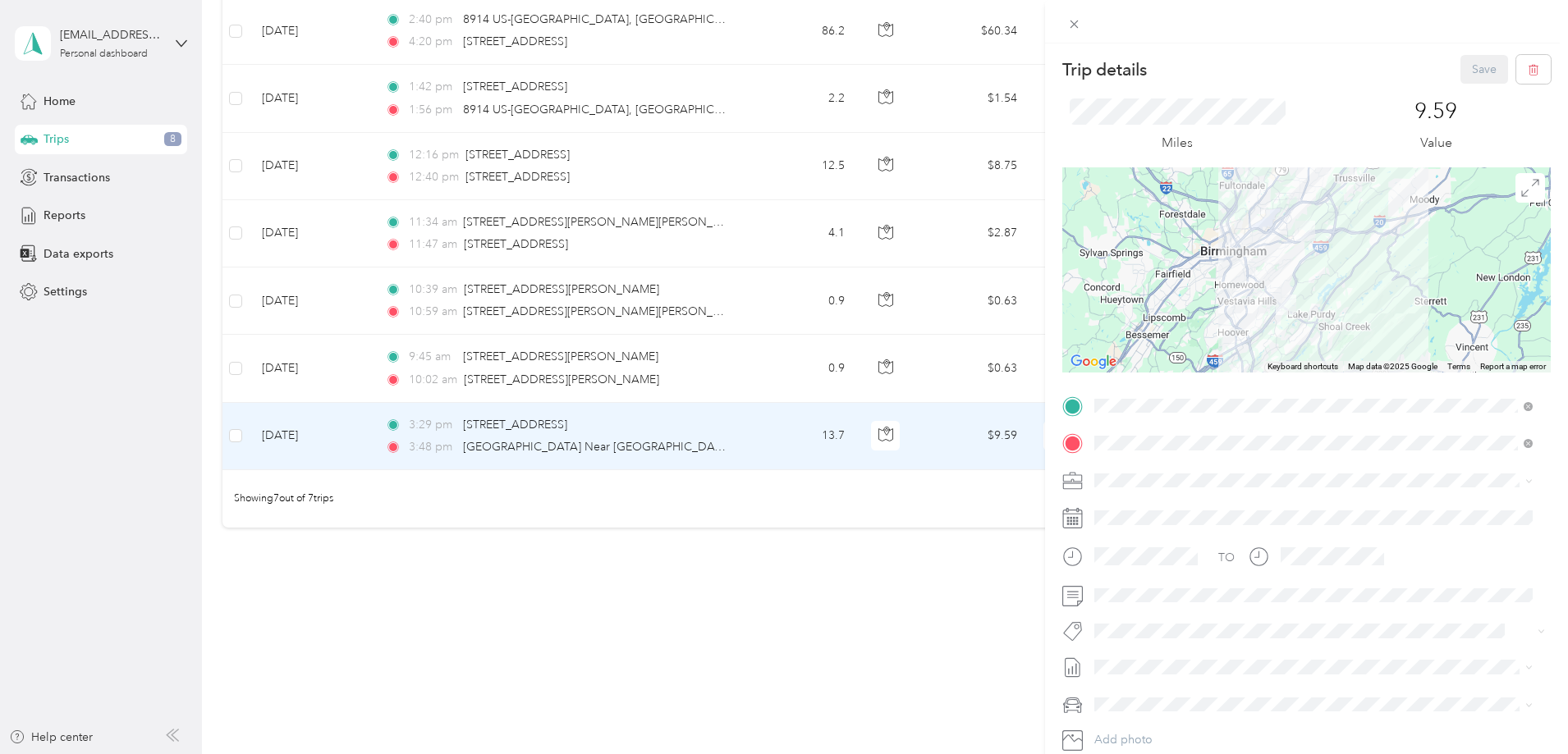
click at [1130, 513] on div "Evolv I.T." at bounding box center [1314, 509] width 427 height 17
click at [1127, 584] on span at bounding box center [1319, 596] width 462 height 26
click at [1443, 76] on div "Trip details Save" at bounding box center [1306, 69] width 488 height 29
click at [1460, 70] on button "Save" at bounding box center [1484, 69] width 48 height 29
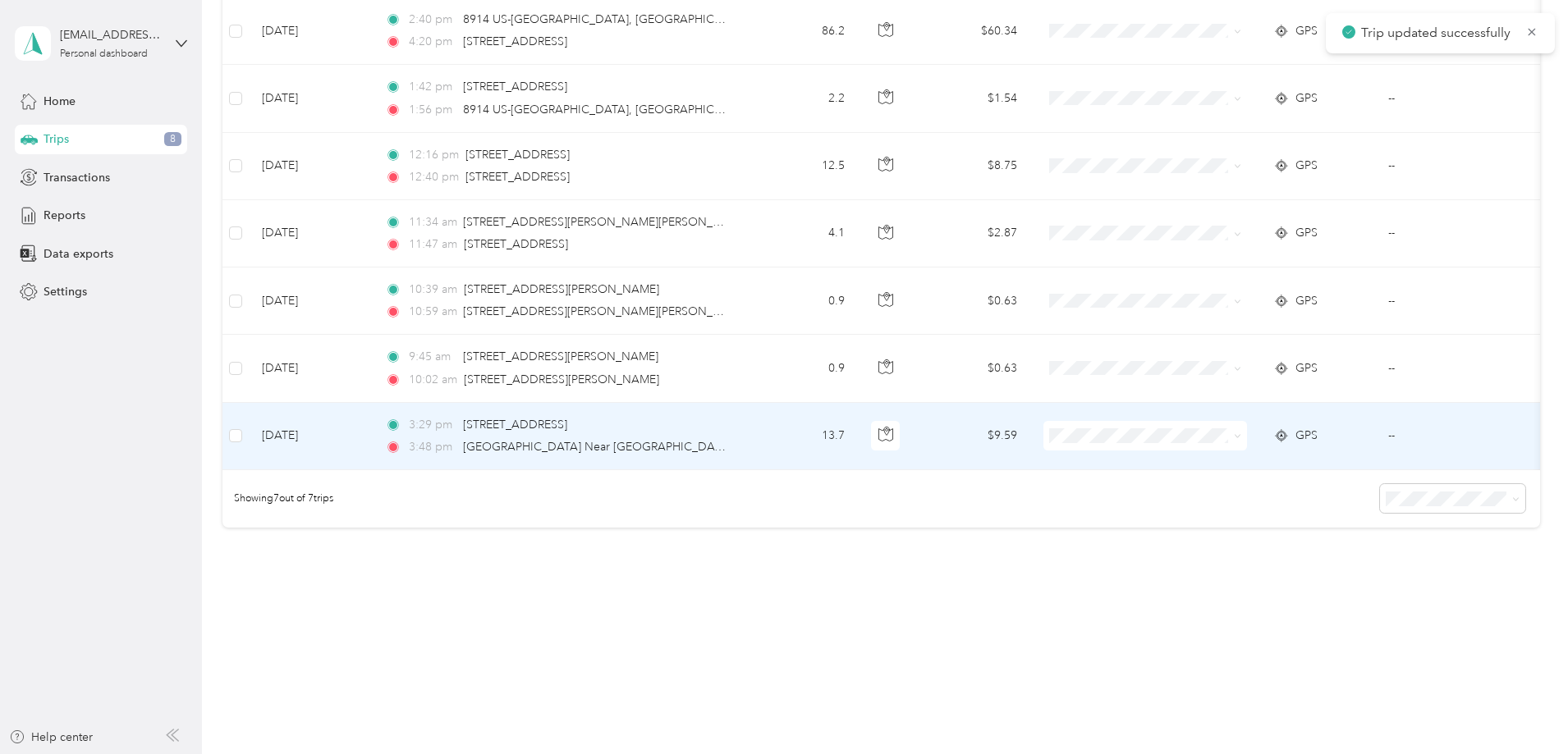
scroll to position [224, 0]
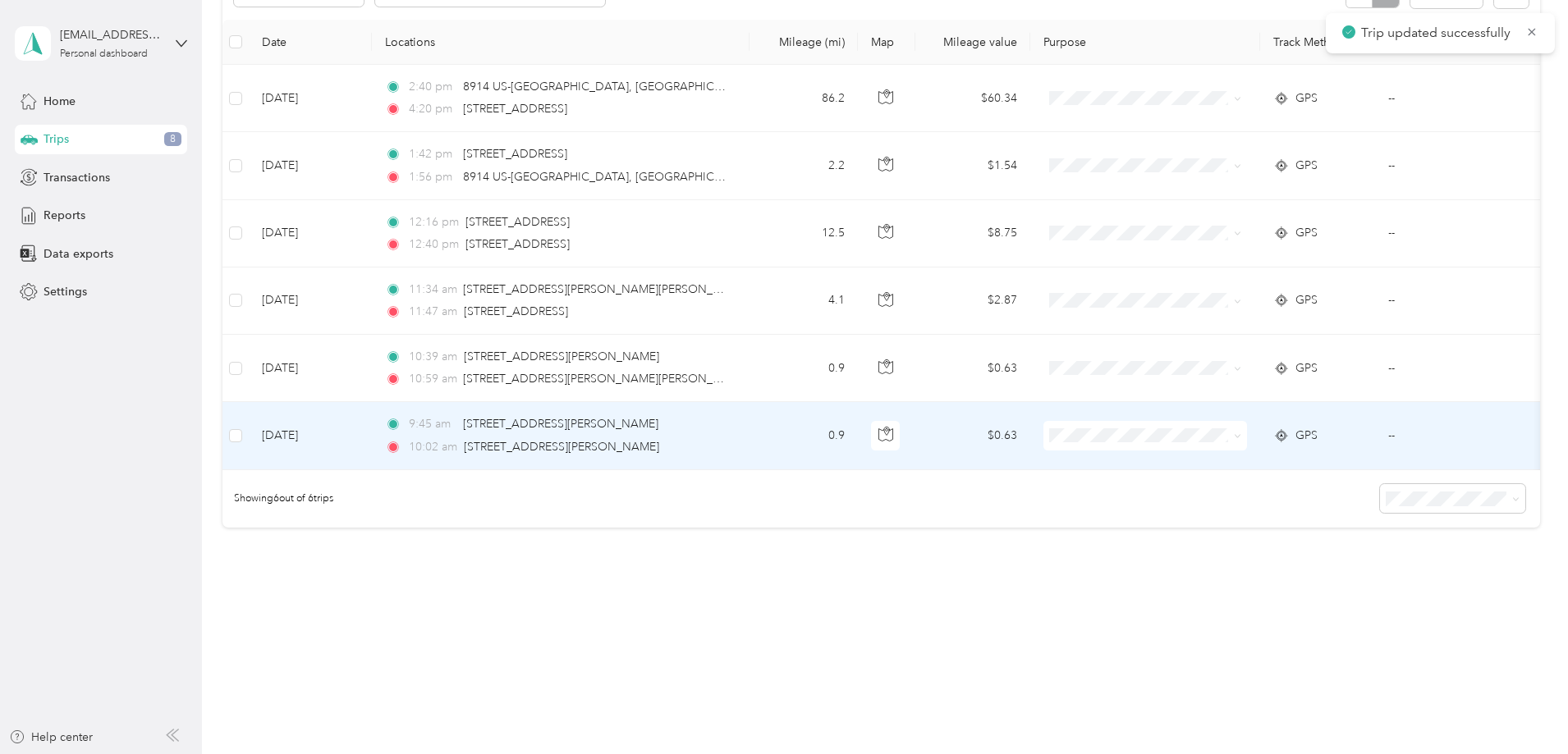
click at [372, 419] on td "[DATE]" at bounding box center [310, 435] width 124 height 67
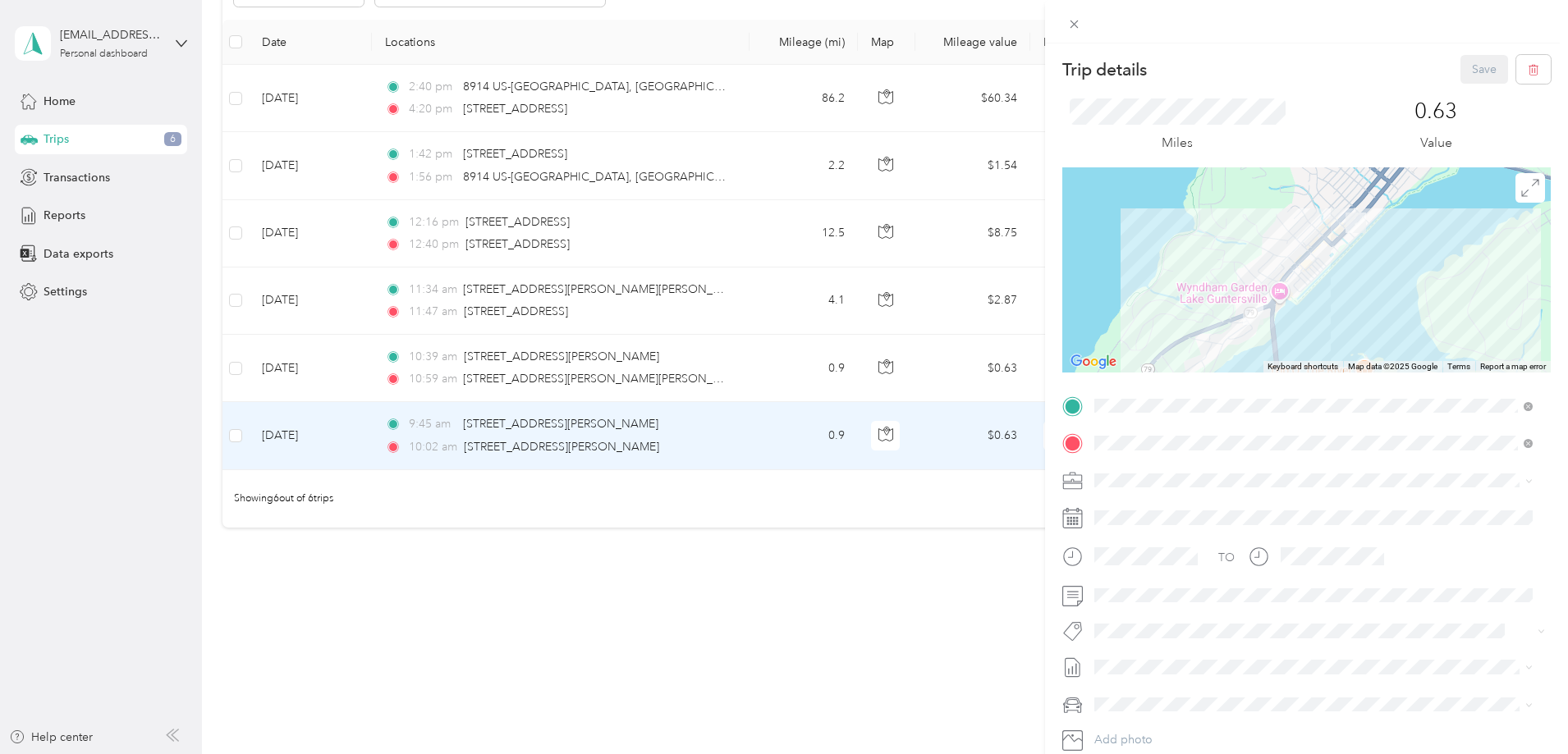
click at [663, 575] on div "Trip details Save This trip cannot be edited because it is either under review,…" at bounding box center [784, 377] width 1568 height 754
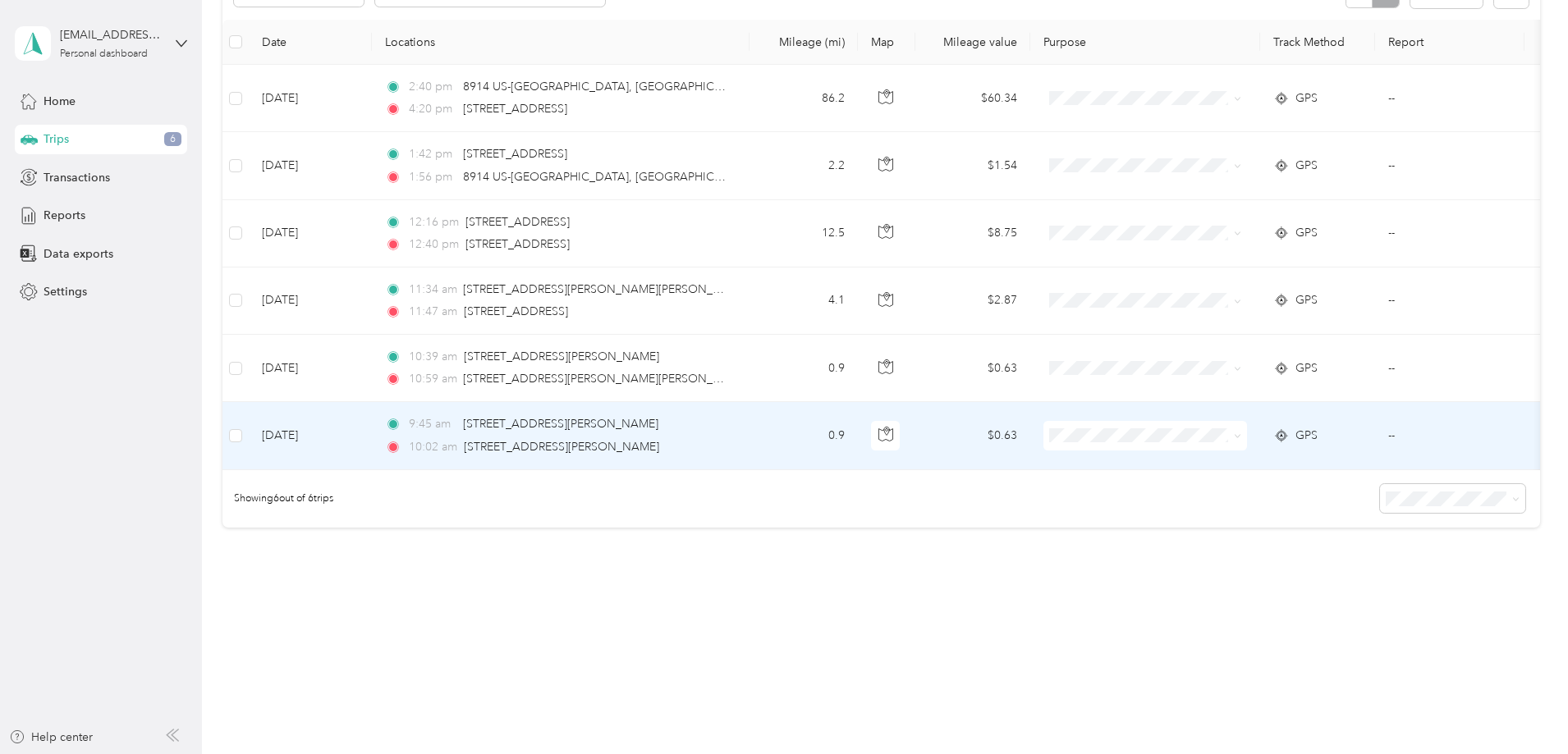
click at [372, 422] on td "[DATE]" at bounding box center [310, 435] width 124 height 67
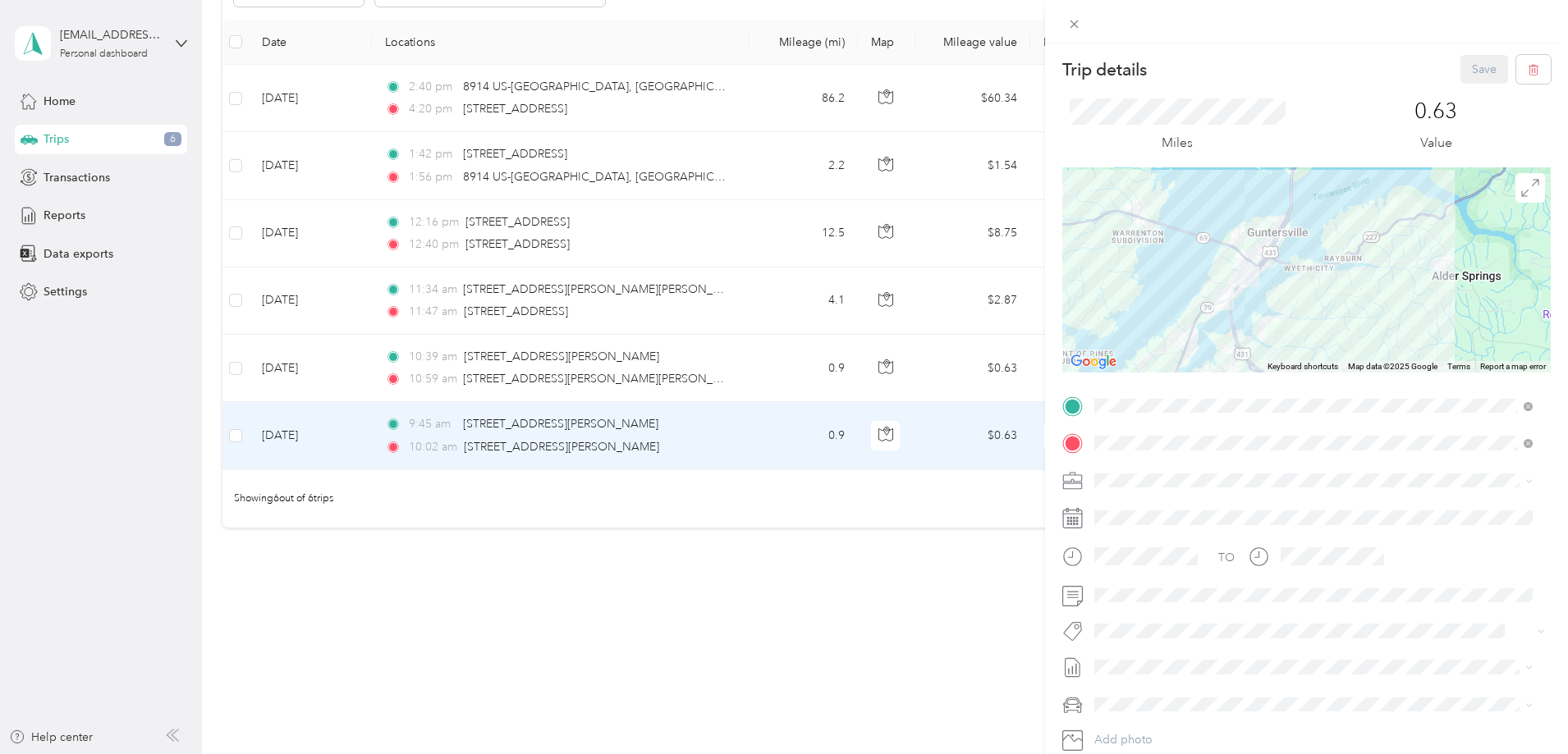
click at [875, 529] on div "Trip details Save This trip cannot be edited because it is either under review,…" at bounding box center [784, 377] width 1568 height 754
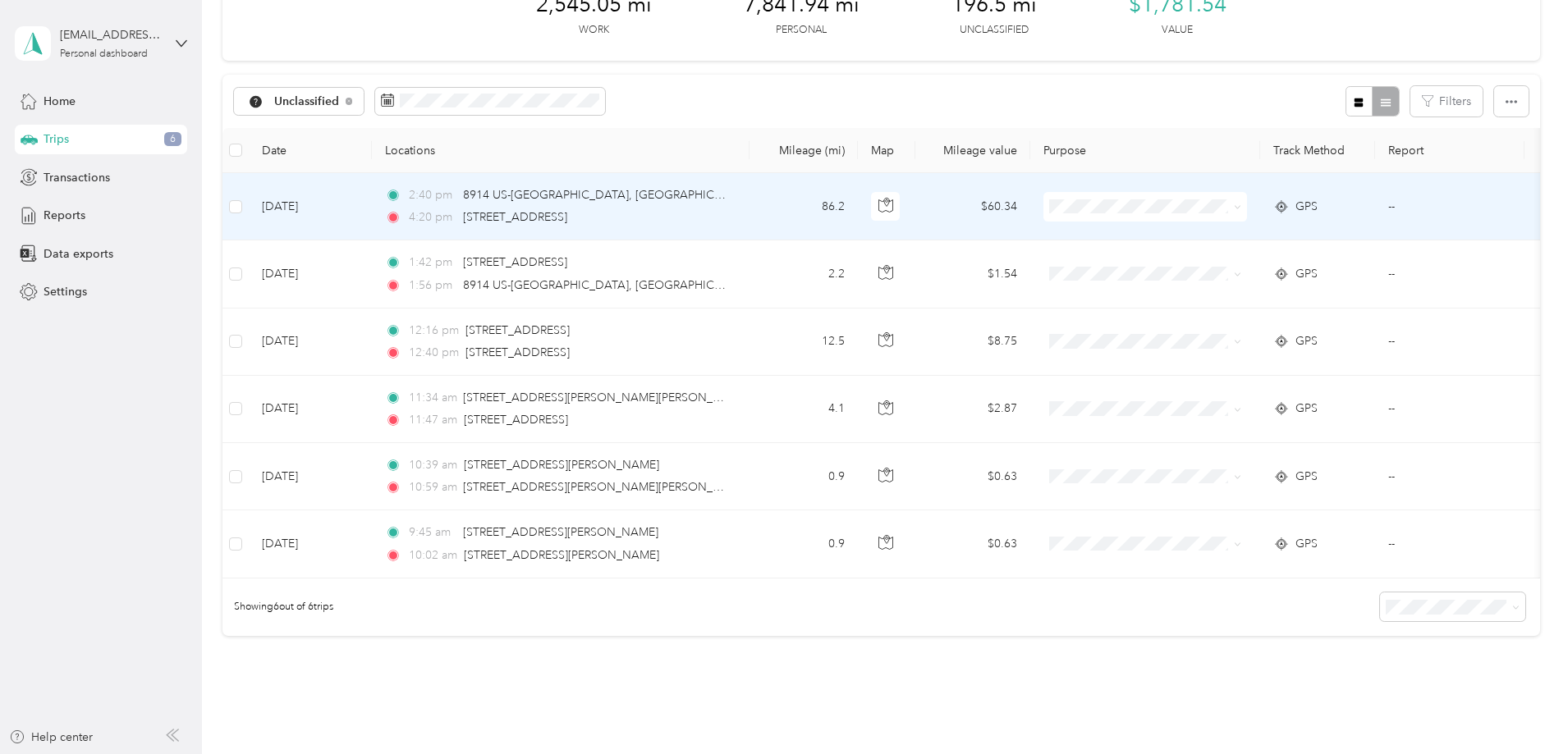
scroll to position [60, 0]
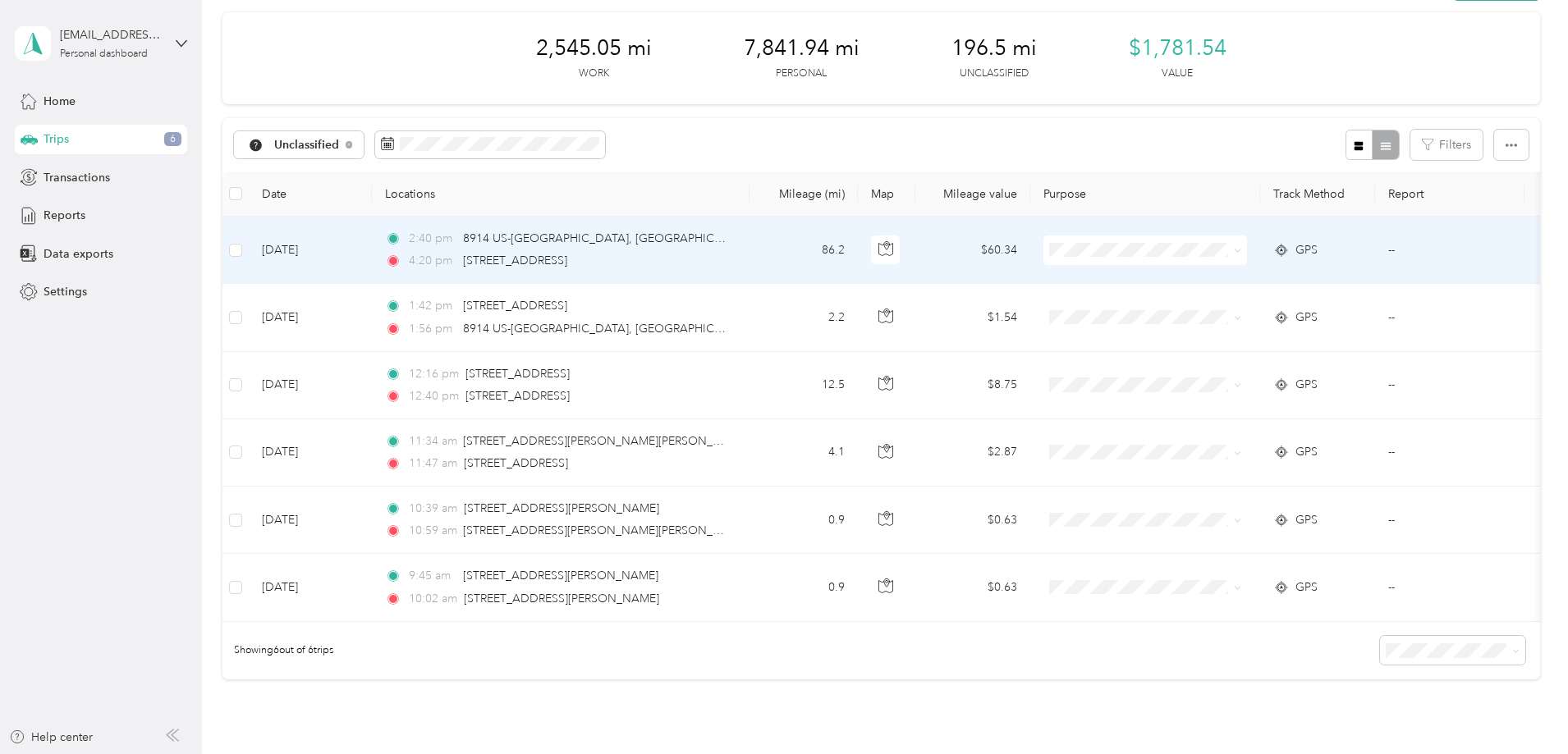
click at [372, 247] on td "[DATE]" at bounding box center [310, 250] width 124 height 67
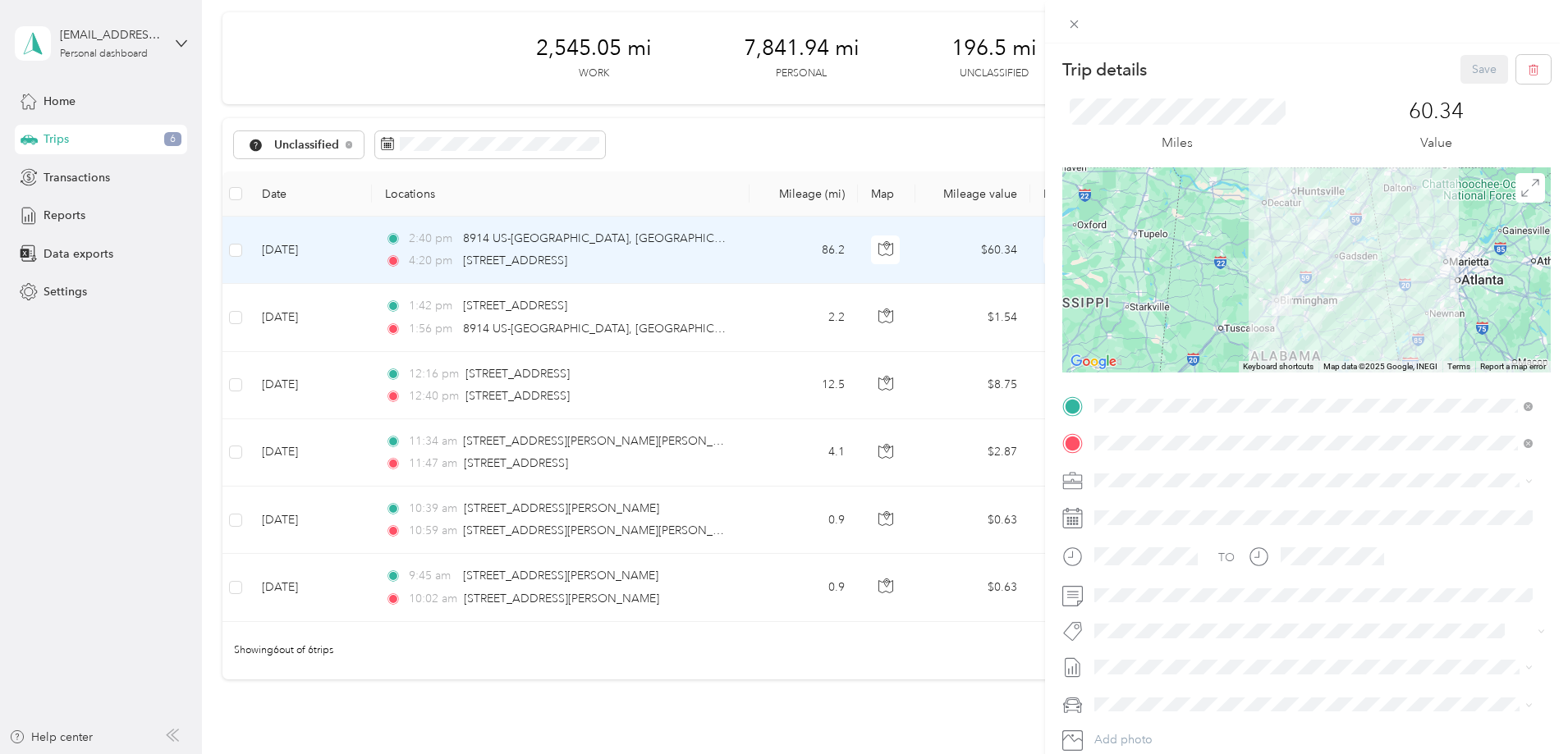
click at [664, 660] on div "Trip details Save This trip cannot be edited because it is either under review,…" at bounding box center [784, 377] width 1568 height 754
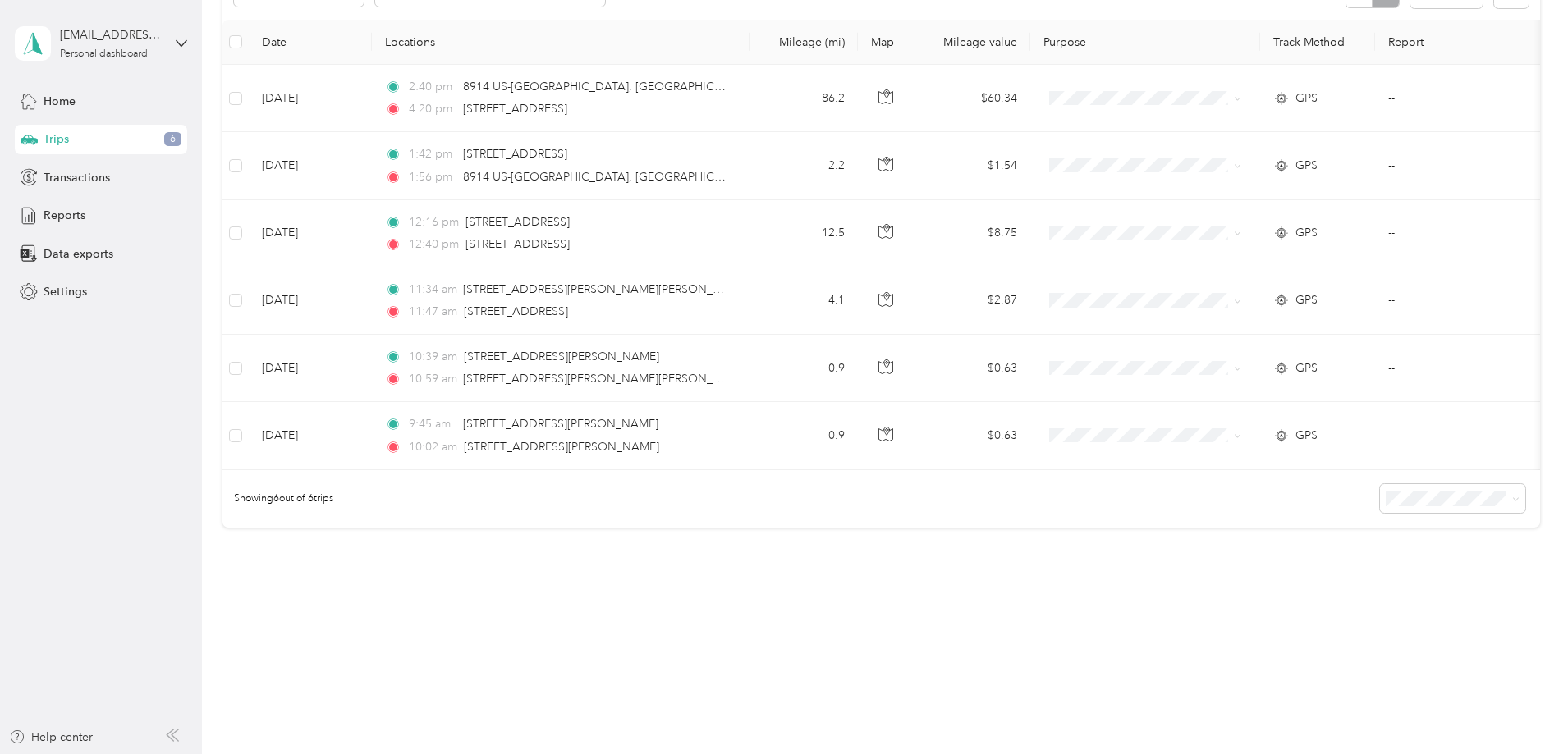
click at [618, 607] on div "Trips New trip 2,545.05 mi Work 7,841.94 mi Personal 196.5 mi Unclassified $1,7…" at bounding box center [880, 230] width 1358 height 885
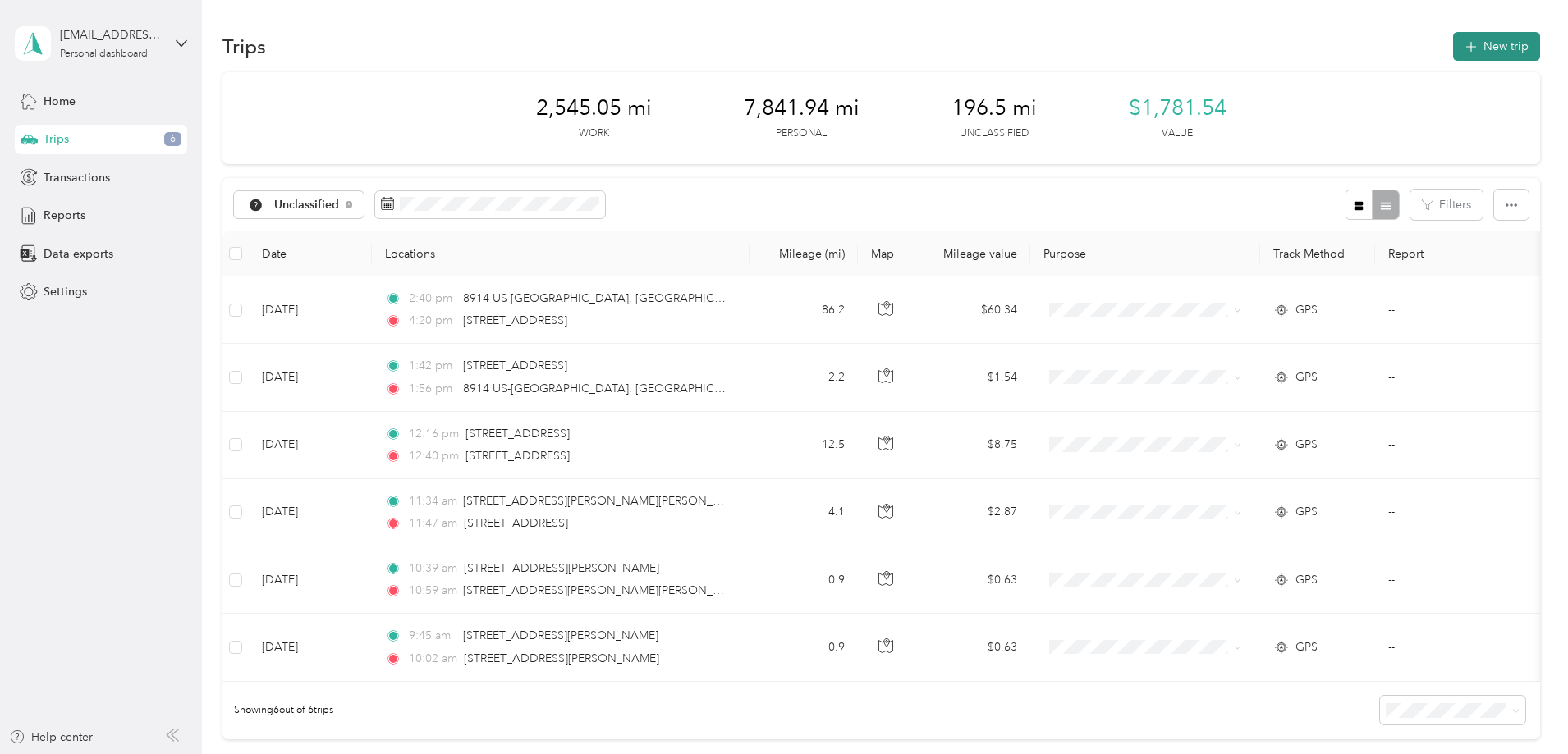
click at [1453, 44] on button "New trip" at bounding box center [1496, 46] width 87 height 29
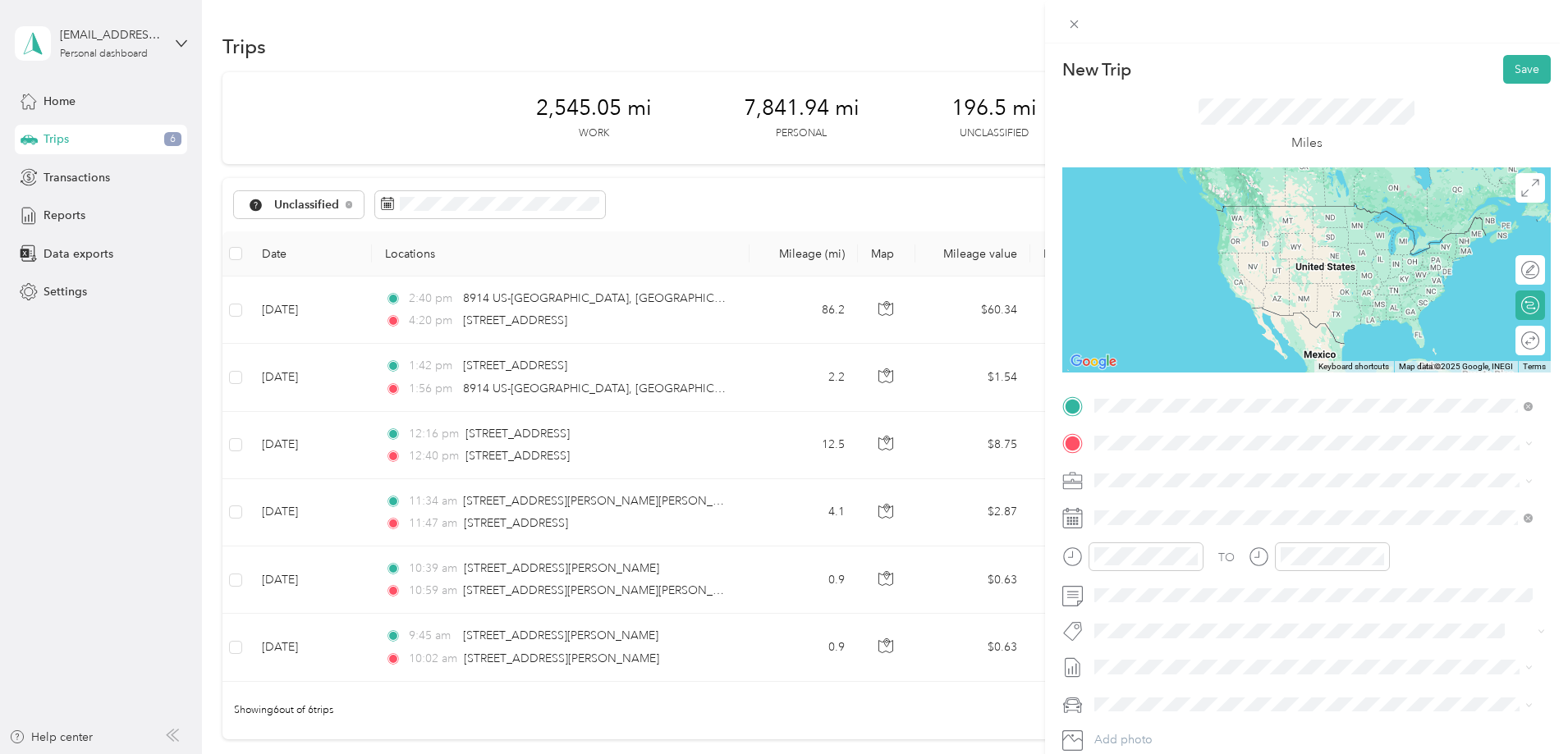
click at [1212, 467] on span "[STREET_ADDRESS][US_STATE]" at bounding box center [1206, 465] width 164 height 15
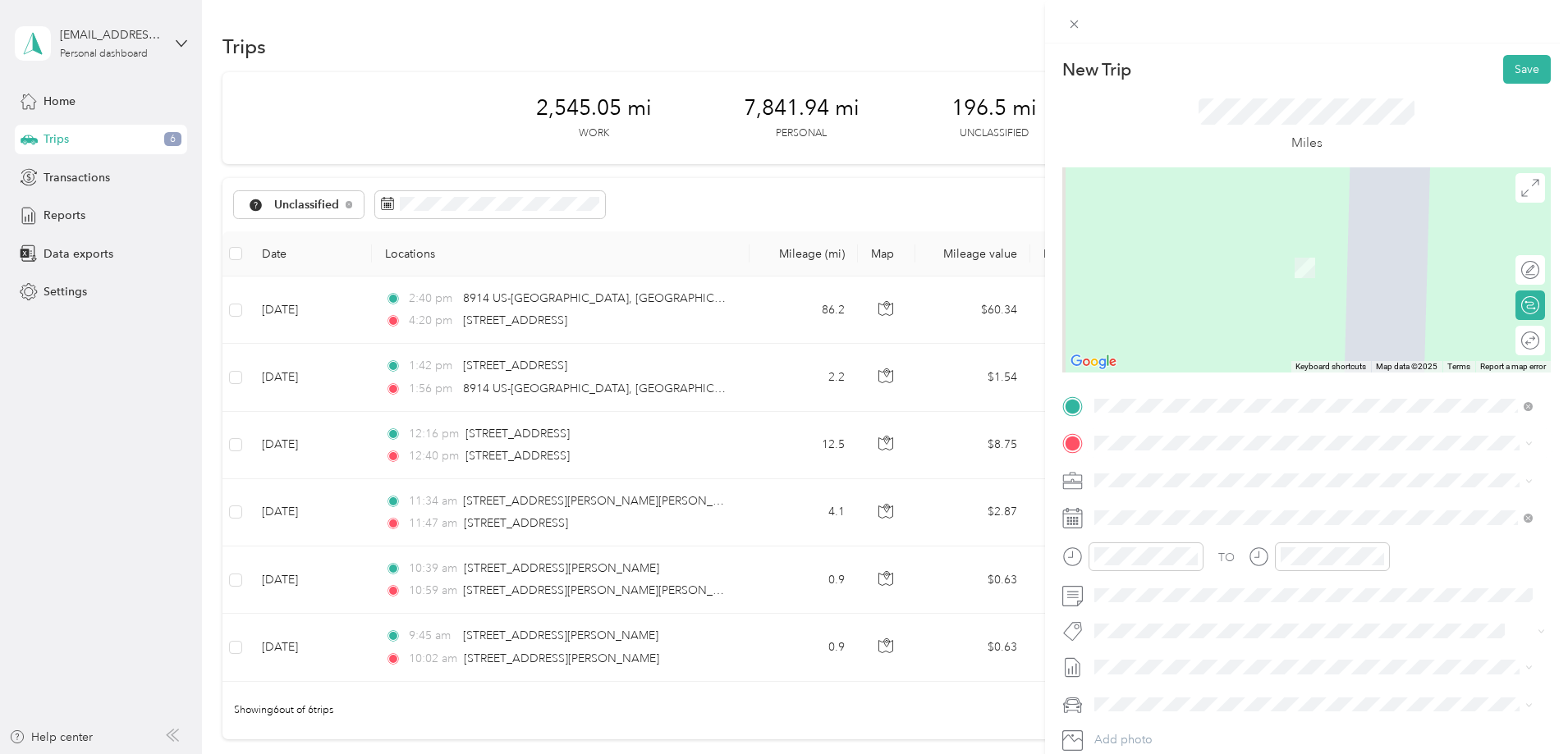
click at [1185, 500] on span "[STREET_ADDRESS][US_STATE]" at bounding box center [1206, 500] width 164 height 15
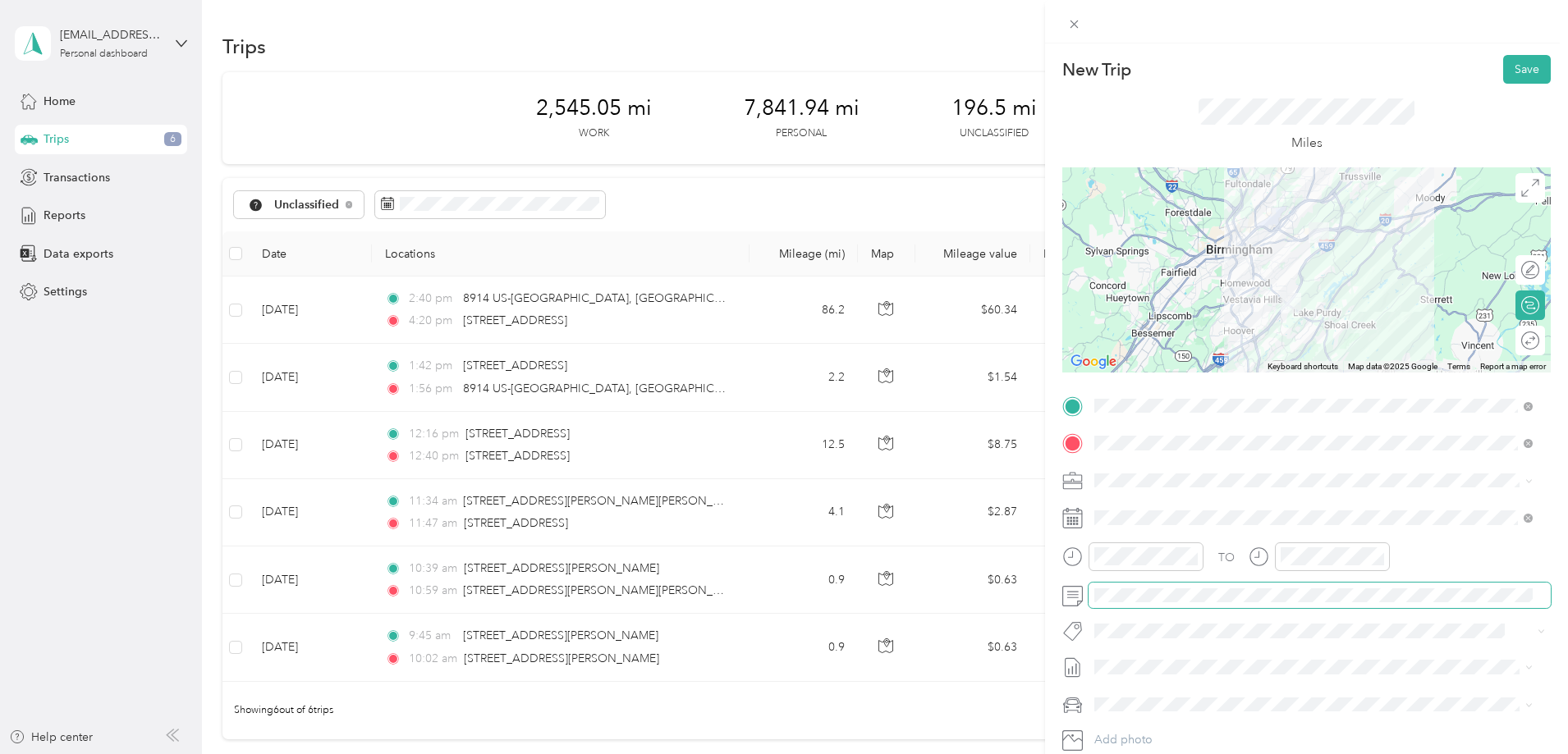
click at [1133, 607] on span at bounding box center [1319, 596] width 462 height 26
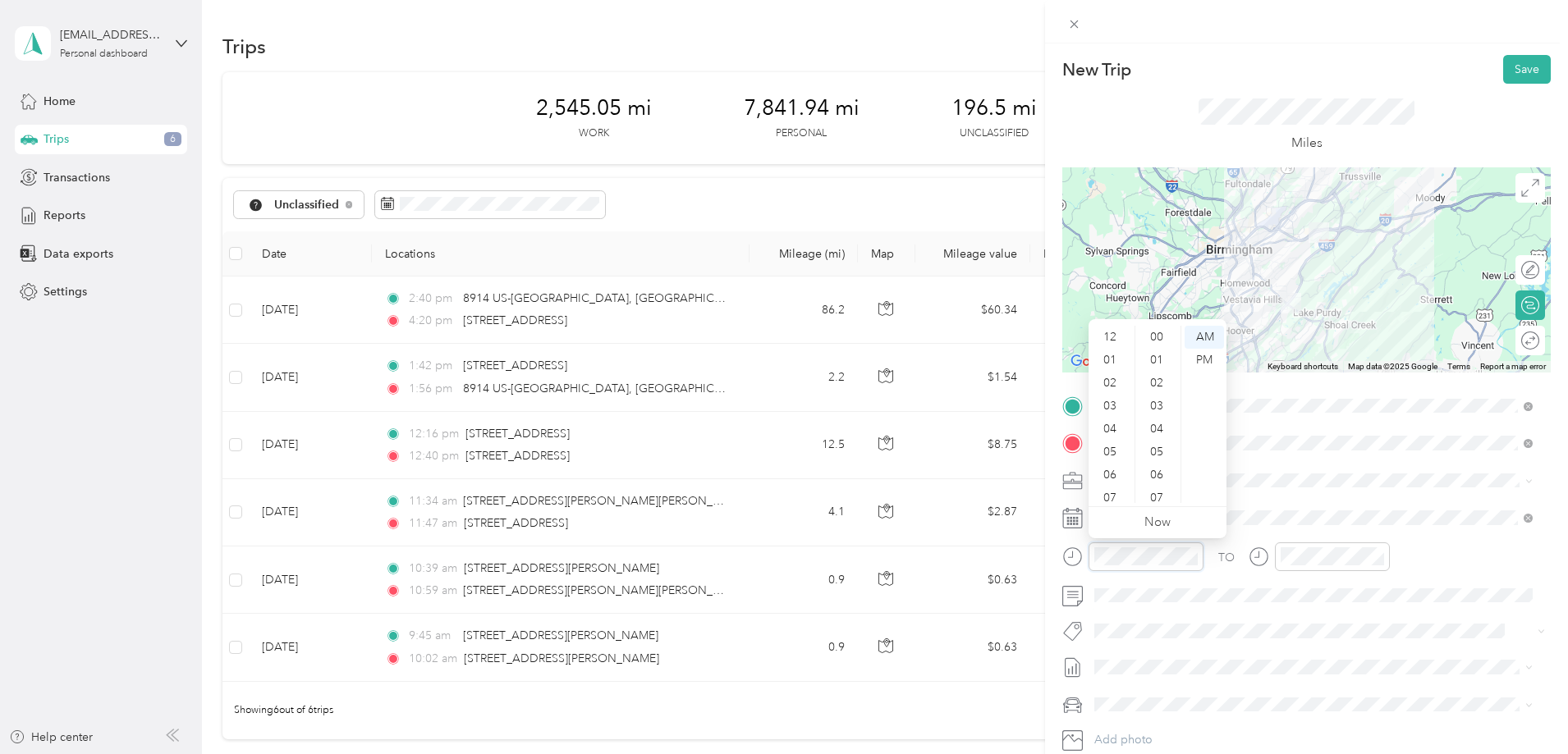
scroll to position [99, 0]
click at [1113, 397] on div "07" at bounding box center [1112, 399] width 40 height 23
click at [1156, 339] on div "00" at bounding box center [1158, 337] width 40 height 23
click at [1209, 335] on div "AM" at bounding box center [1204, 337] width 40 height 23
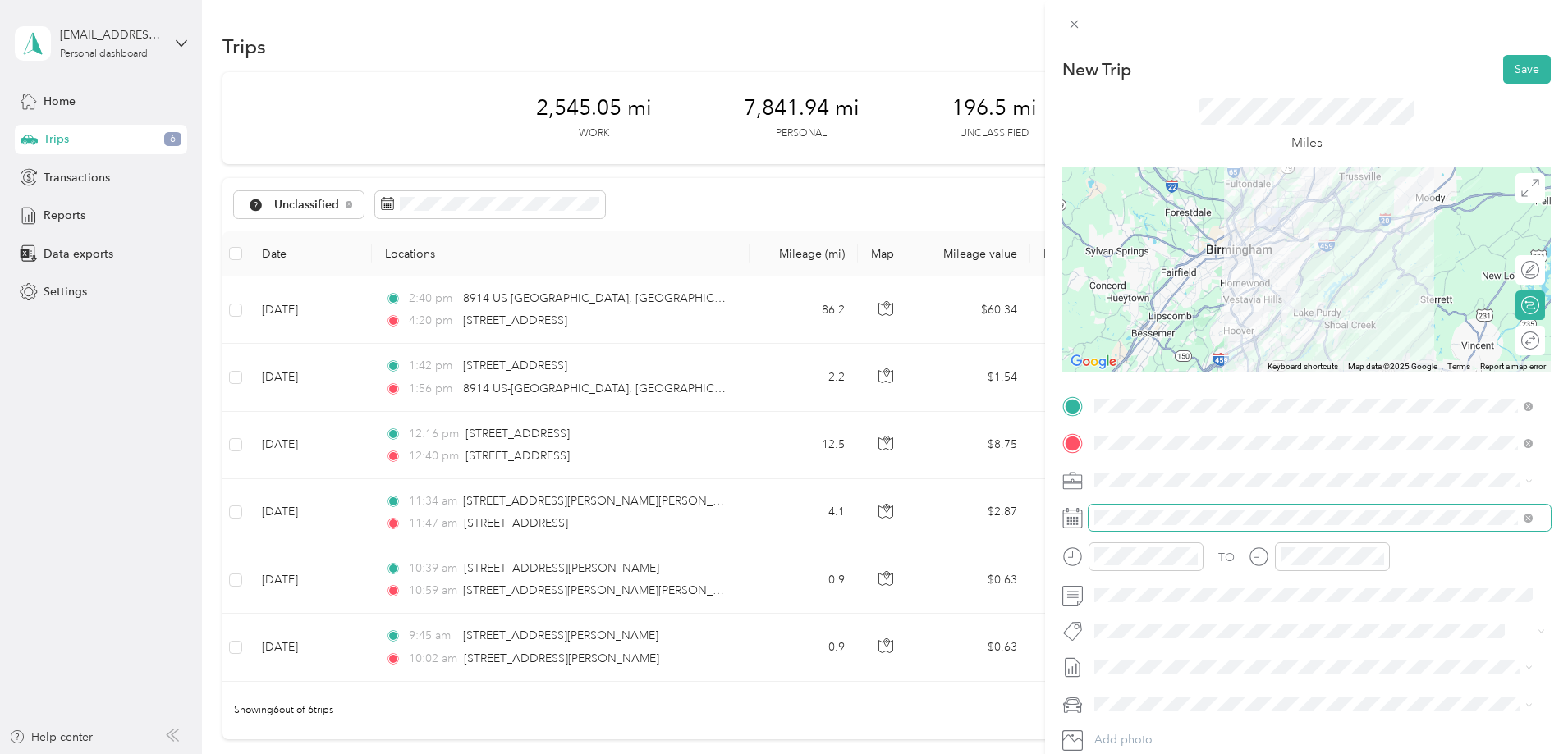
click at [1304, 508] on span at bounding box center [1319, 518] width 462 height 26
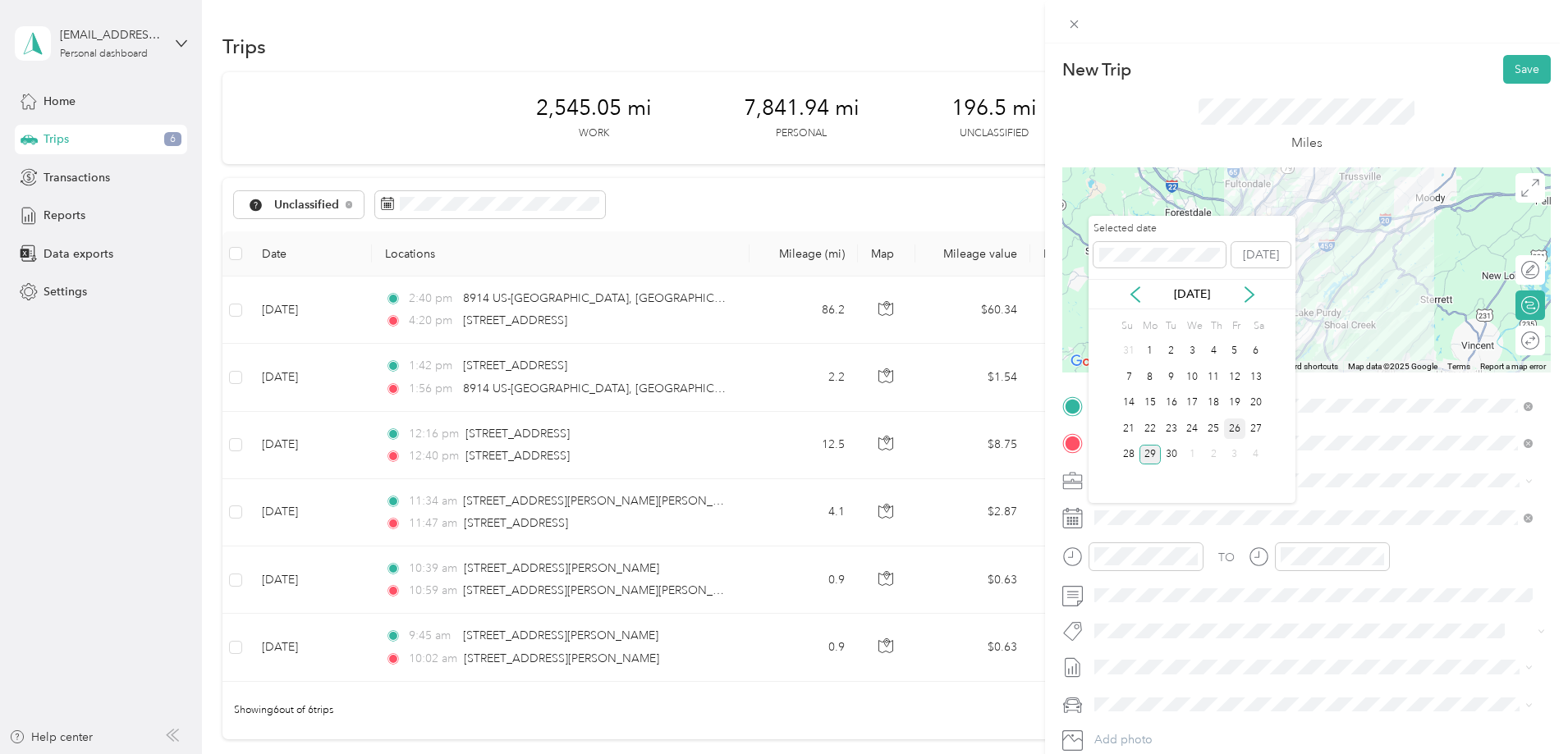
click at [1235, 437] on div "26" at bounding box center [1234, 428] width 21 height 21
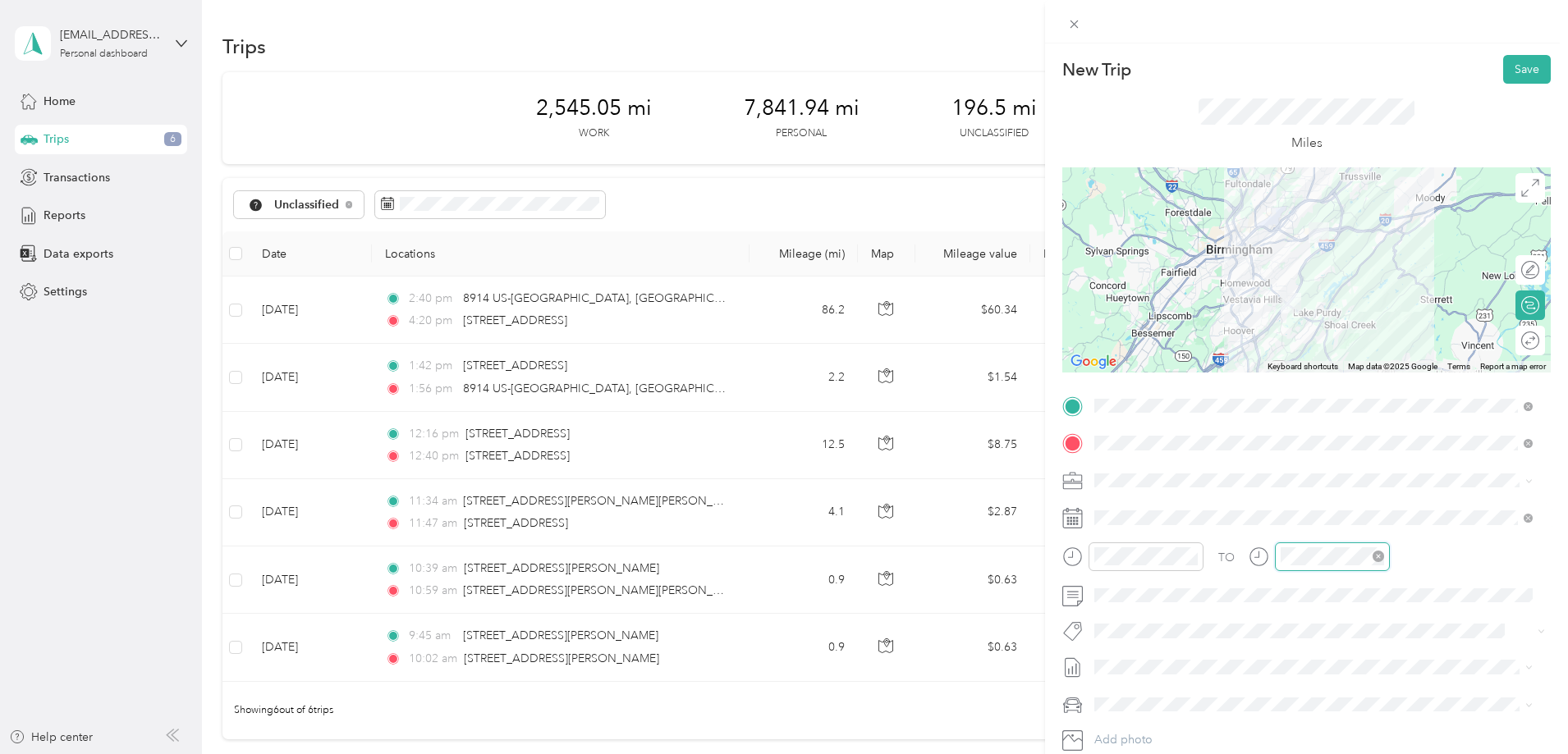
scroll to position [99, 0]
click at [1430, 550] on div "TO" at bounding box center [1306, 562] width 488 height 40
click at [1300, 399] on div "07" at bounding box center [1298, 399] width 40 height 23
click at [1344, 395] on div "15" at bounding box center [1345, 399] width 40 height 23
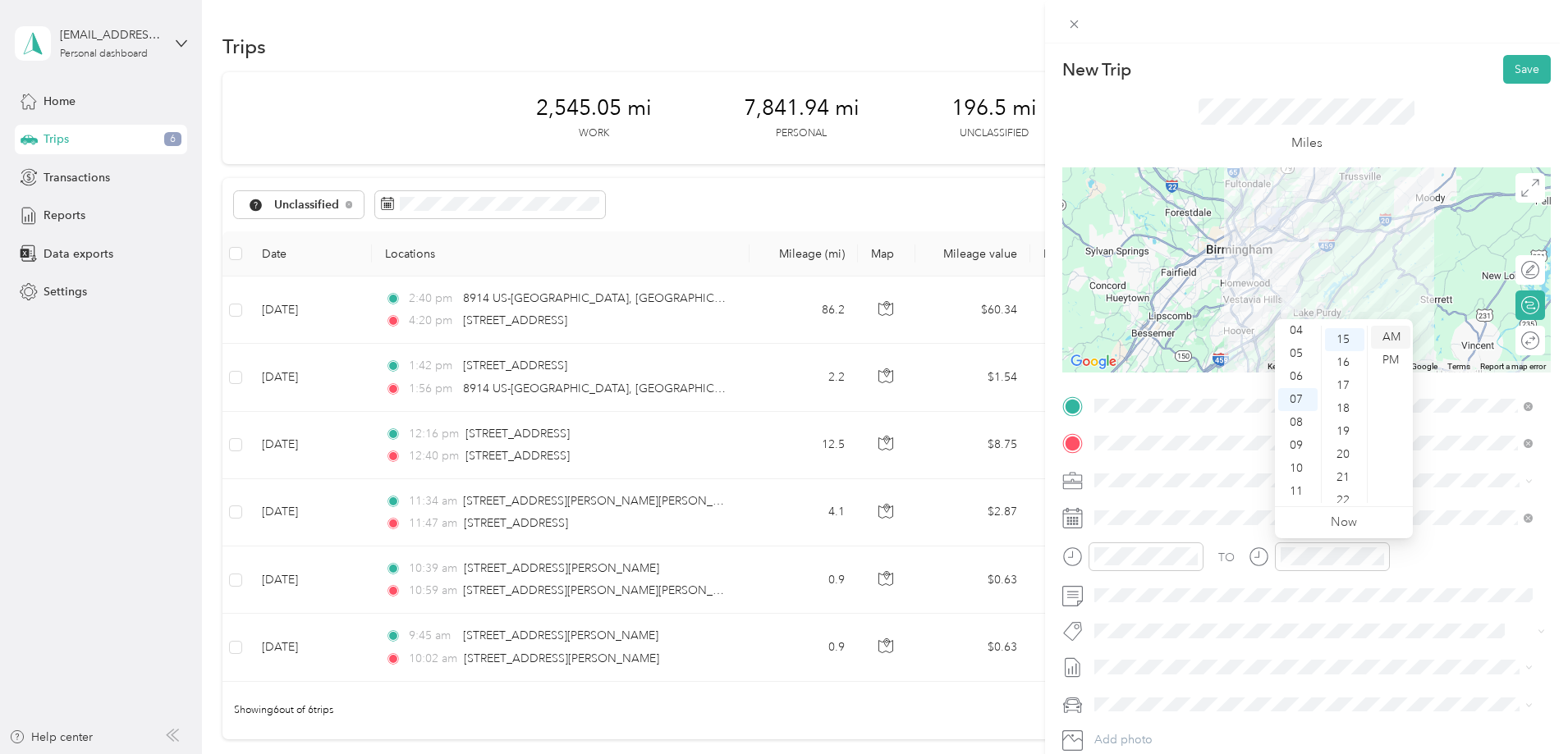
scroll to position [345, 0]
click at [1397, 334] on div "AM" at bounding box center [1391, 337] width 40 height 23
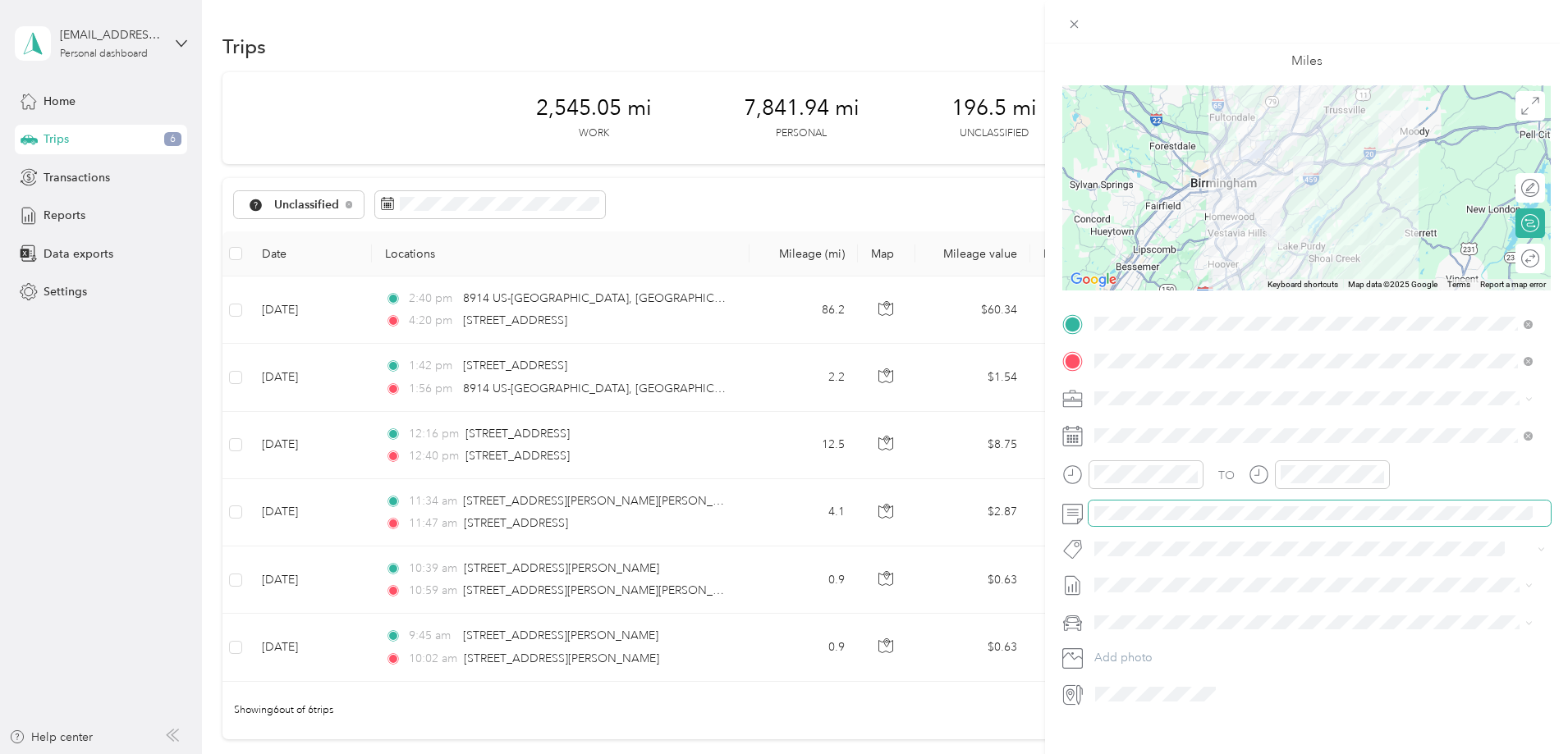
scroll to position [0, 0]
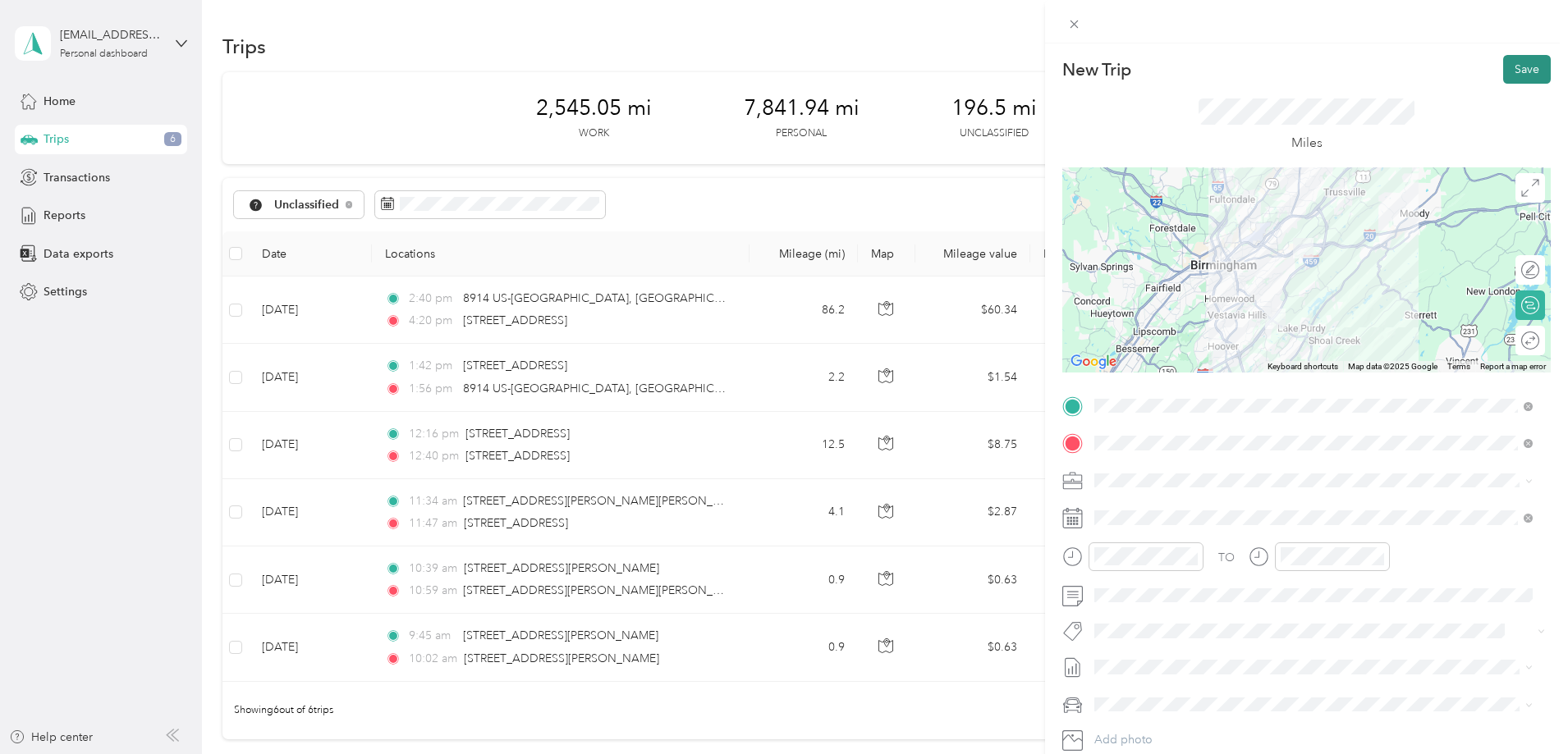
click at [1511, 74] on button "Save" at bounding box center [1527, 69] width 48 height 29
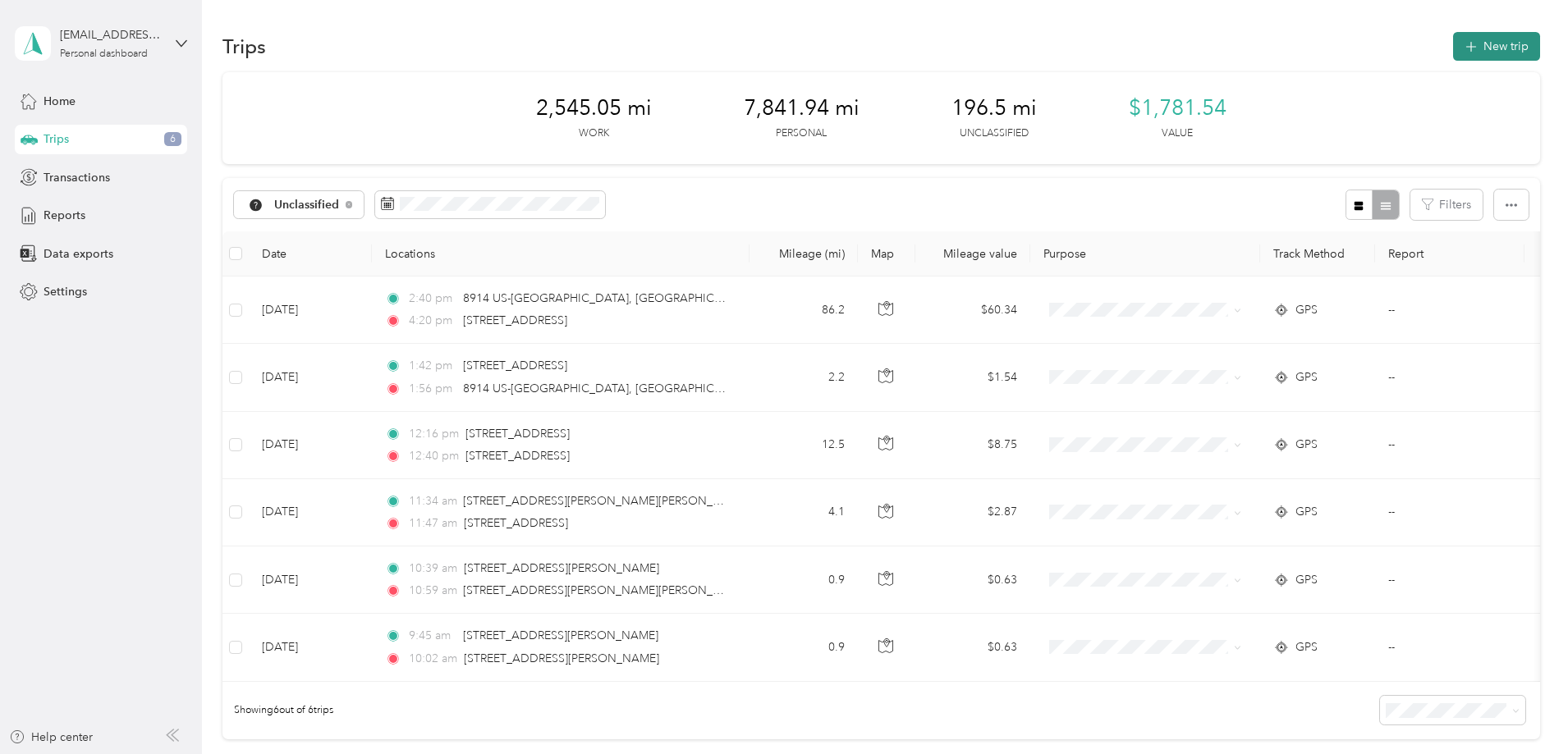
click at [1453, 44] on button "New trip" at bounding box center [1496, 46] width 87 height 29
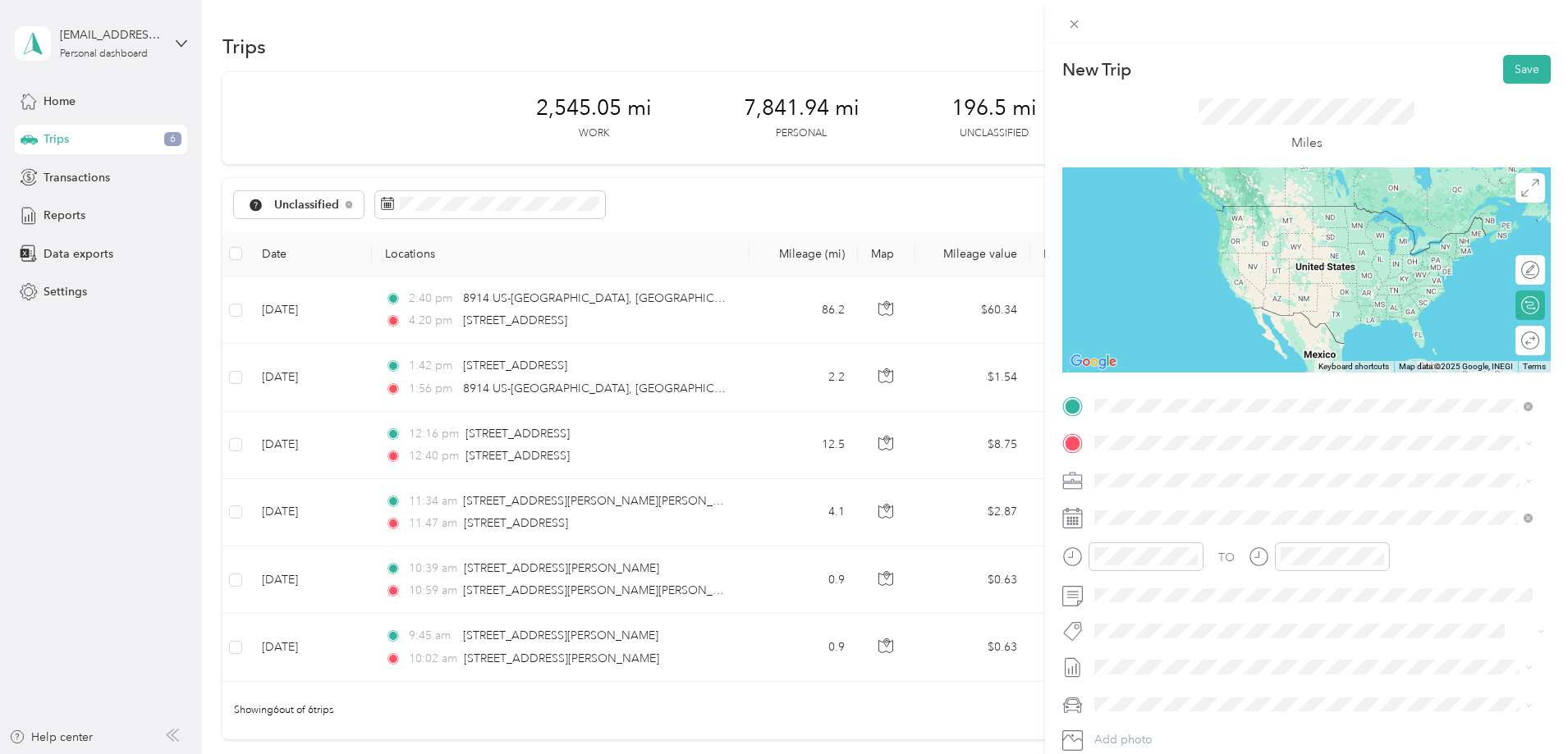
click at [1158, 469] on span "[STREET_ADDRESS][US_STATE]" at bounding box center [1206, 465] width 164 height 15
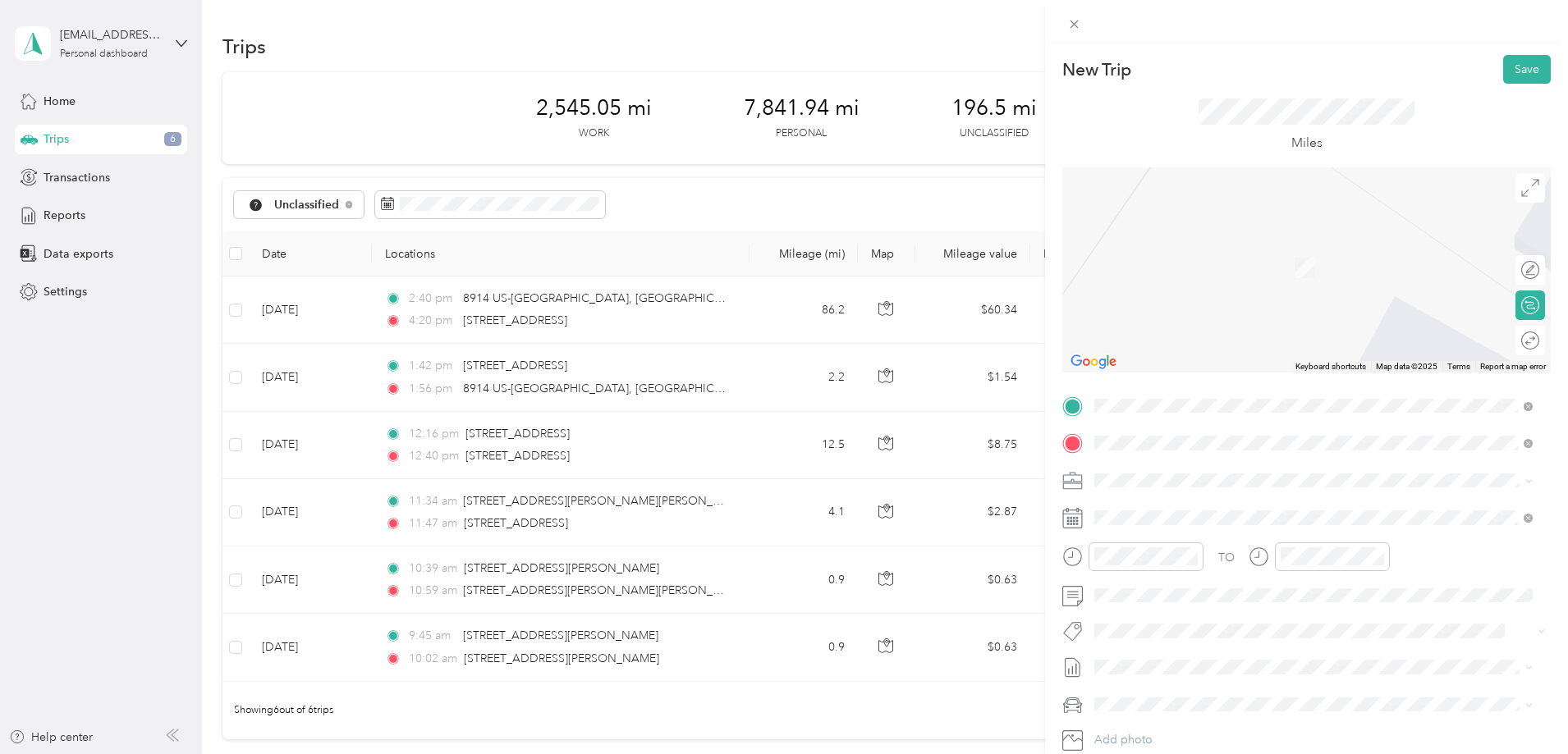
click at [1210, 509] on span "[STREET_ADDRESS][US_STATE]" at bounding box center [1206, 502] width 164 height 15
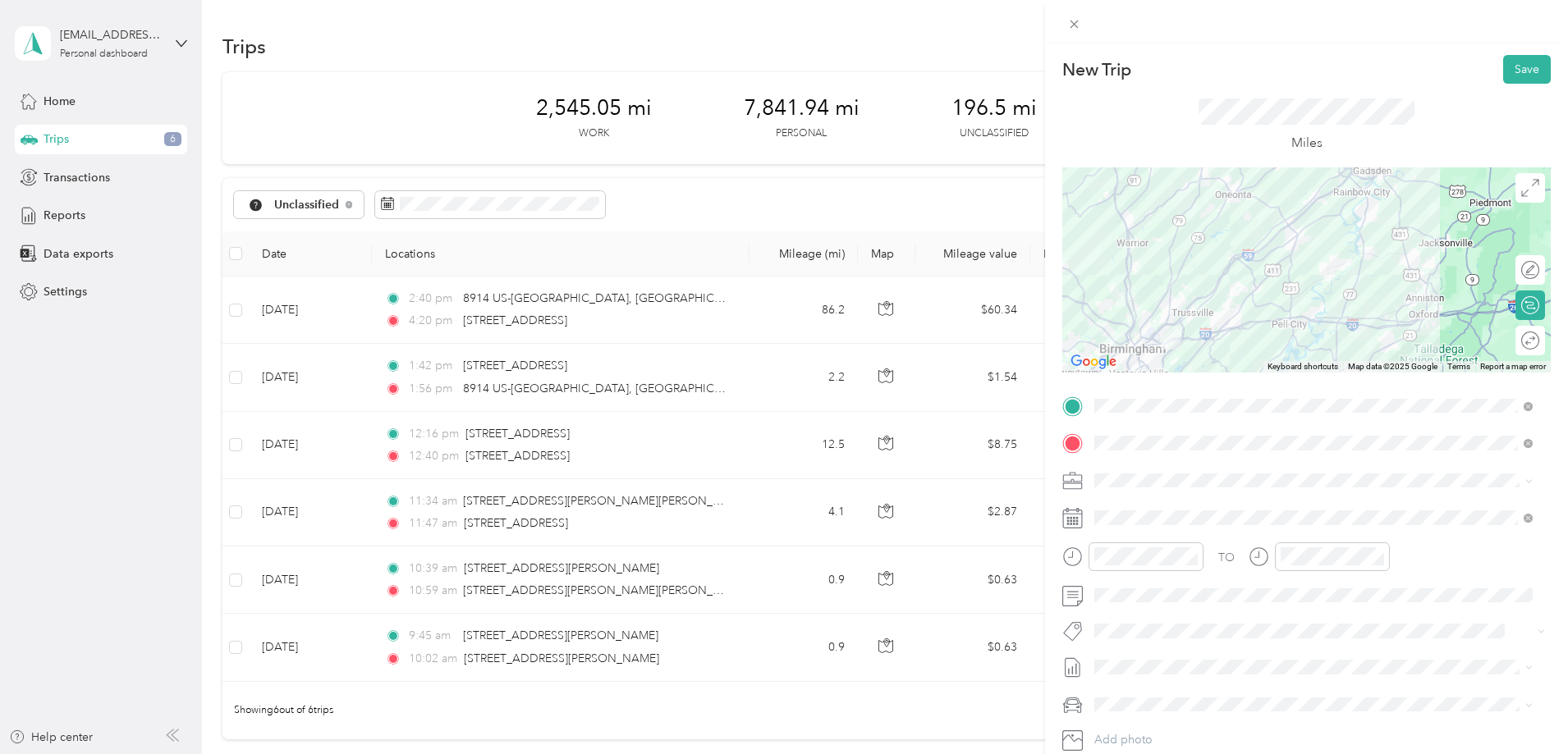
drag, startPoint x: 1240, startPoint y: 208, endPoint x: 1202, endPoint y: 305, distance: 104.2
click at [1202, 305] on div at bounding box center [1306, 269] width 488 height 205
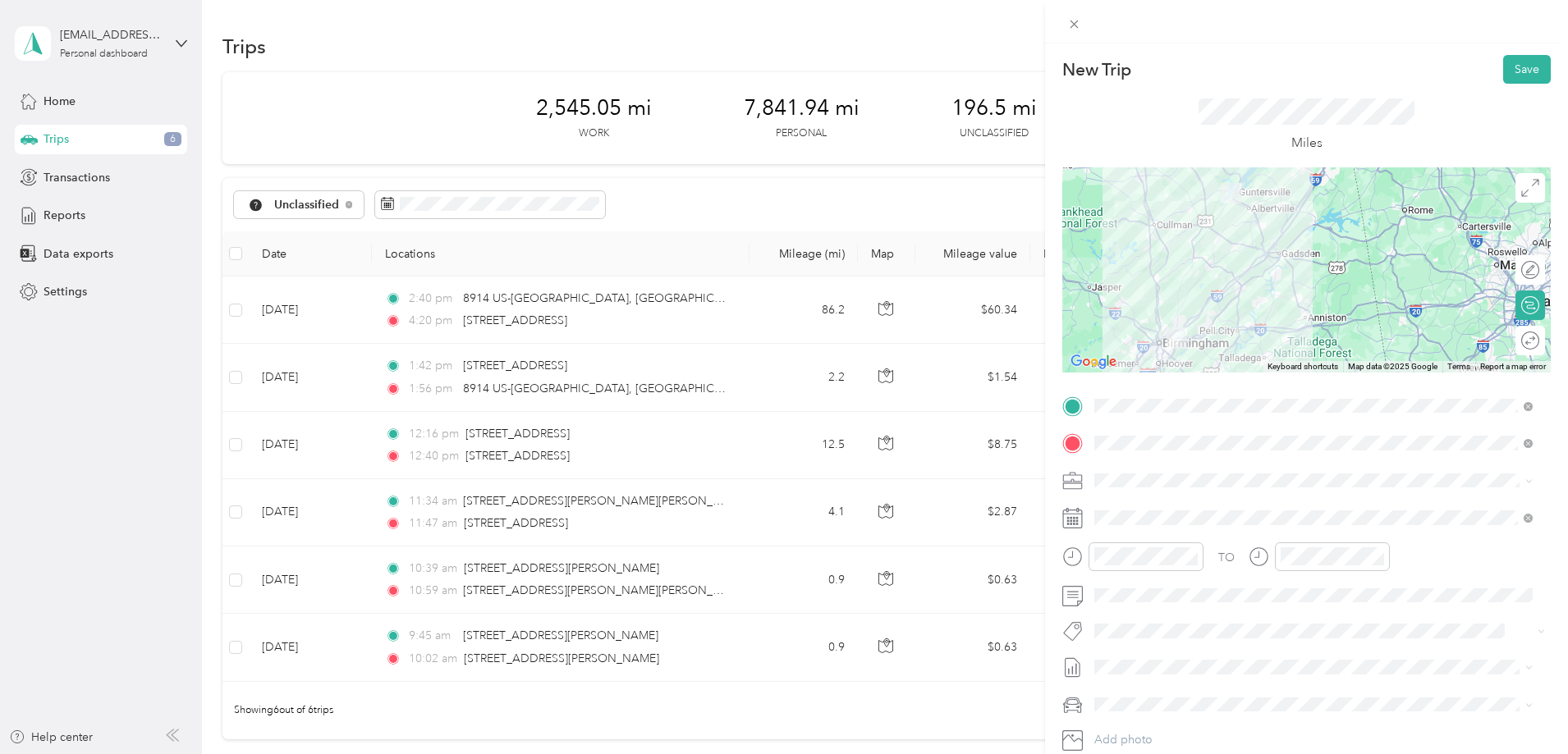
click at [1248, 268] on div at bounding box center [1306, 269] width 488 height 205
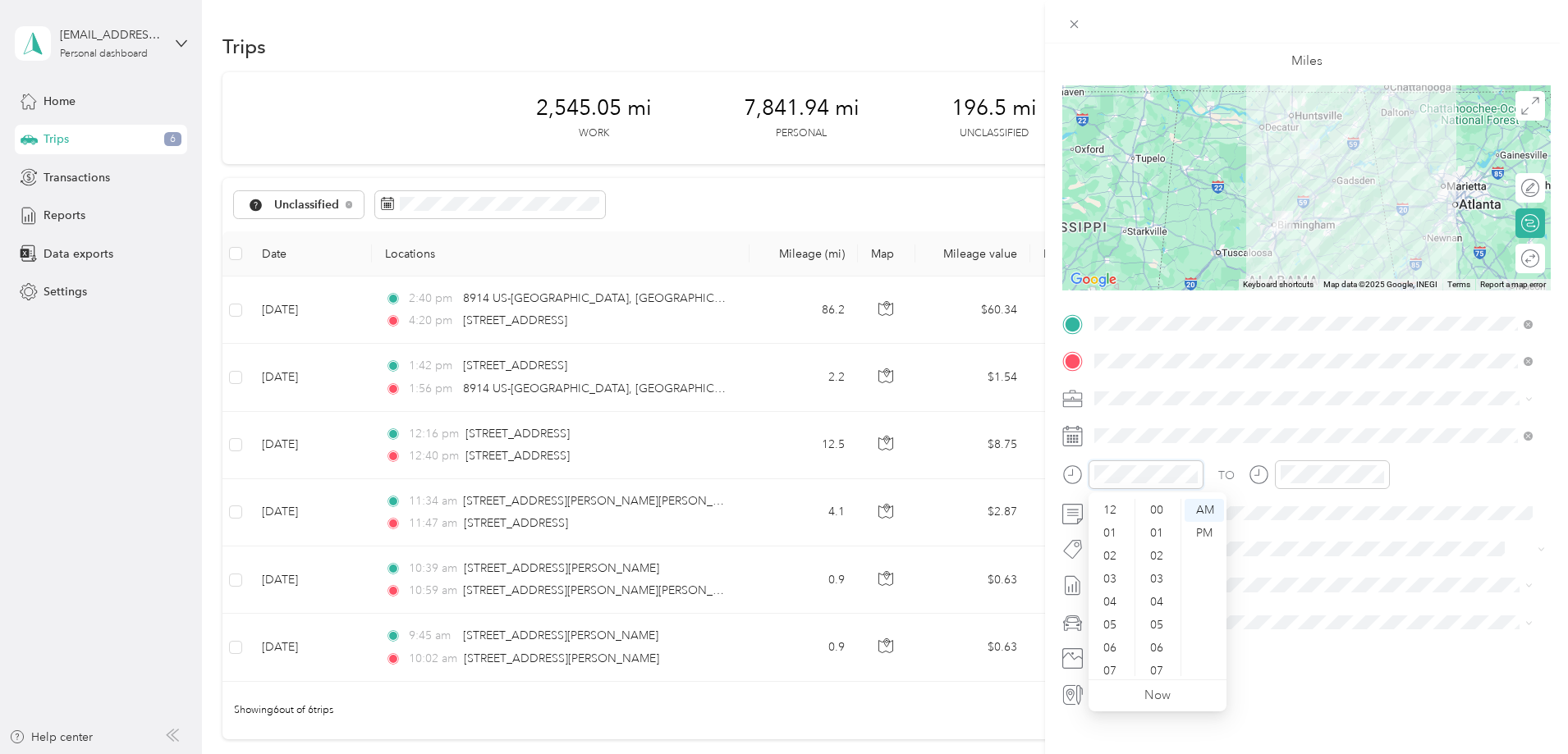
scroll to position [99, 0]
click at [1196, 505] on div "AM" at bounding box center [1204, 510] width 40 height 23
click at [1103, 575] on div "07" at bounding box center [1112, 573] width 40 height 23
click at [1159, 554] on div "15" at bounding box center [1158, 550] width 40 height 23
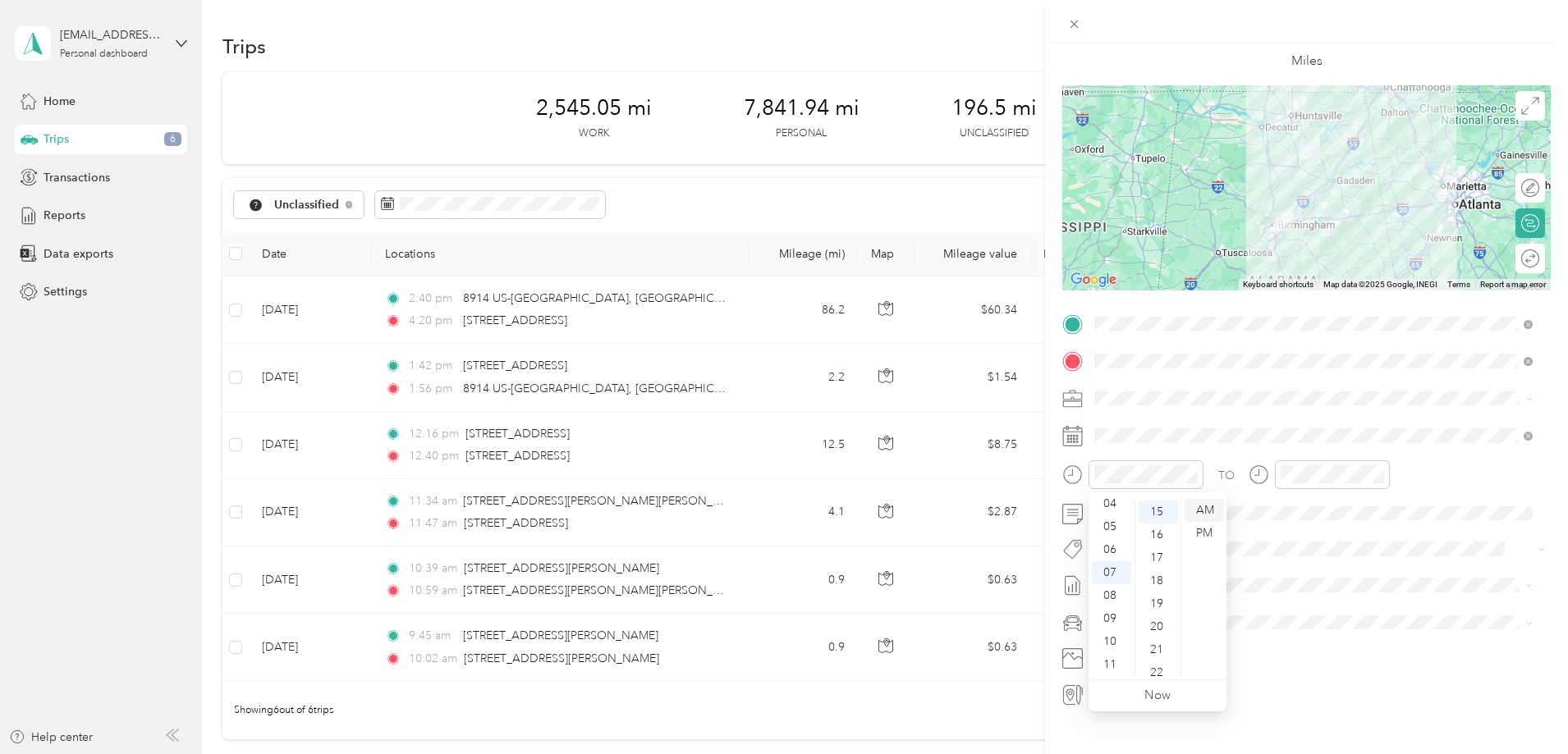
scroll to position [345, 0]
click at [1206, 514] on div "AM" at bounding box center [1204, 510] width 40 height 23
click at [1268, 500] on span at bounding box center [1319, 514] width 462 height 26
click at [1276, 472] on div at bounding box center [1332, 474] width 115 height 29
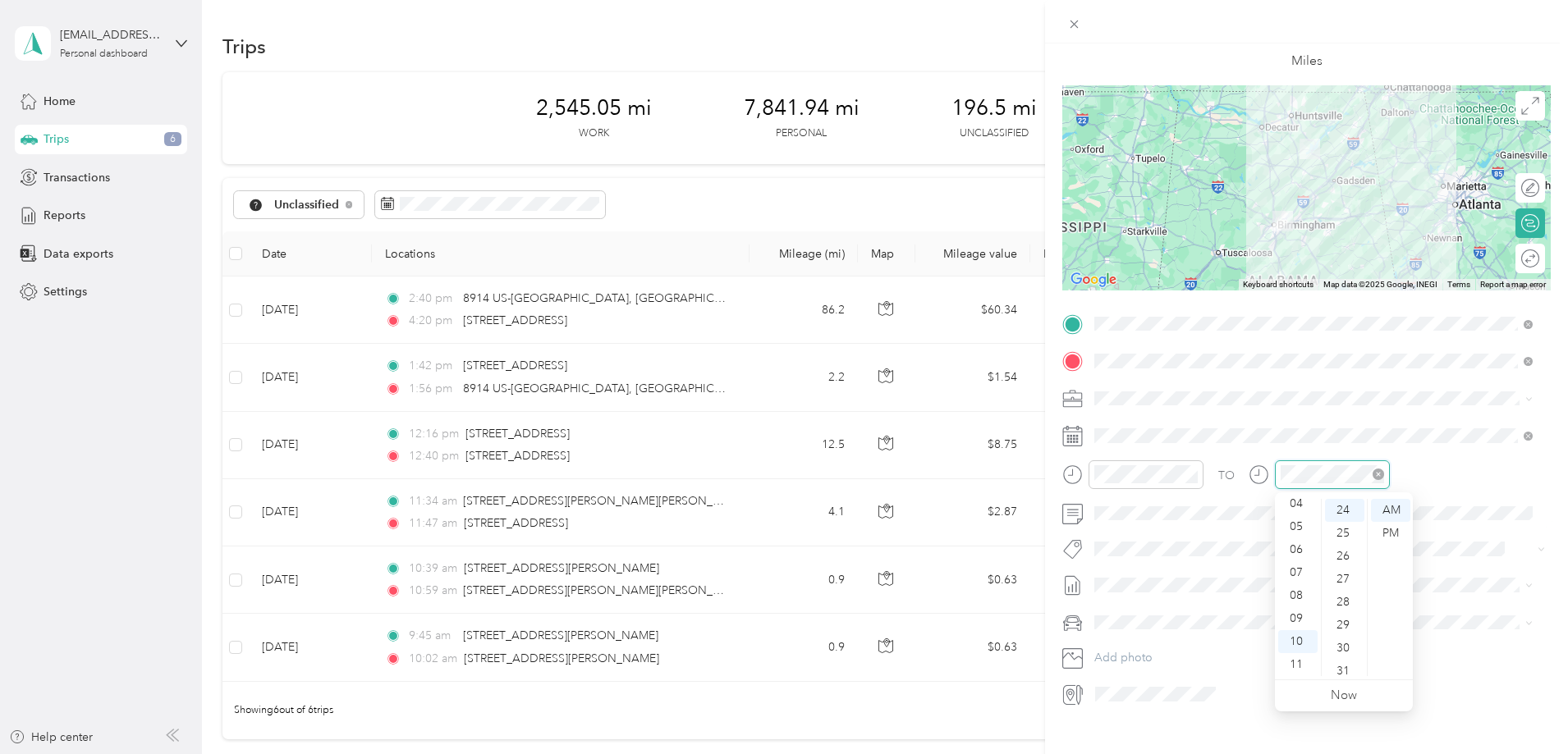
click at [1376, 473] on icon "close-circle" at bounding box center [1379, 474] width 12 height 12
click at [1296, 617] on div "09" at bounding box center [1298, 619] width 40 height 23
click at [1348, 514] on div "00" at bounding box center [1345, 510] width 40 height 23
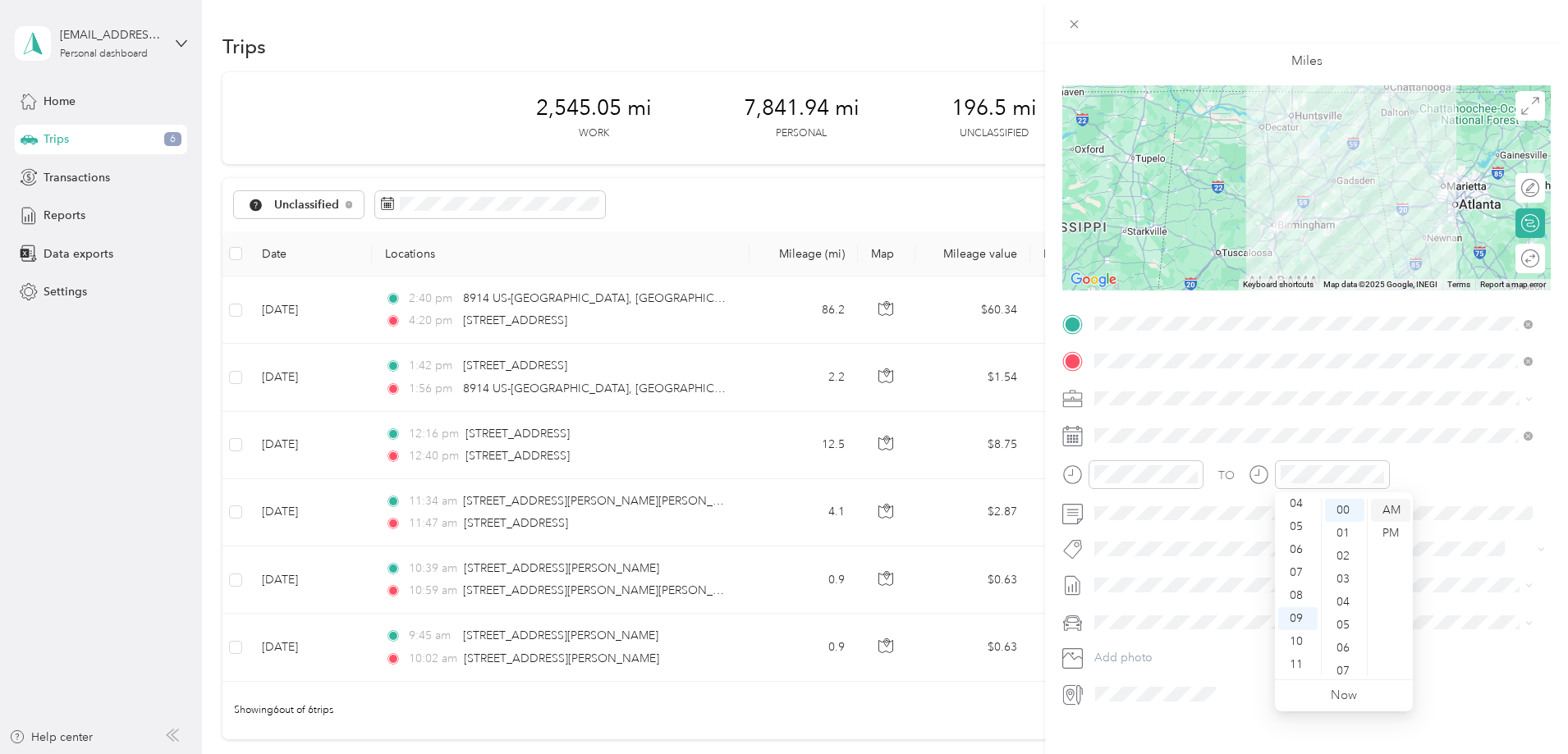
click at [1398, 513] on div "AM" at bounding box center [1391, 510] width 40 height 23
click at [1442, 483] on div "TO" at bounding box center [1306, 480] width 488 height 40
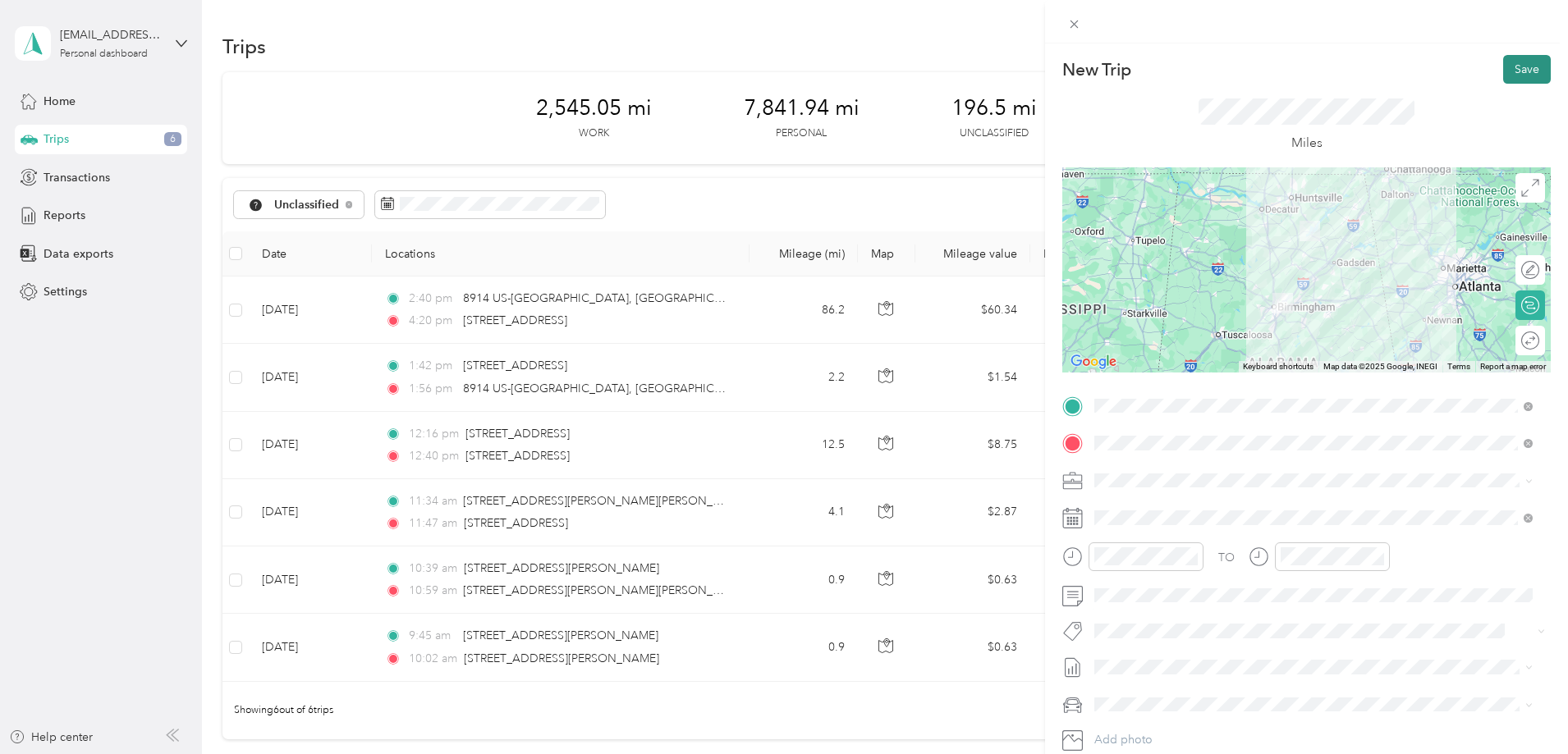
click at [1510, 79] on button "Save" at bounding box center [1527, 69] width 48 height 29
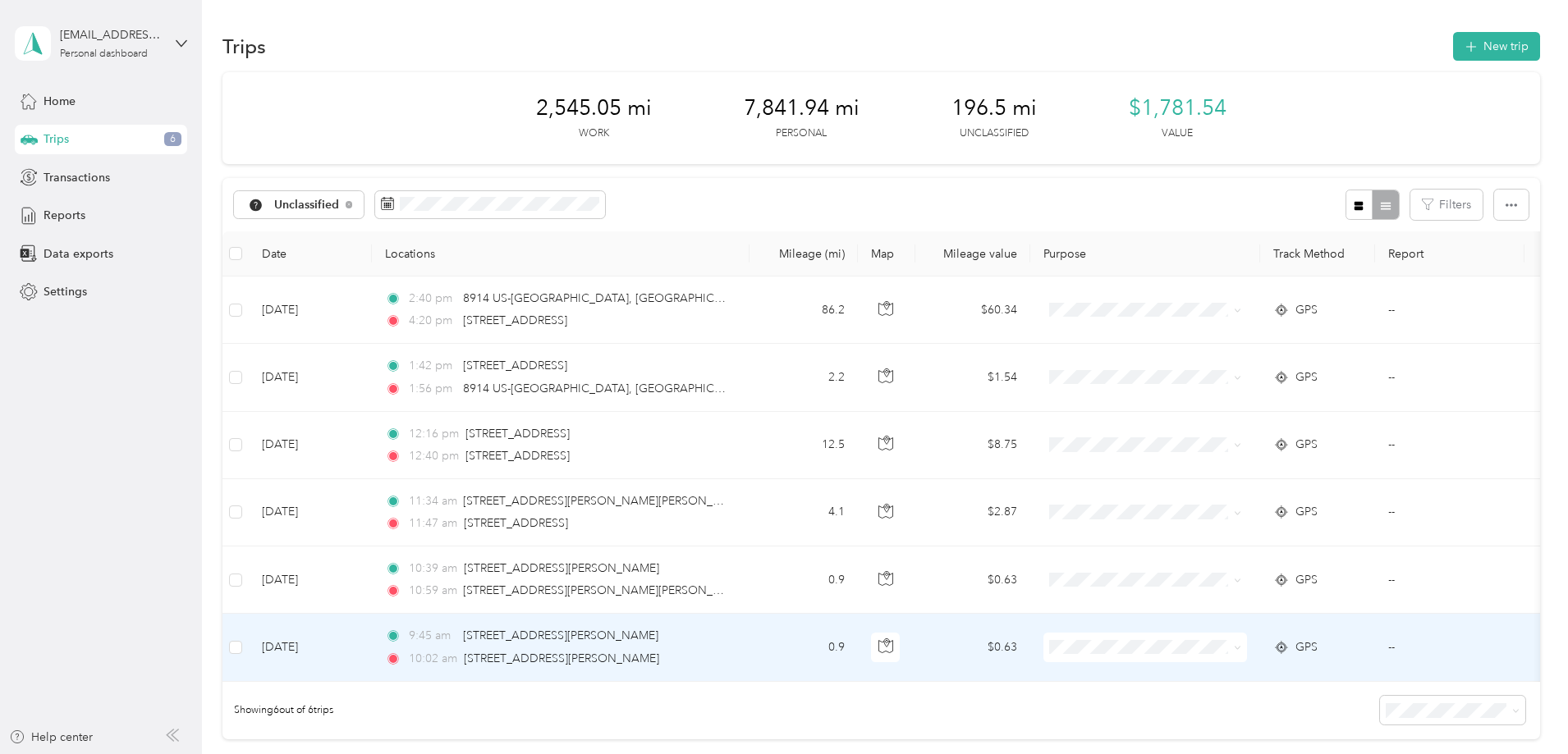
click at [372, 653] on td "[DATE]" at bounding box center [310, 648] width 124 height 67
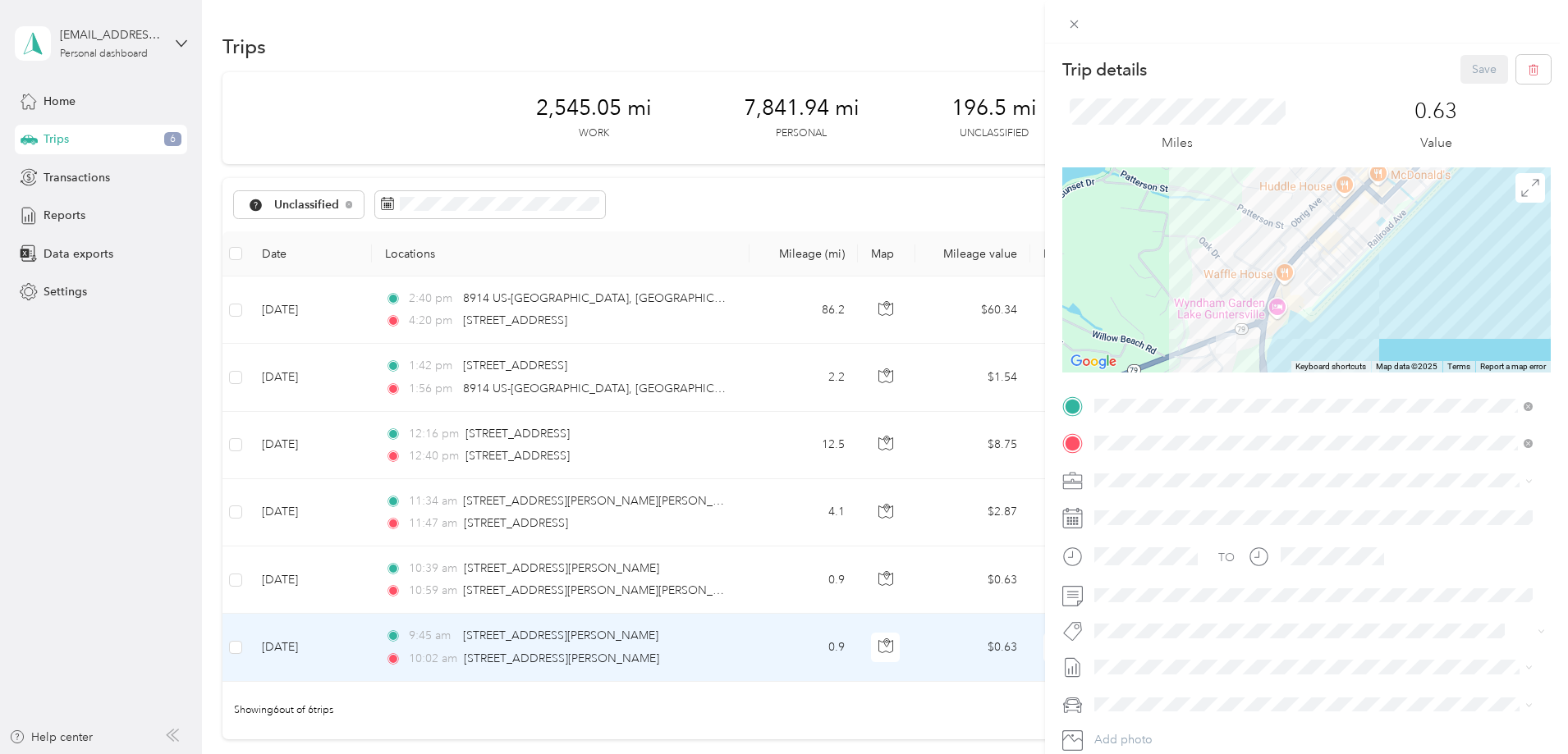
drag, startPoint x: 1235, startPoint y: 310, endPoint x: 1245, endPoint y: 221, distance: 89.6
click at [1245, 221] on div at bounding box center [1306, 269] width 488 height 205
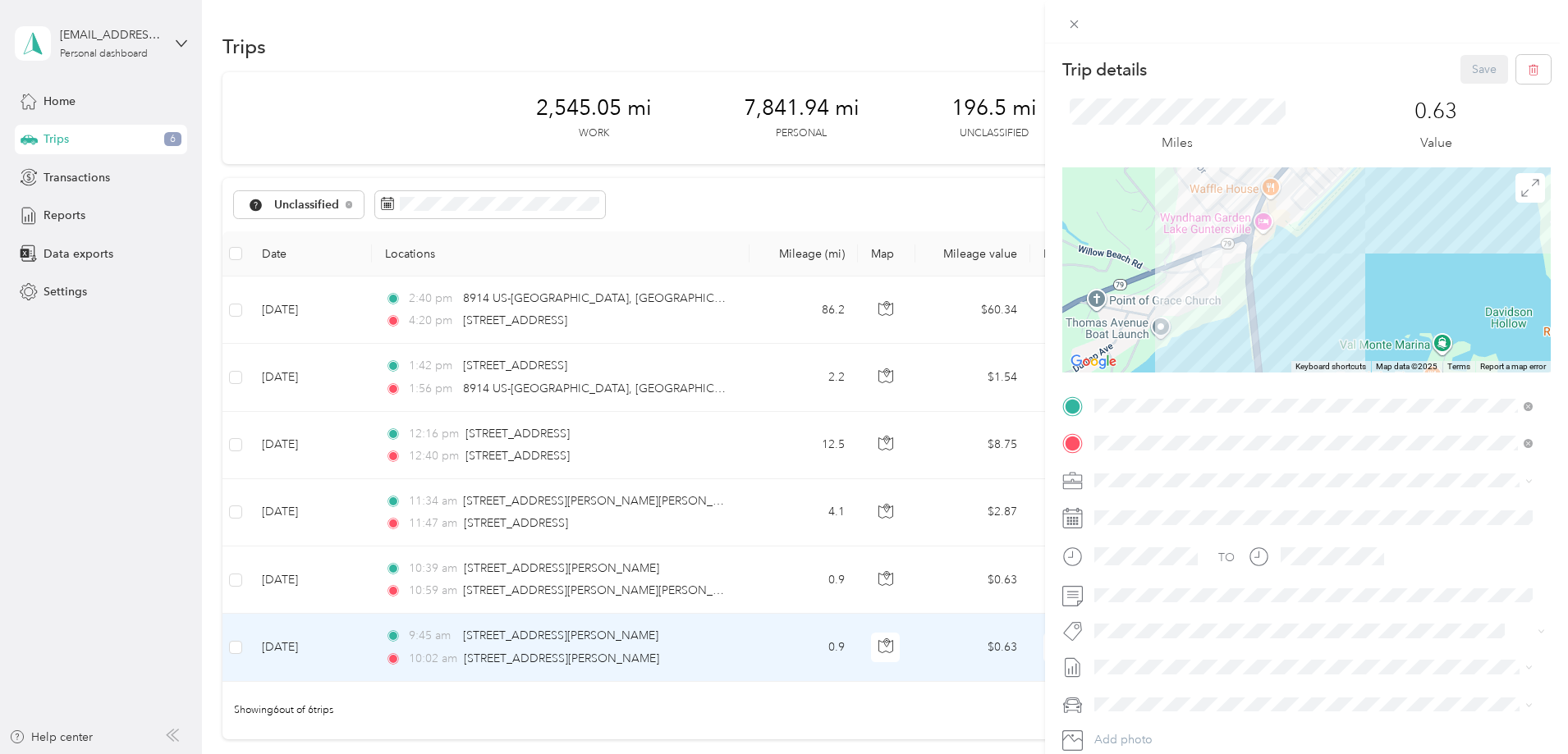
drag, startPoint x: 1336, startPoint y: 267, endPoint x: 1279, endPoint y: 339, distance: 91.8
click at [1279, 339] on div at bounding box center [1306, 269] width 488 height 205
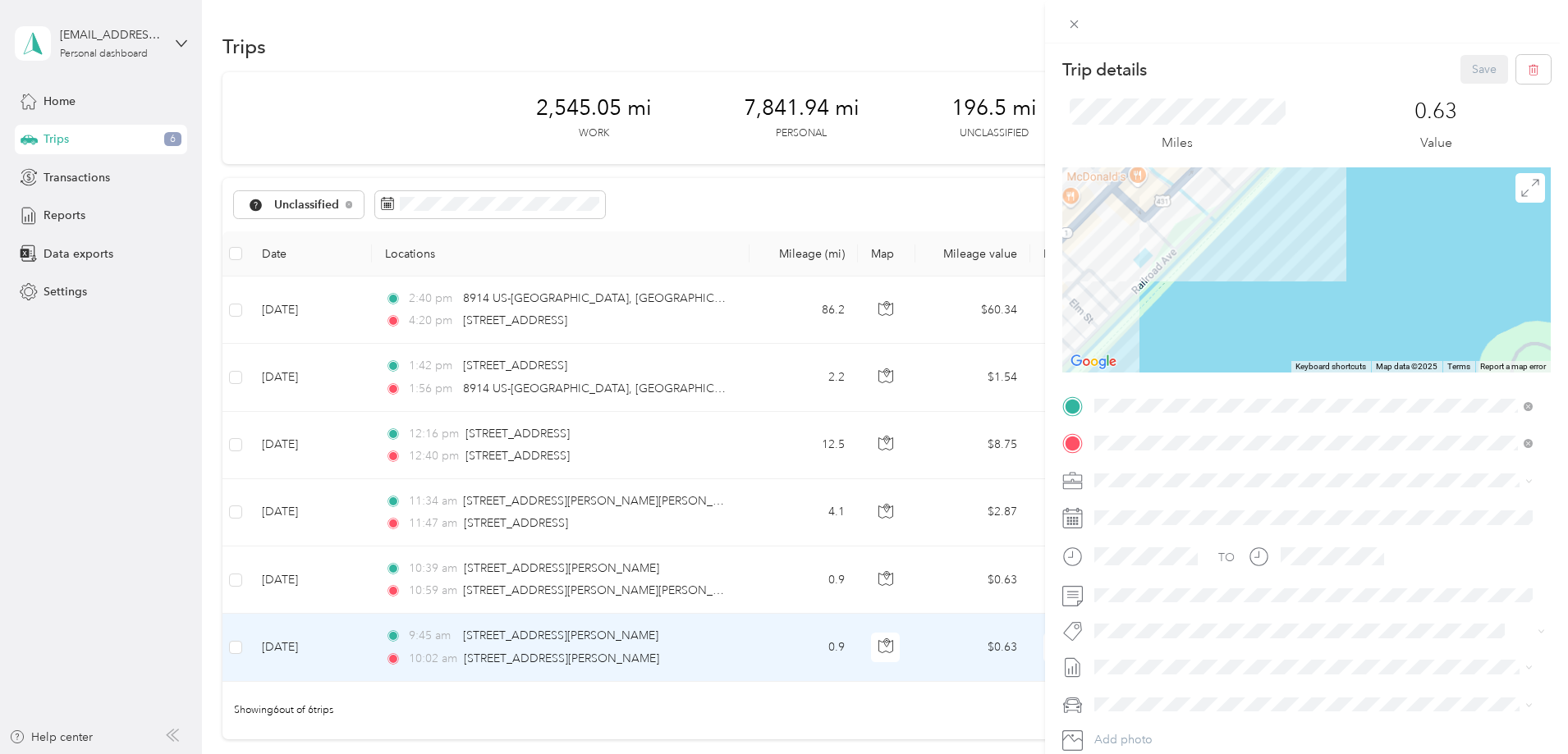
drag, startPoint x: 1329, startPoint y: 228, endPoint x: 1318, endPoint y: 299, distance: 71.8
click at [1318, 299] on div at bounding box center [1306, 269] width 488 height 205
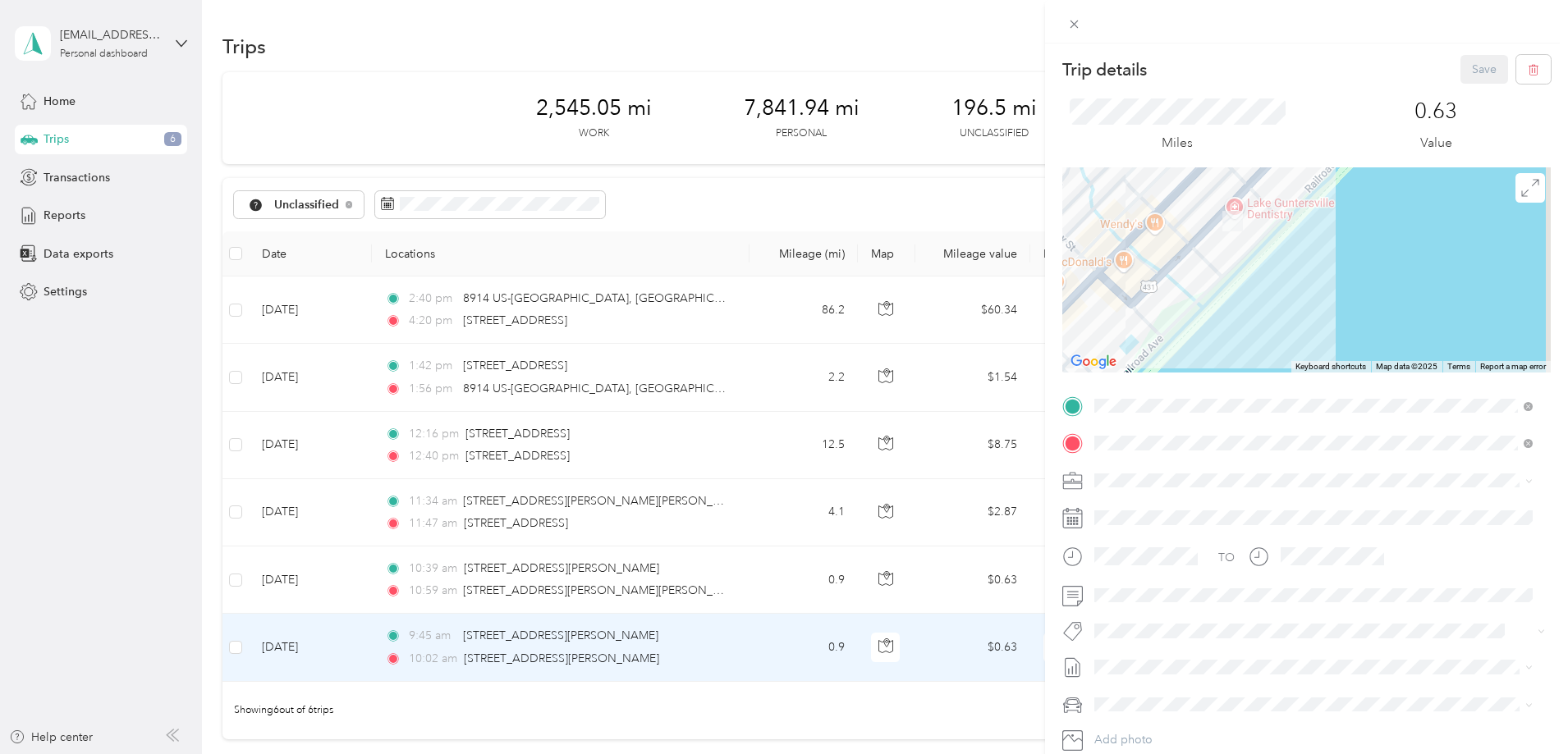
click at [1133, 470] on span at bounding box center [1319, 481] width 462 height 26
click at [1124, 514] on li "Evolv I.T." at bounding box center [1314, 509] width 450 height 29
click at [1129, 603] on span at bounding box center [1319, 596] width 462 height 26
click at [1460, 63] on button "Save" at bounding box center [1484, 69] width 48 height 29
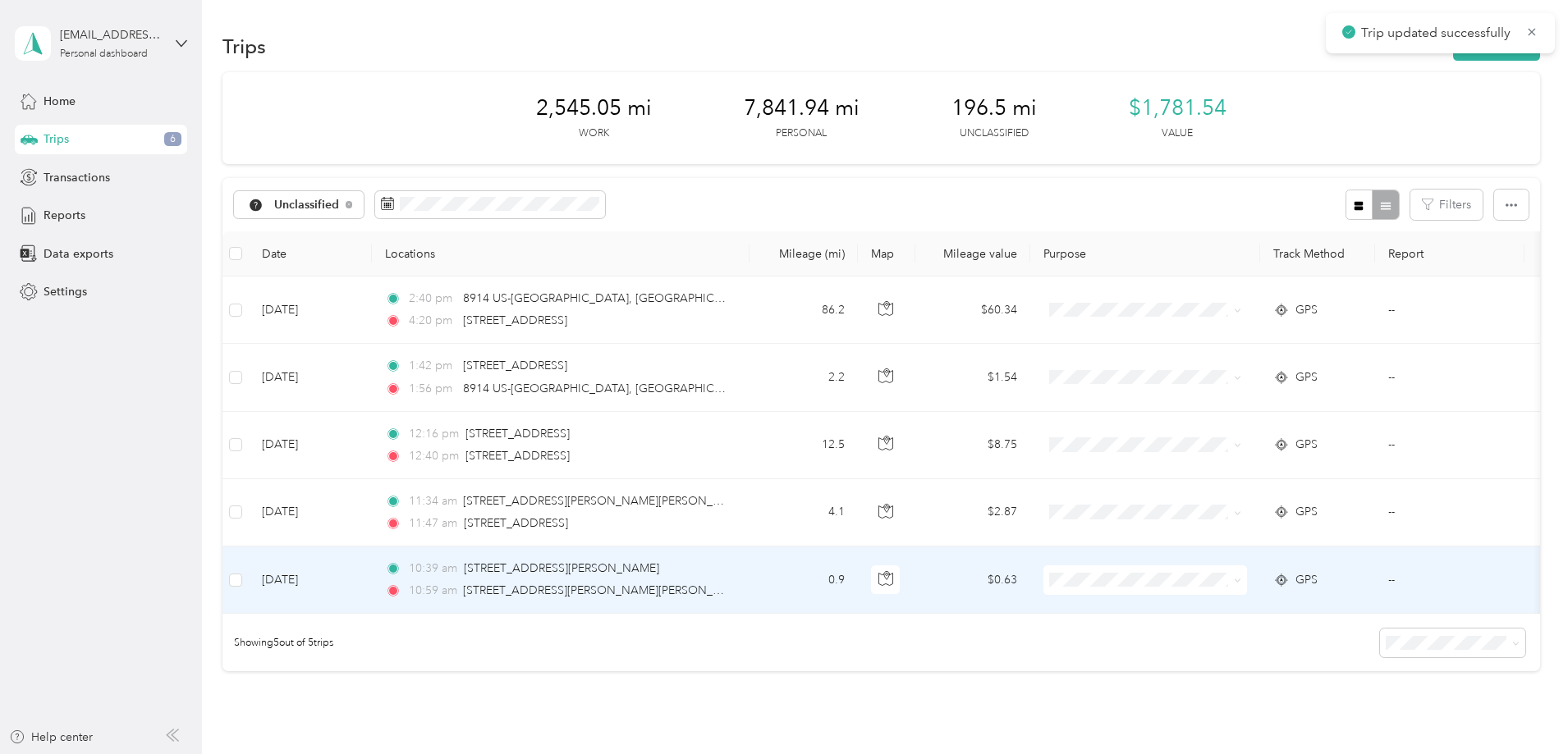
click at [372, 589] on td "[DATE]" at bounding box center [310, 580] width 124 height 67
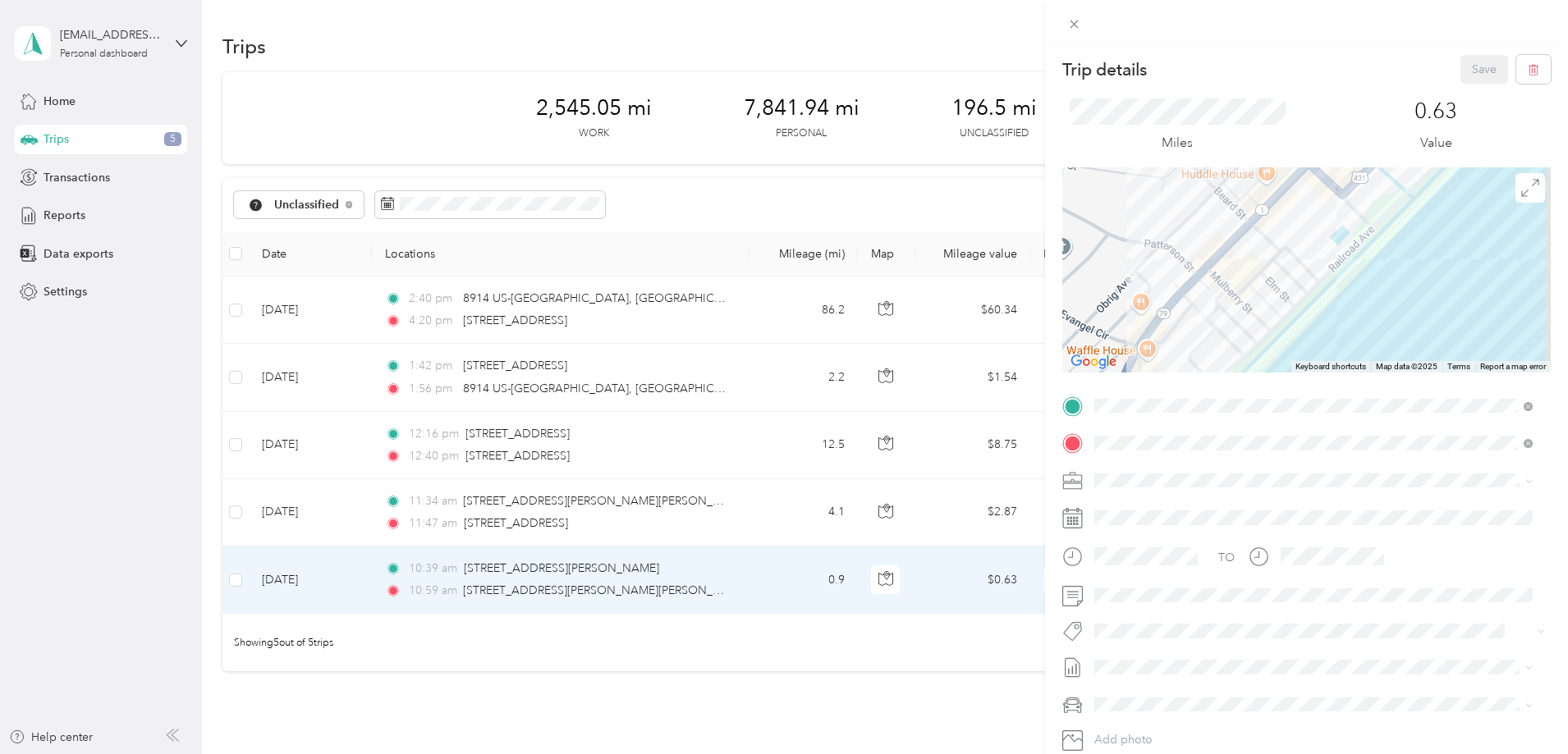
click at [1133, 505] on span "Evolv I.T." at bounding box center [1123, 507] width 46 height 14
click at [1463, 77] on button "Save" at bounding box center [1484, 69] width 48 height 29
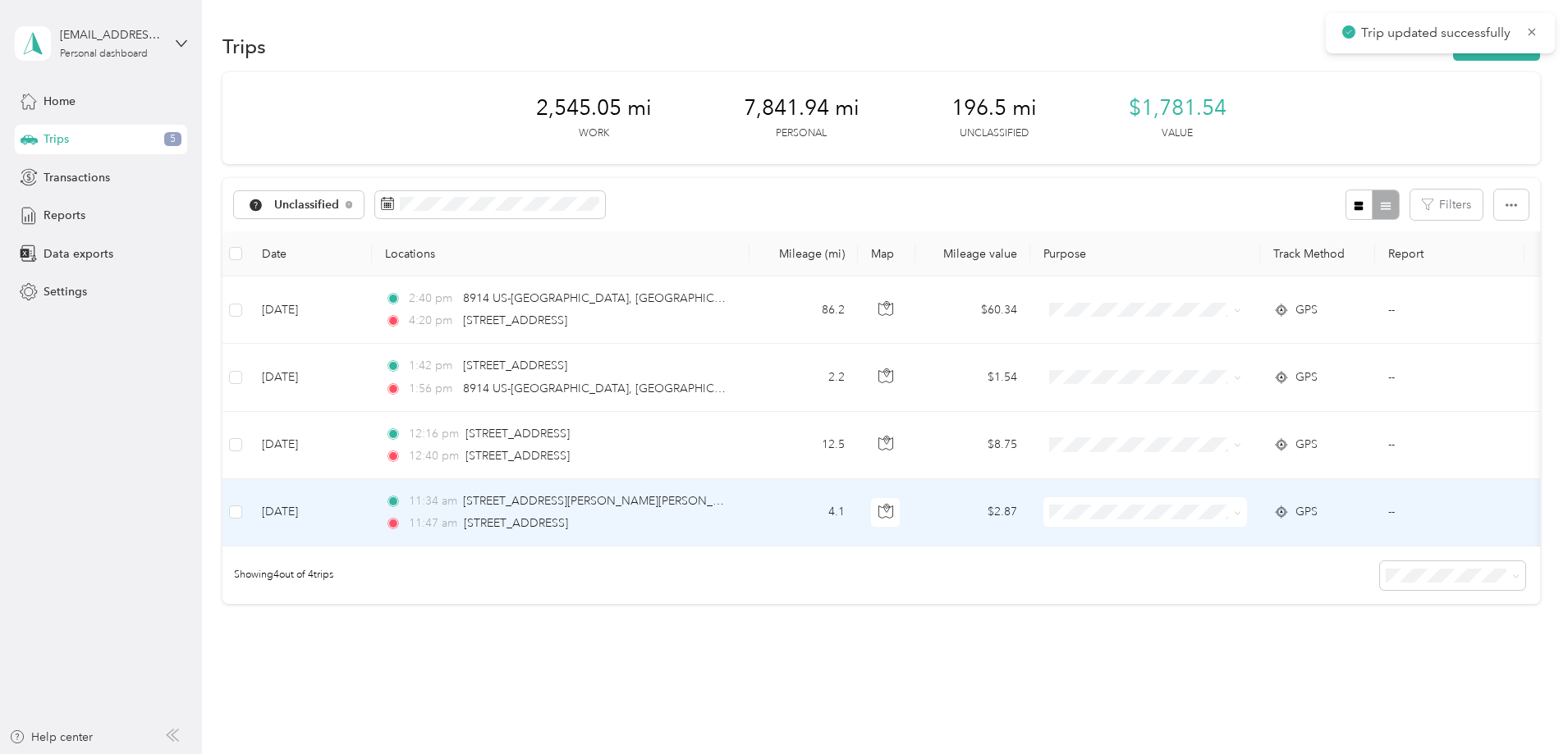
click at [372, 511] on td "[DATE]" at bounding box center [310, 513] width 124 height 67
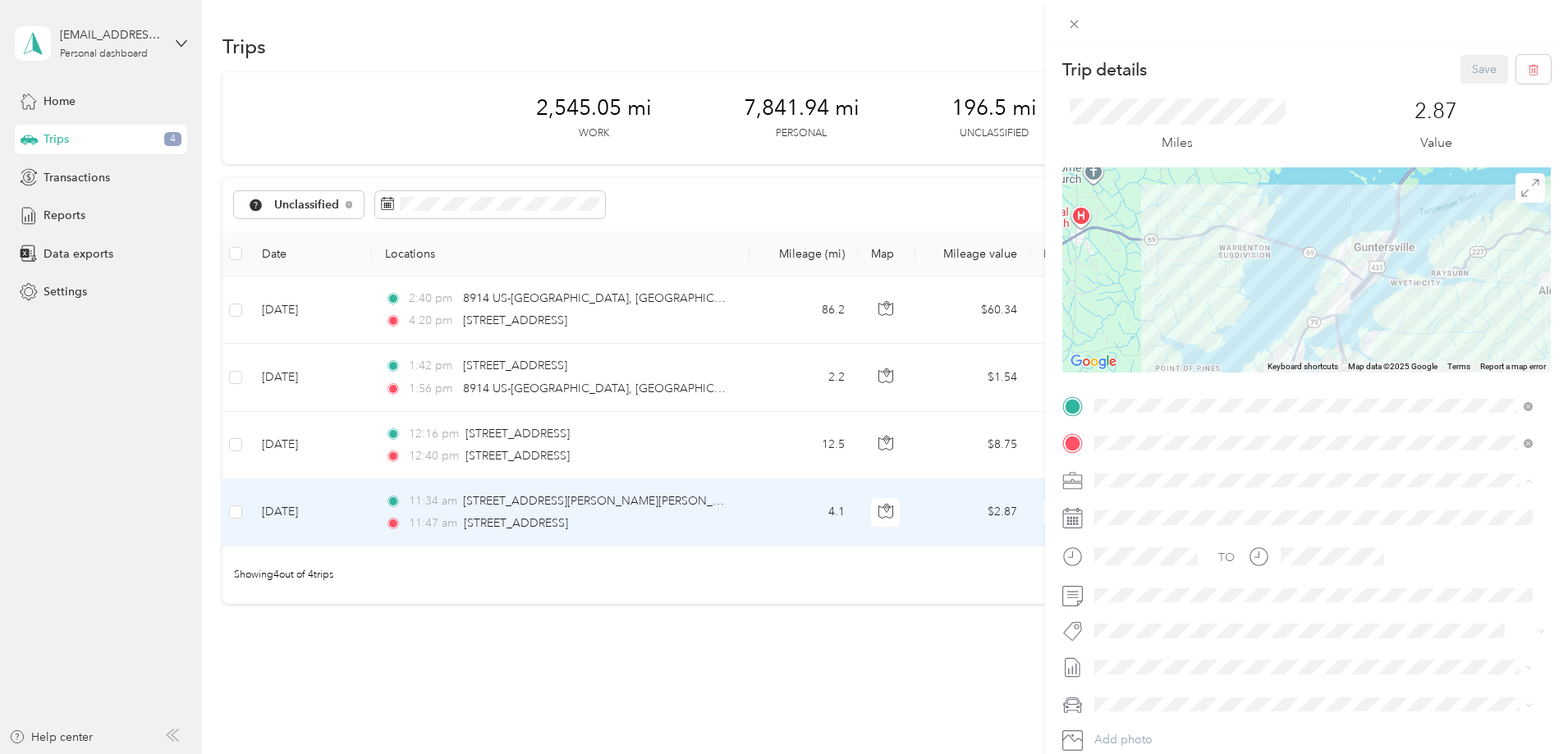
click at [1132, 509] on span "Evolv I.T." at bounding box center [1123, 509] width 46 height 14
click at [1084, 600] on div at bounding box center [1306, 596] width 488 height 26
click at [1063, 598] on div at bounding box center [1306, 596] width 488 height 26
click at [1482, 70] on button "Save" at bounding box center [1484, 69] width 48 height 29
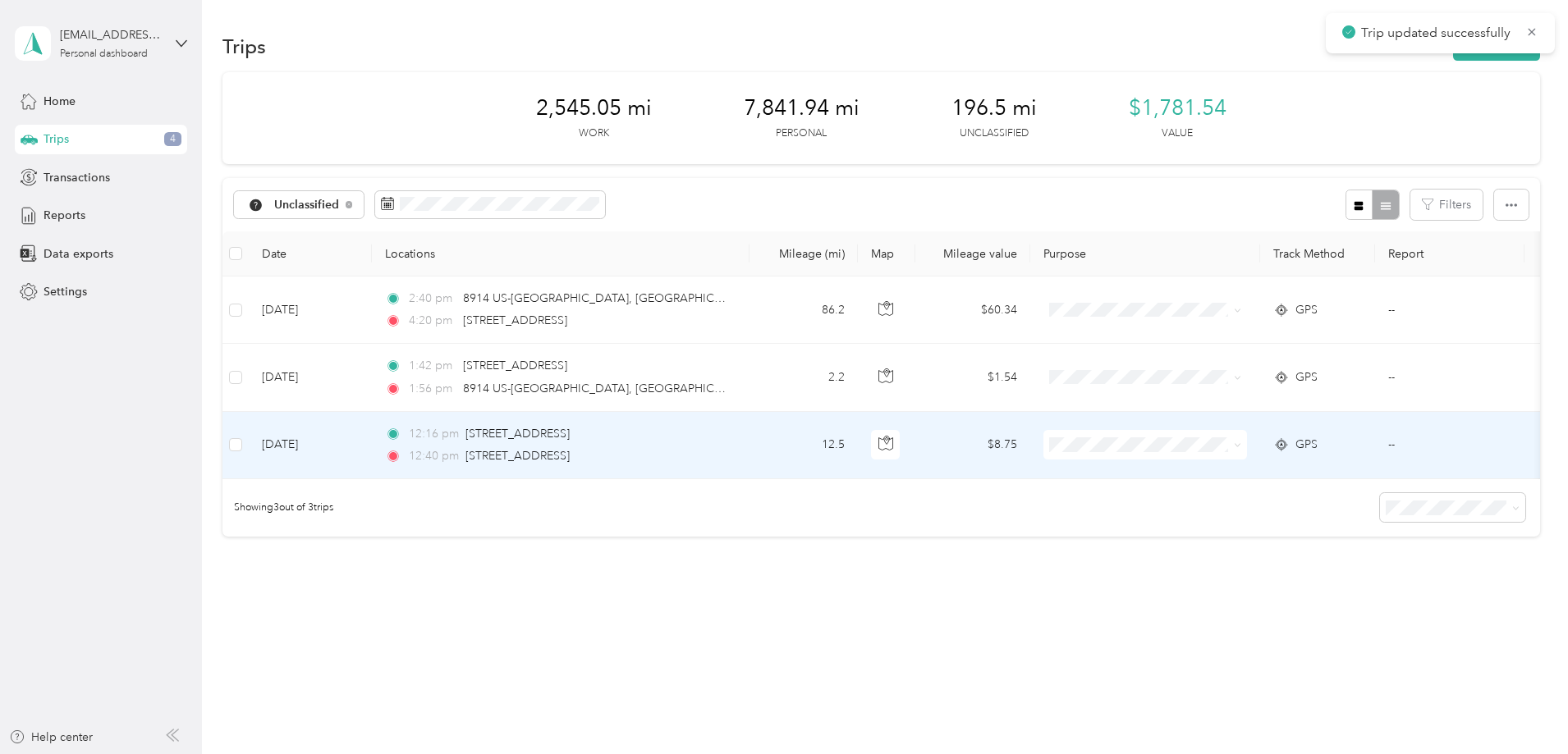
click at [372, 447] on td "[DATE]" at bounding box center [310, 445] width 124 height 67
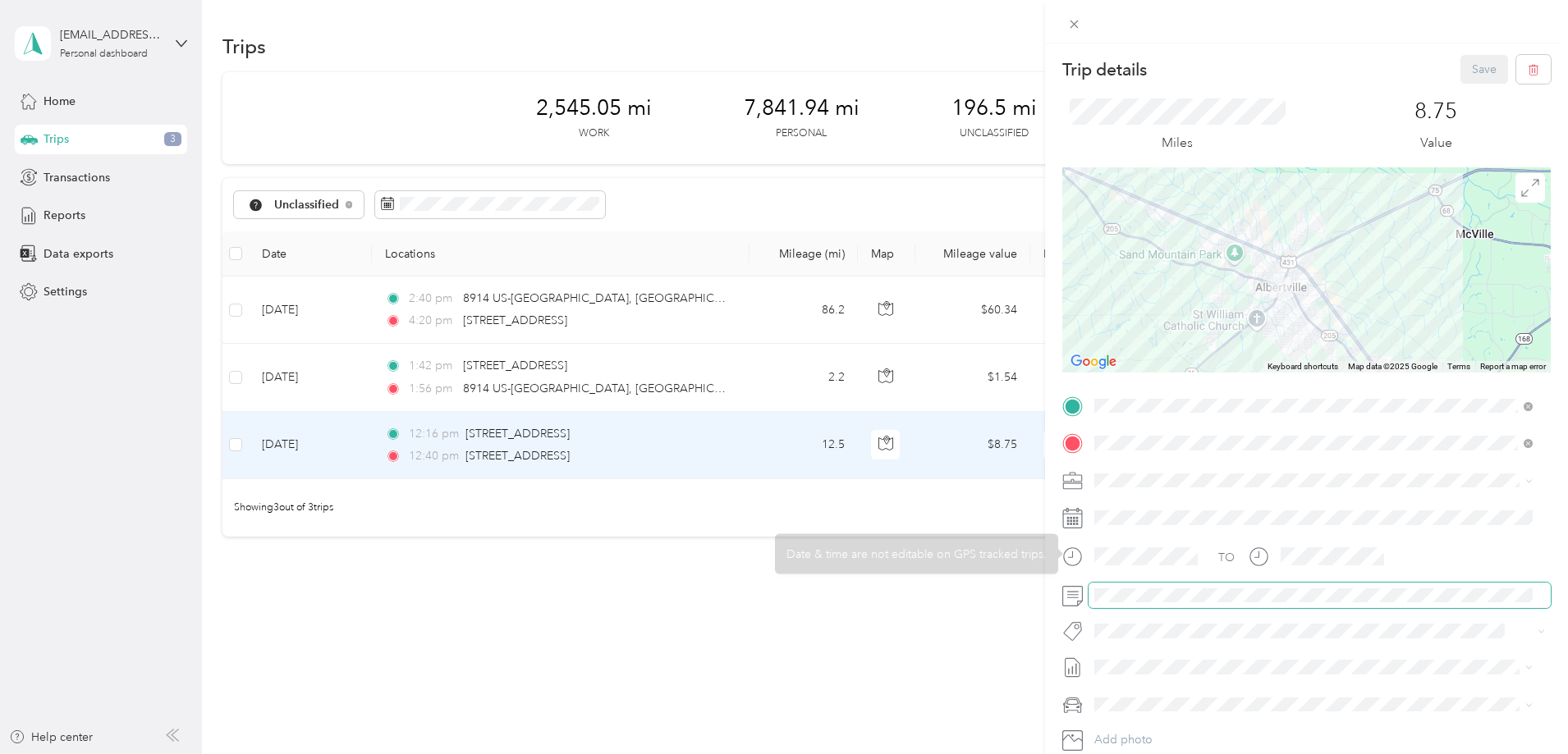
click at [1134, 585] on span at bounding box center [1319, 596] width 462 height 26
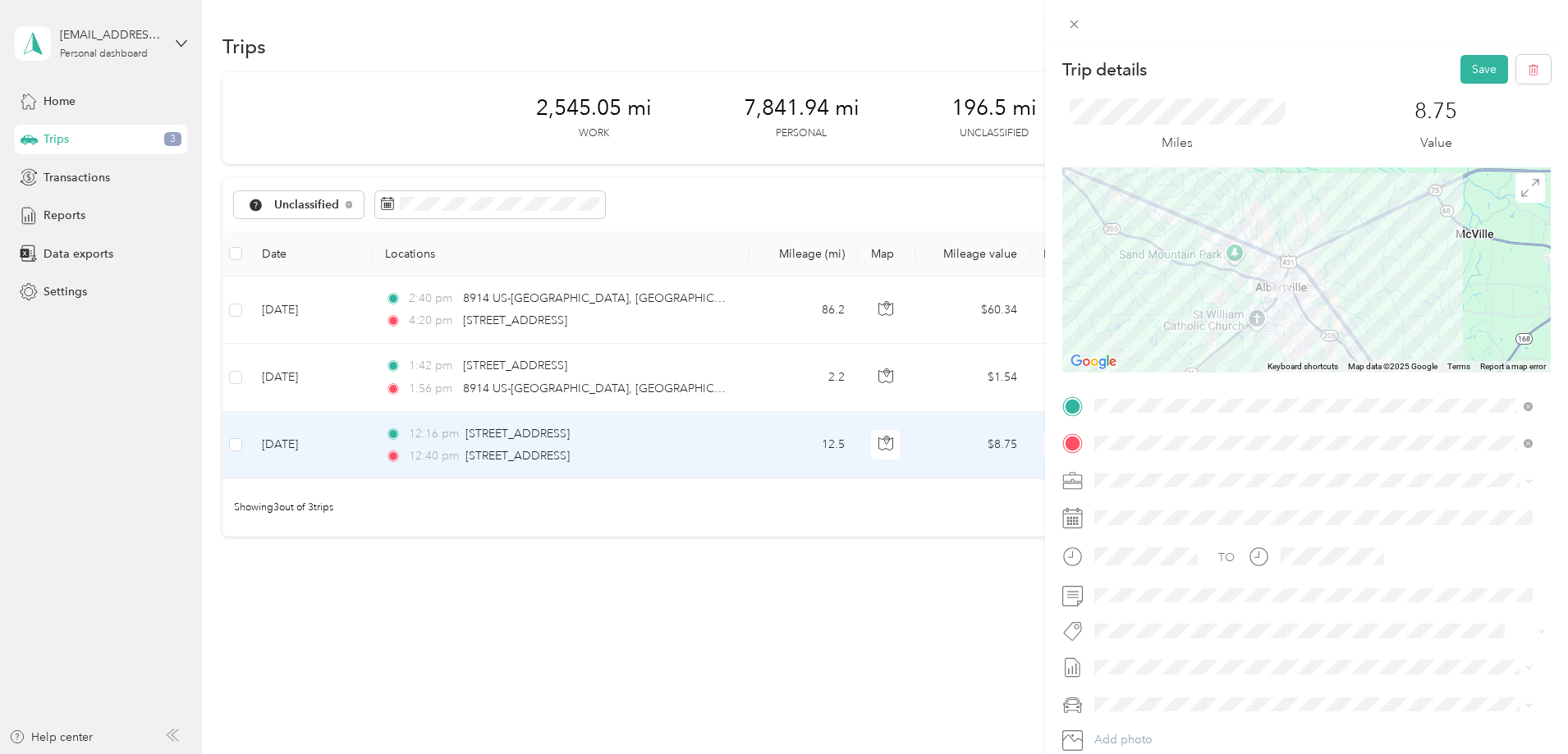
click at [1133, 509] on div "Evolv I.T." at bounding box center [1314, 504] width 427 height 17
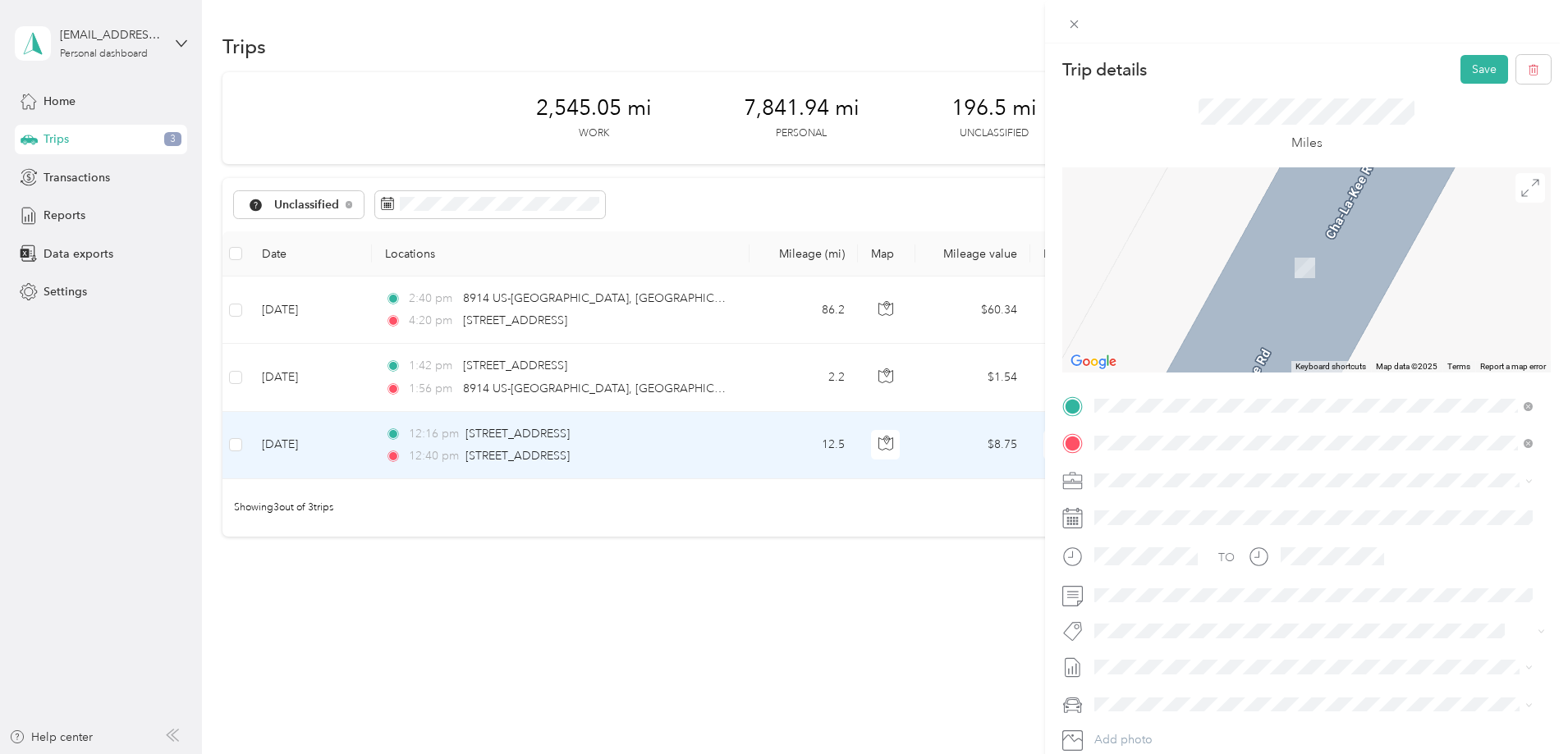
click at [1188, 509] on span "[GEOGRAPHIC_DATA][US_STATE][US_STATE]" at bounding box center [1244, 502] width 238 height 15
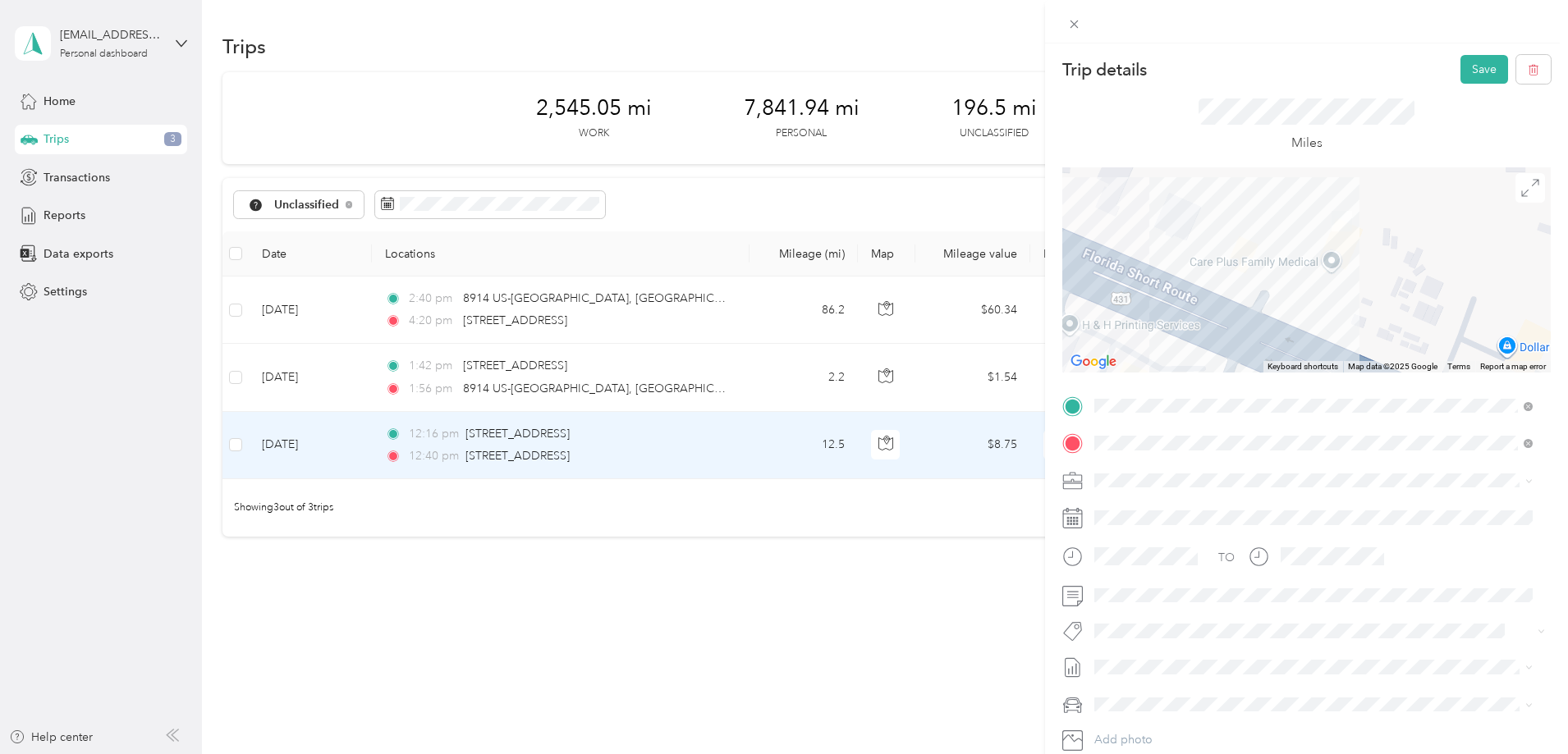
drag, startPoint x: 1295, startPoint y: 267, endPoint x: 1174, endPoint y: 225, distance: 128.1
click at [1174, 225] on div at bounding box center [1306, 269] width 488 height 205
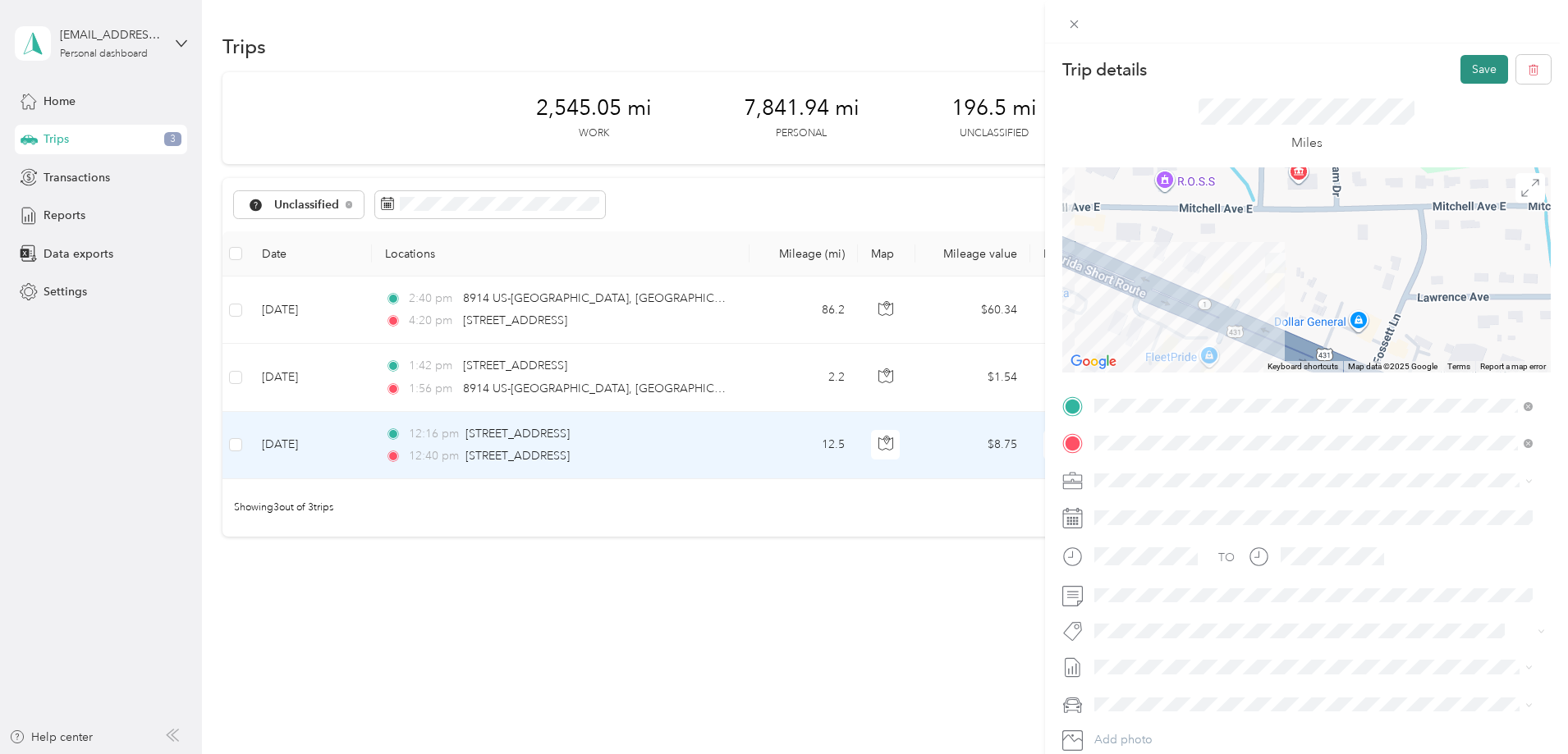
click at [1468, 60] on button "Save" at bounding box center [1484, 69] width 48 height 29
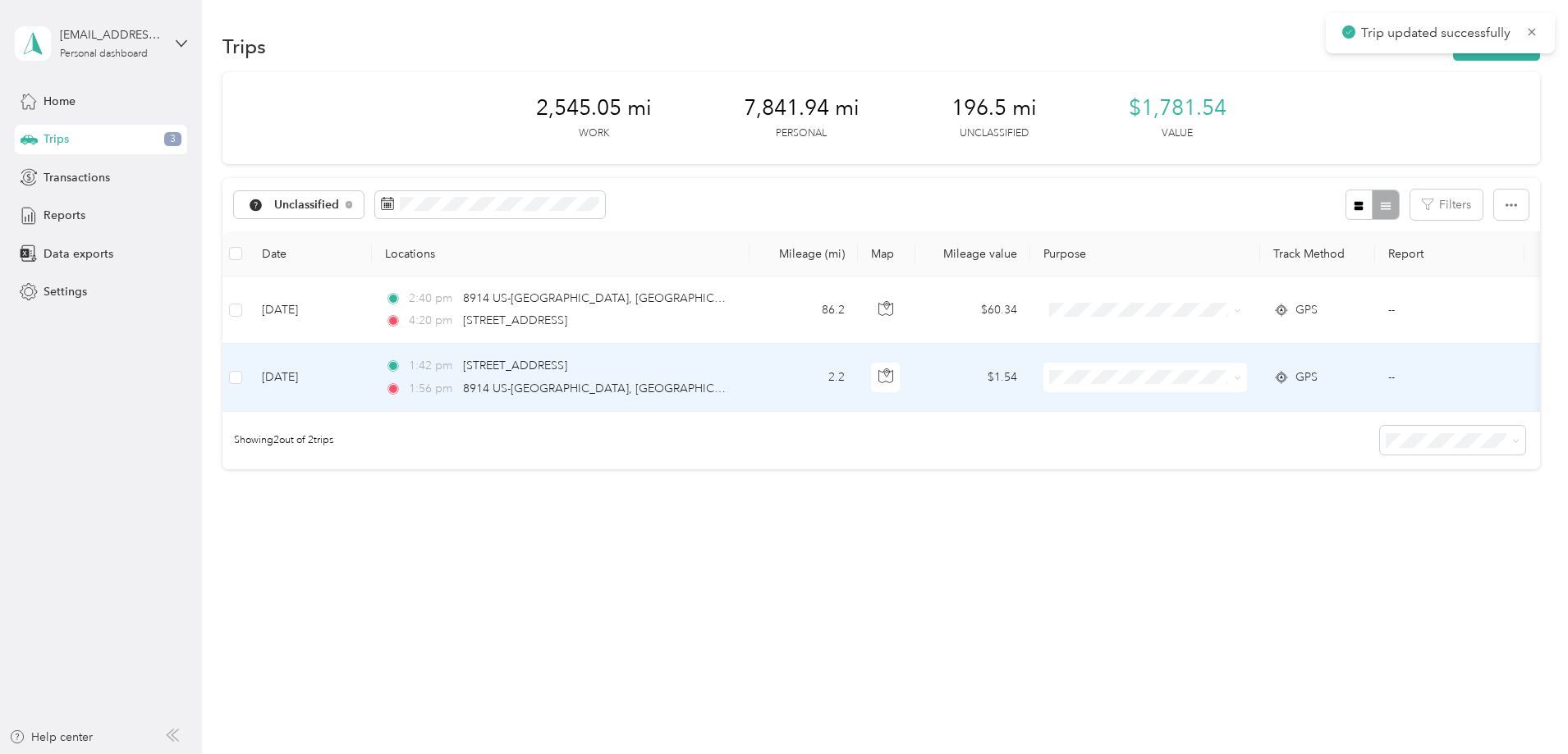
click at [372, 382] on td "[DATE]" at bounding box center [310, 378] width 124 height 67
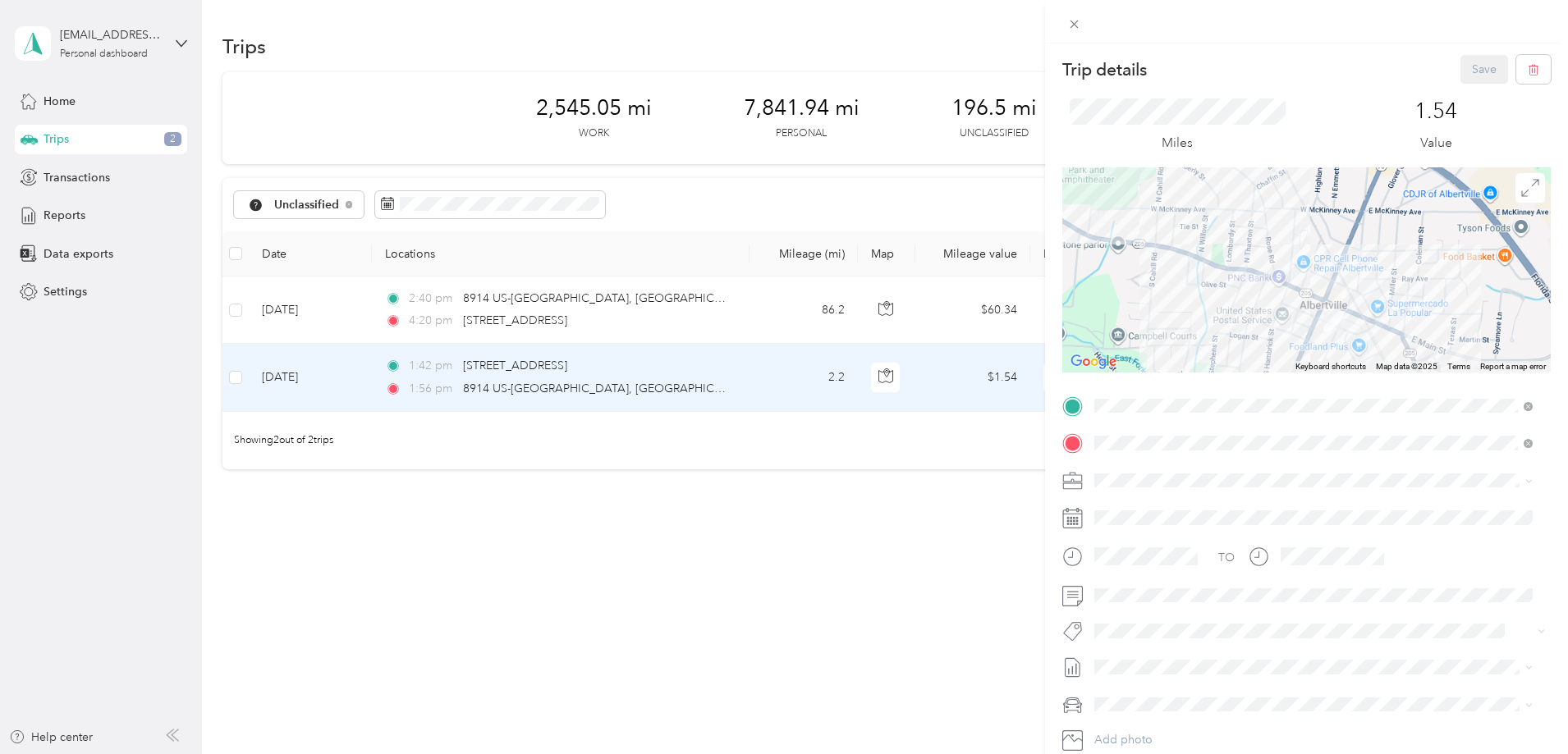
drag, startPoint x: 1383, startPoint y: 315, endPoint x: 1150, endPoint y: 251, distance: 241.6
click at [1164, 254] on div at bounding box center [1306, 269] width 488 height 205
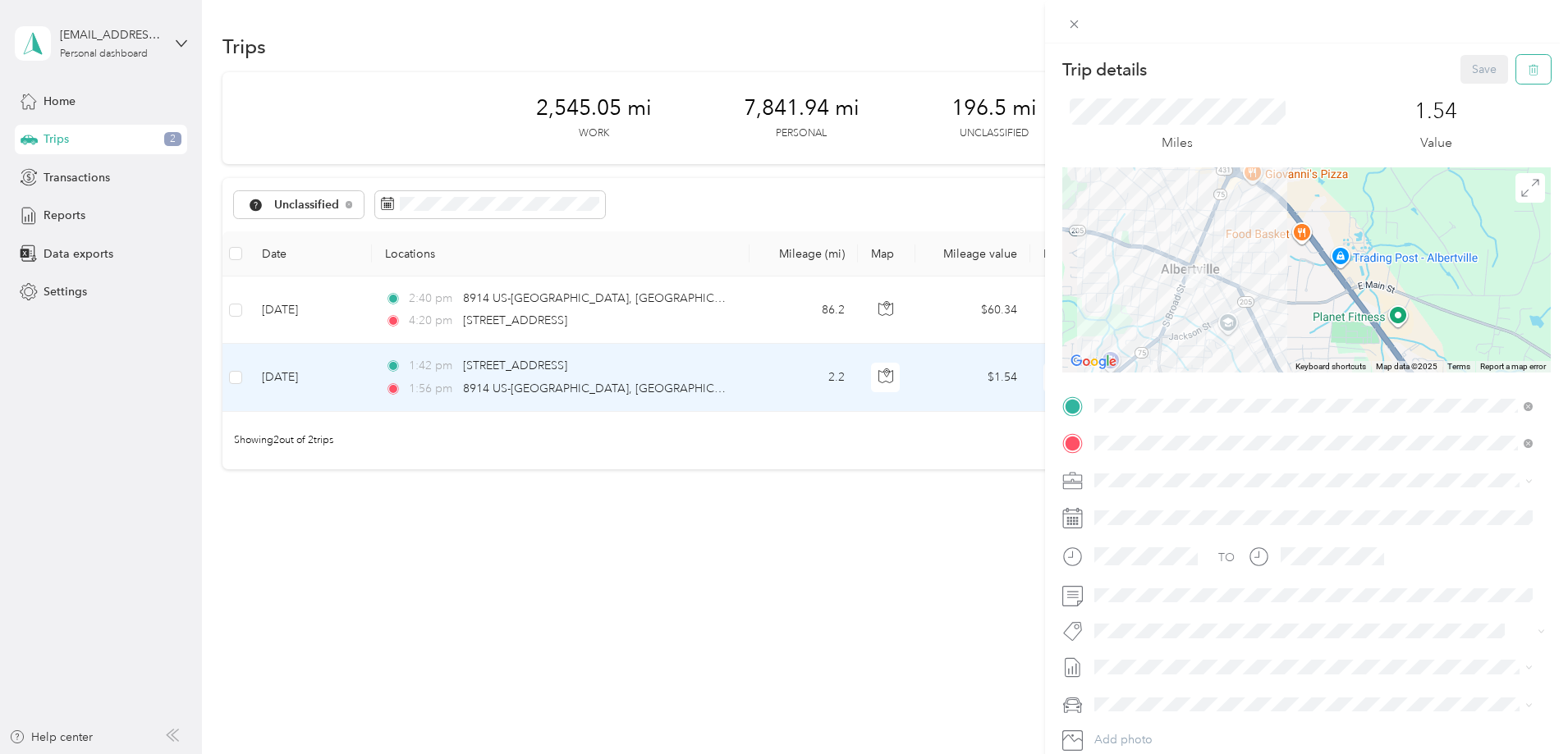
click at [1532, 67] on button "button" at bounding box center [1533, 69] width 35 height 29
click at [1463, 92] on button "Yes" at bounding box center [1472, 90] width 32 height 26
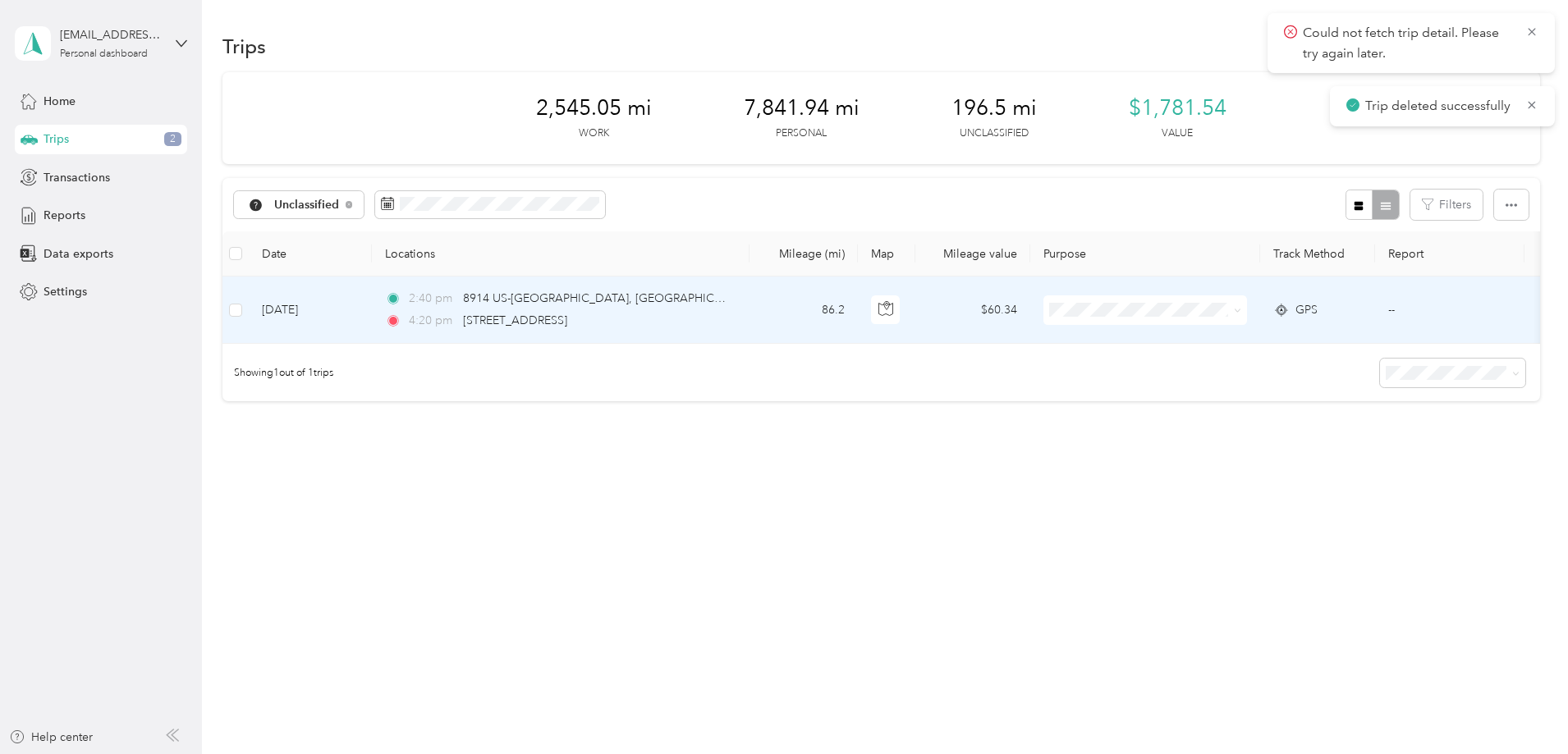
click at [372, 310] on td "[DATE]" at bounding box center [310, 310] width 124 height 67
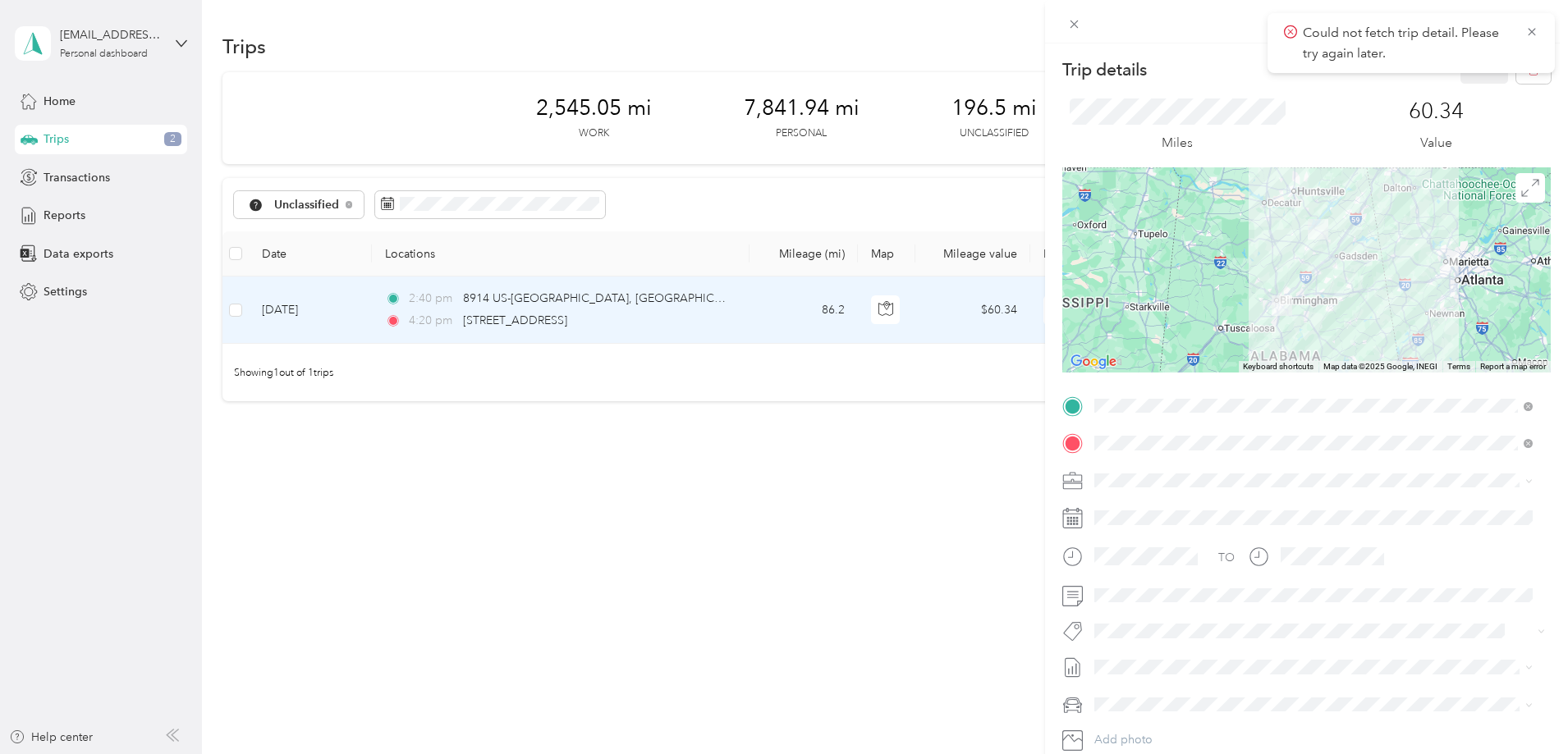
click at [1122, 514] on ol "Evolv I.T. Personal" at bounding box center [1314, 520] width 450 height 58
click at [1125, 514] on li "Evolv I.T." at bounding box center [1314, 509] width 450 height 29
click at [1472, 92] on div "Miles 60.34 Value" at bounding box center [1306, 126] width 488 height 84
click at [1473, 80] on button "Save" at bounding box center [1484, 69] width 48 height 29
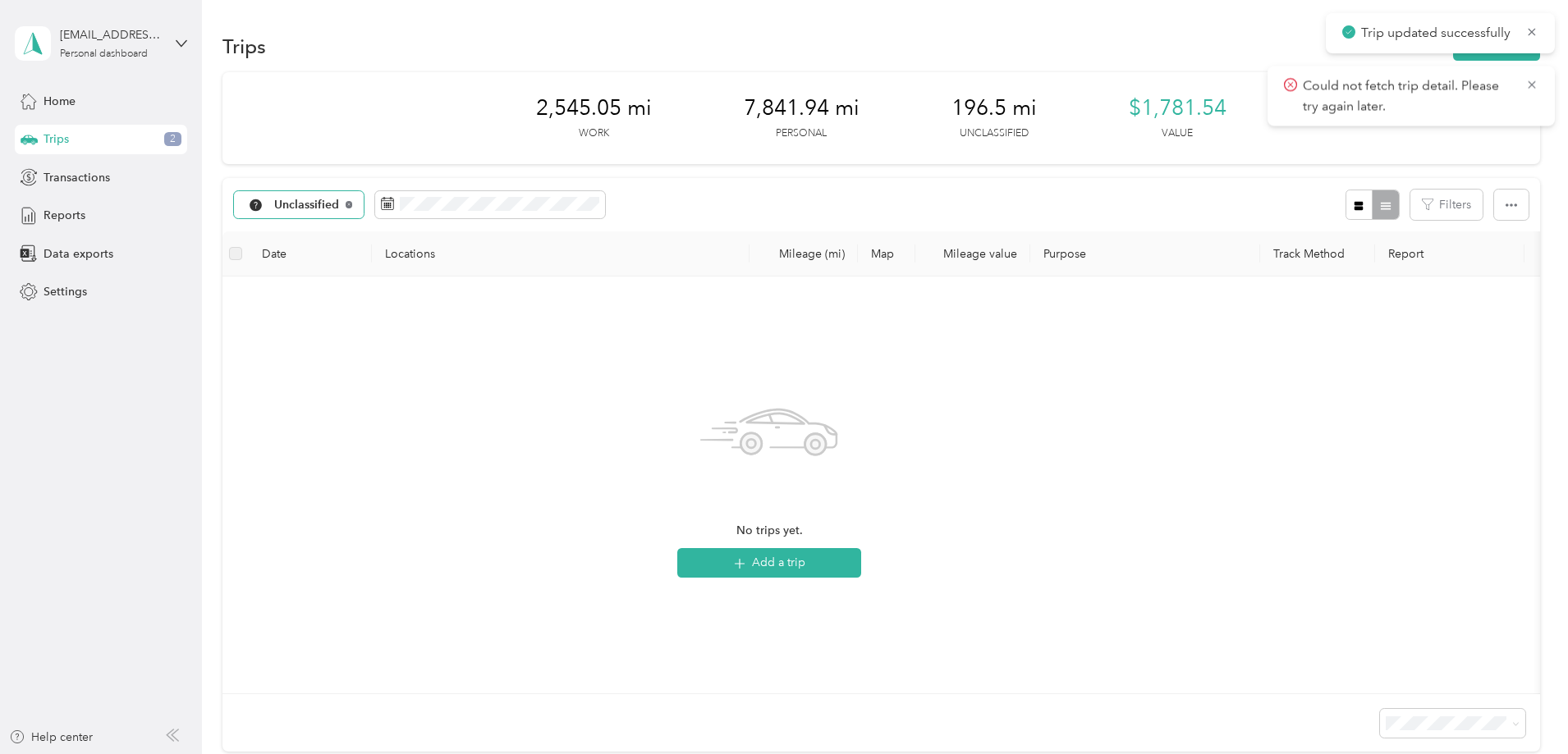
click at [352, 202] on icon at bounding box center [349, 204] width 7 height 7
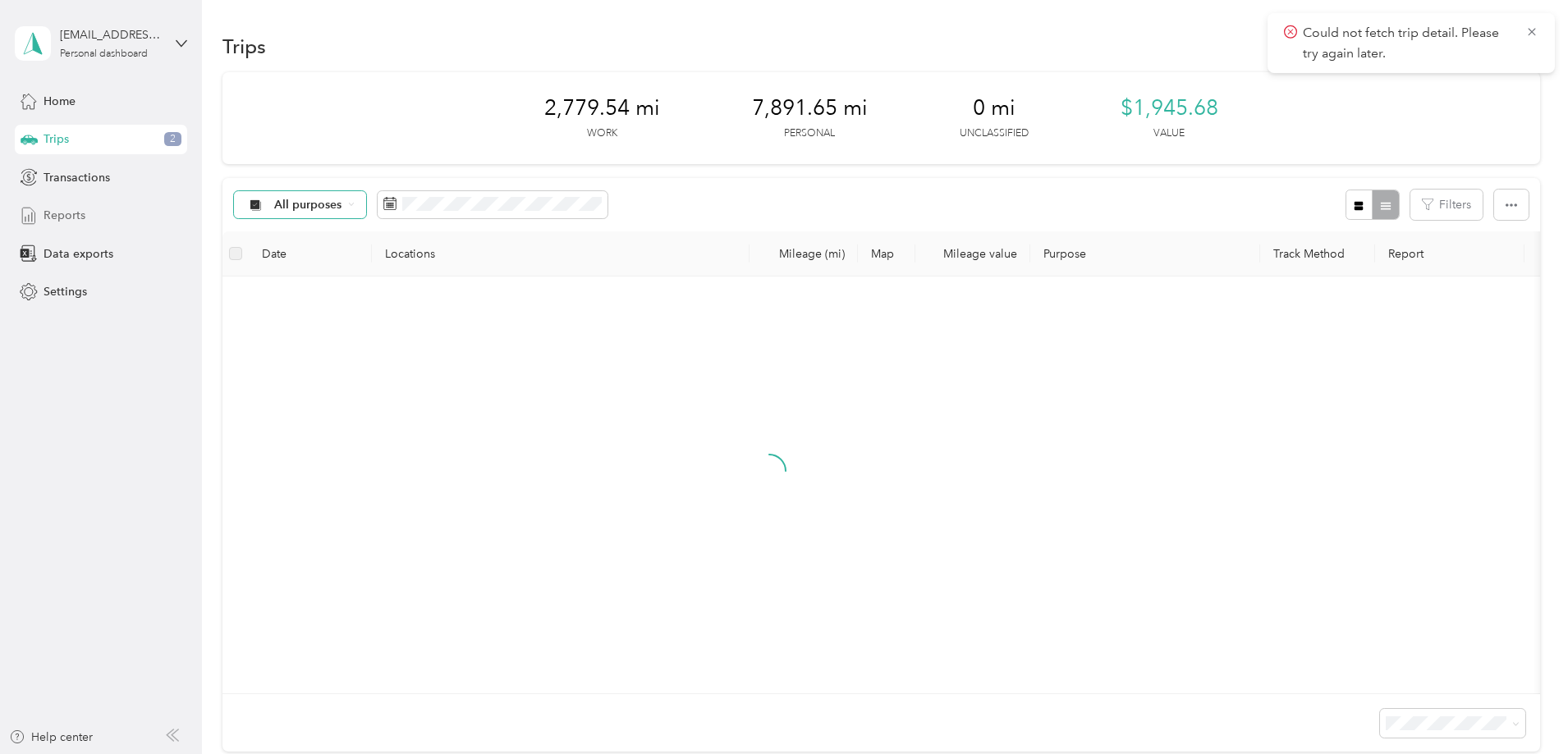
click at [55, 213] on span "Reports" at bounding box center [64, 215] width 42 height 17
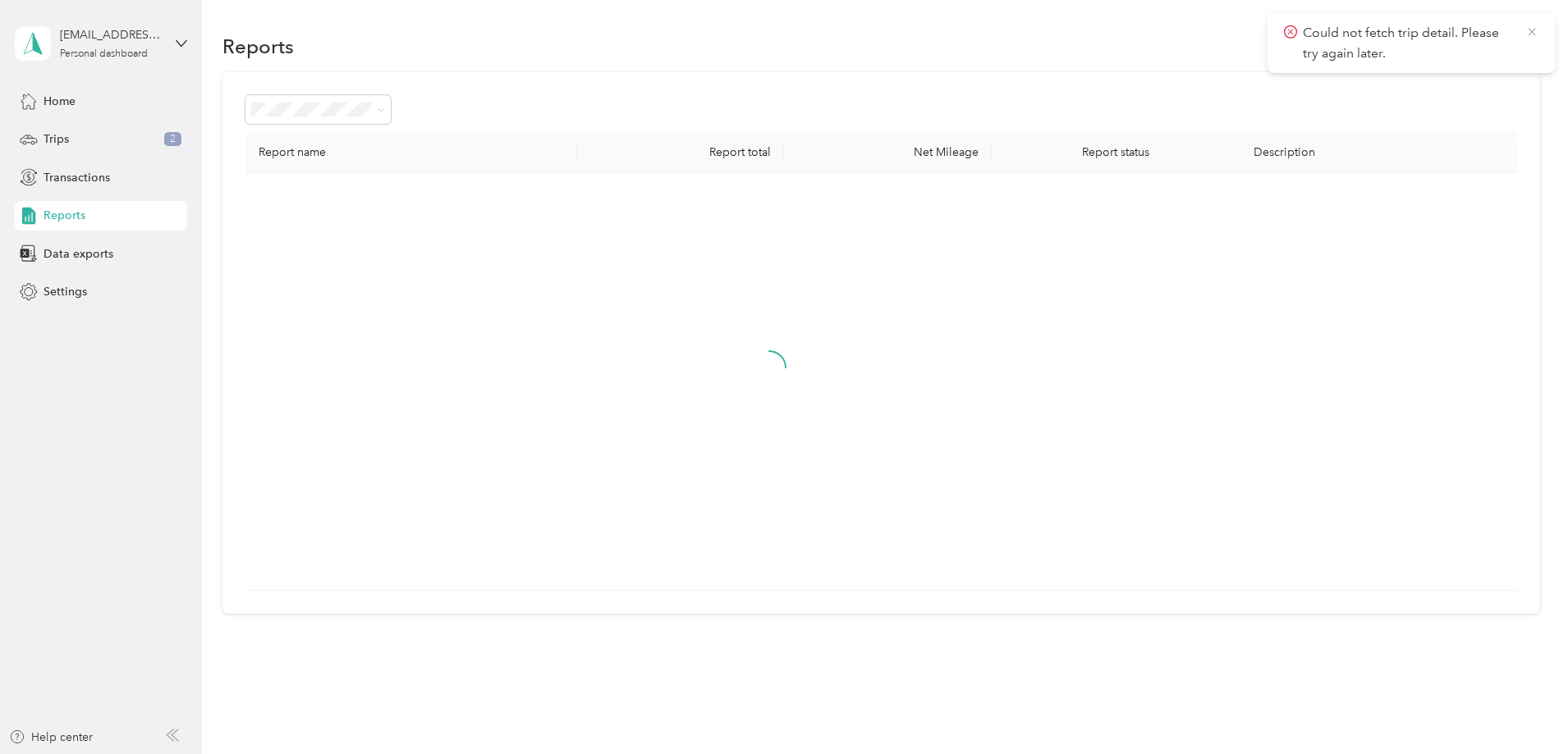
click at [1538, 35] on icon at bounding box center [1532, 32] width 13 height 15
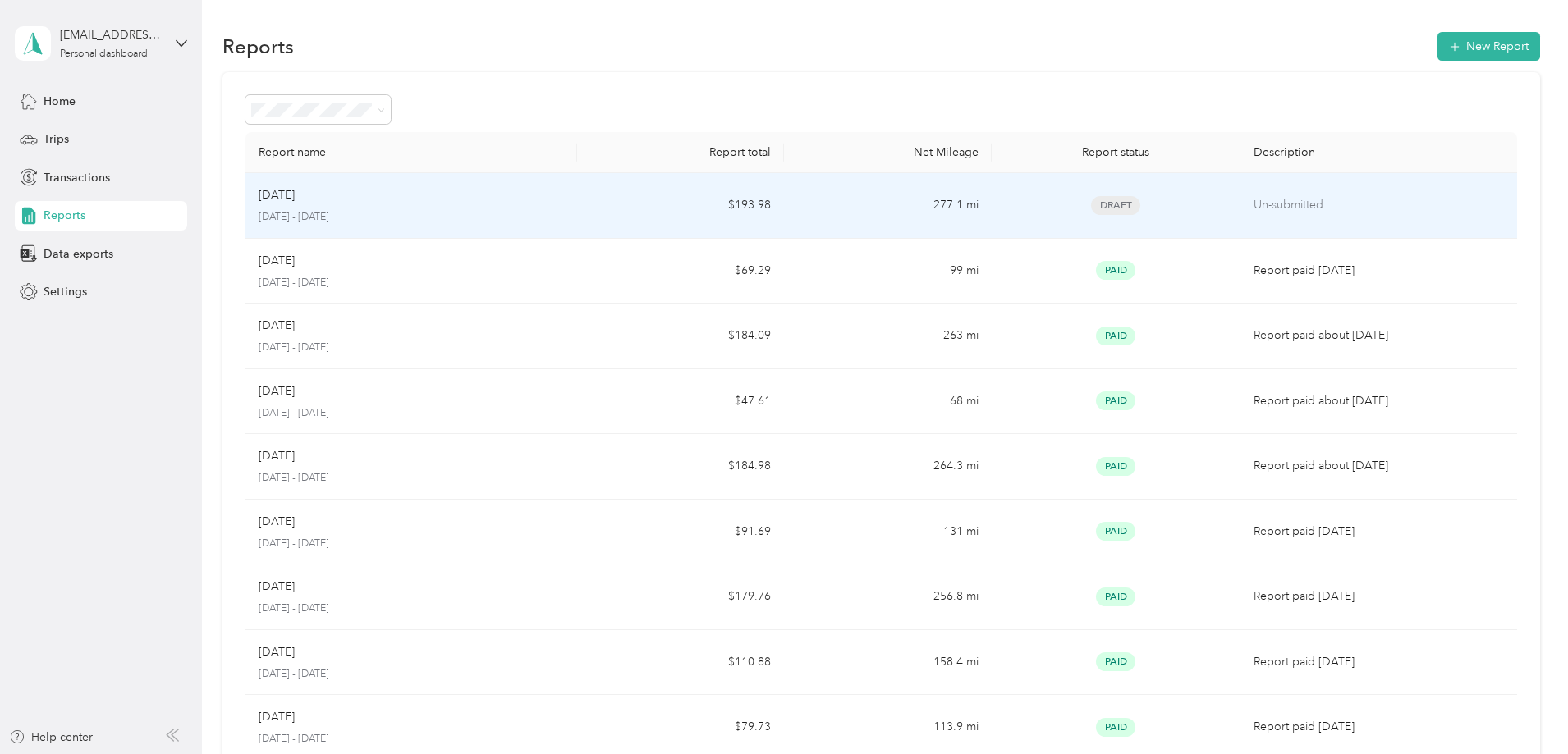
click at [548, 211] on p "[DATE] - [DATE]" at bounding box center [411, 217] width 306 height 15
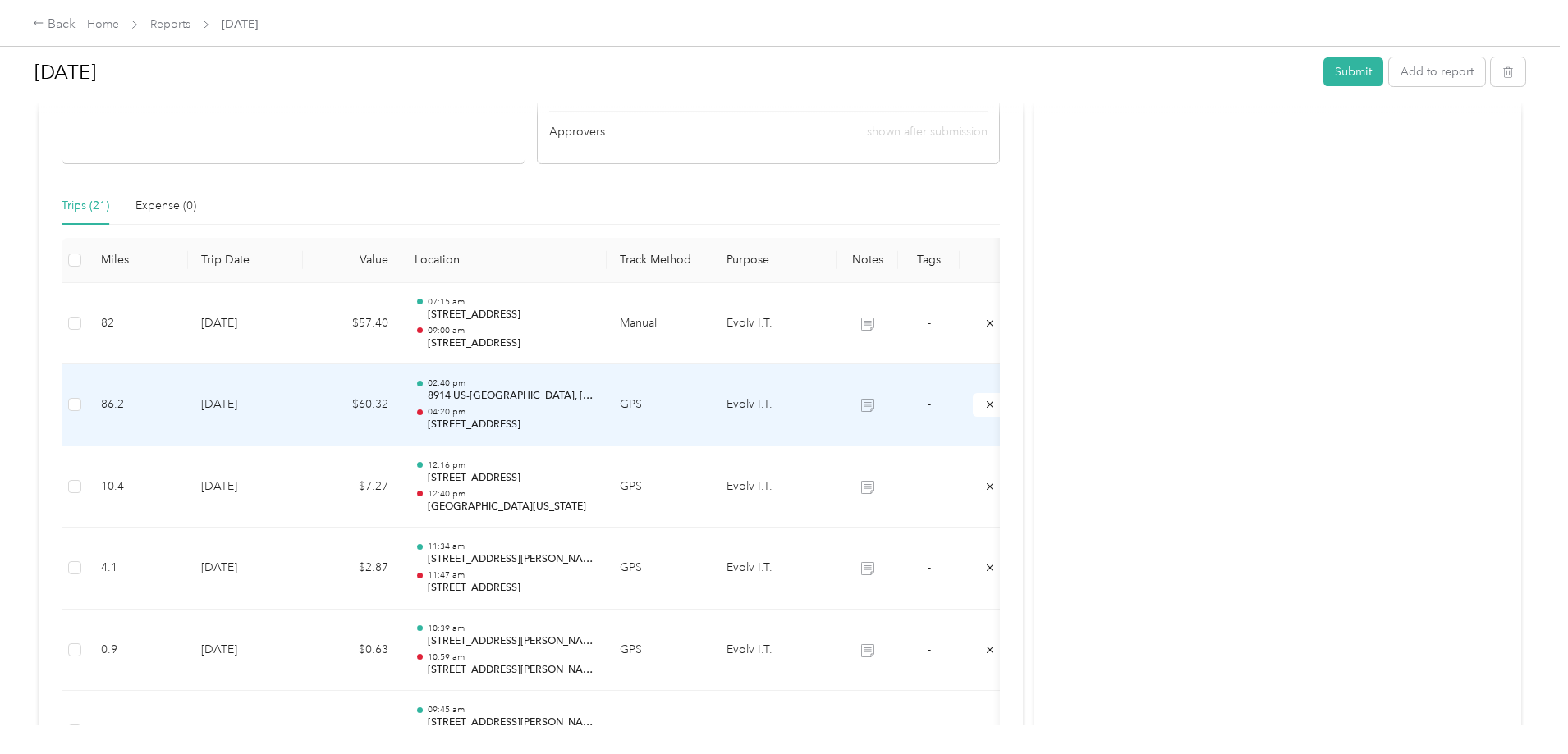
scroll to position [328, 0]
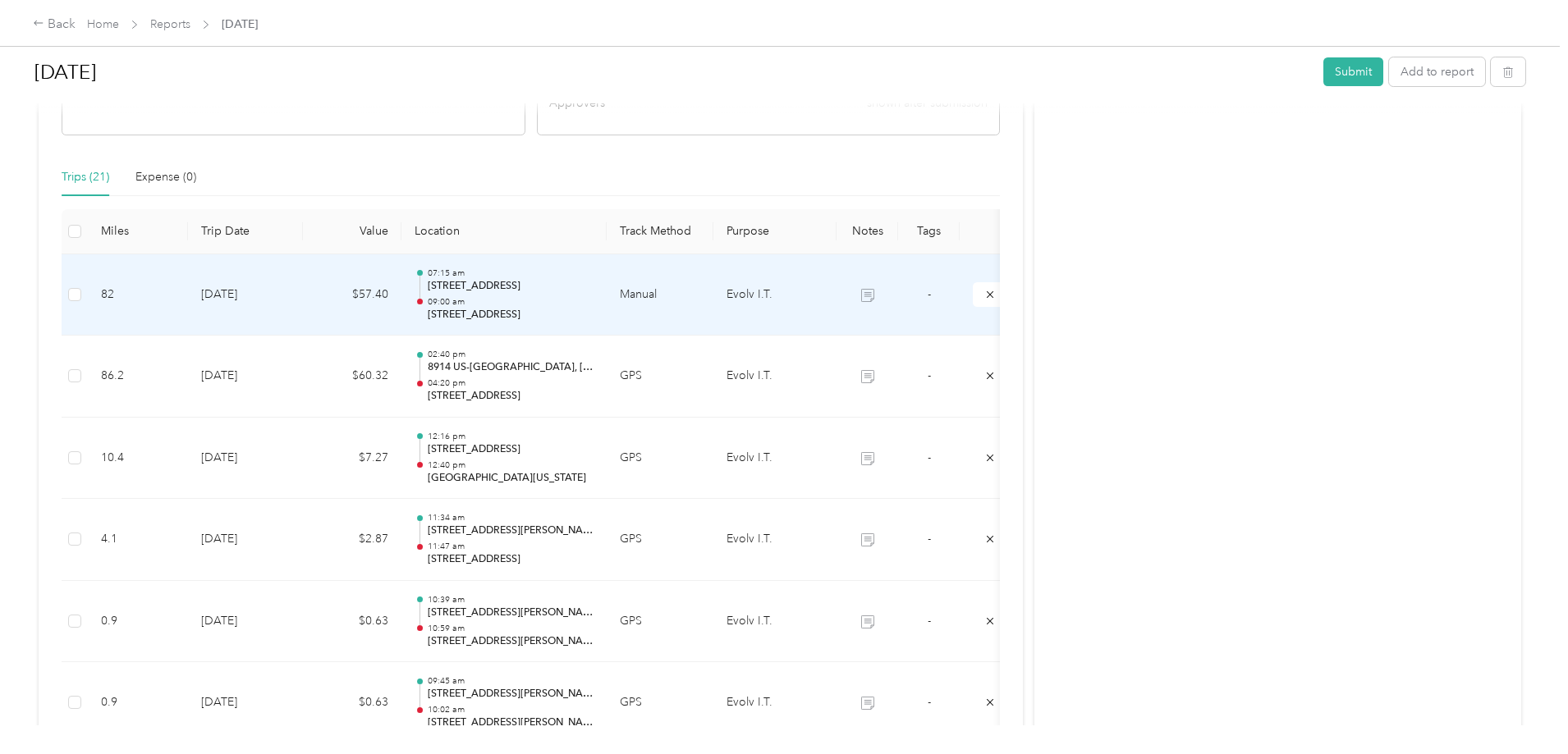
click at [303, 291] on td "[DATE]" at bounding box center [245, 296] width 115 height 82
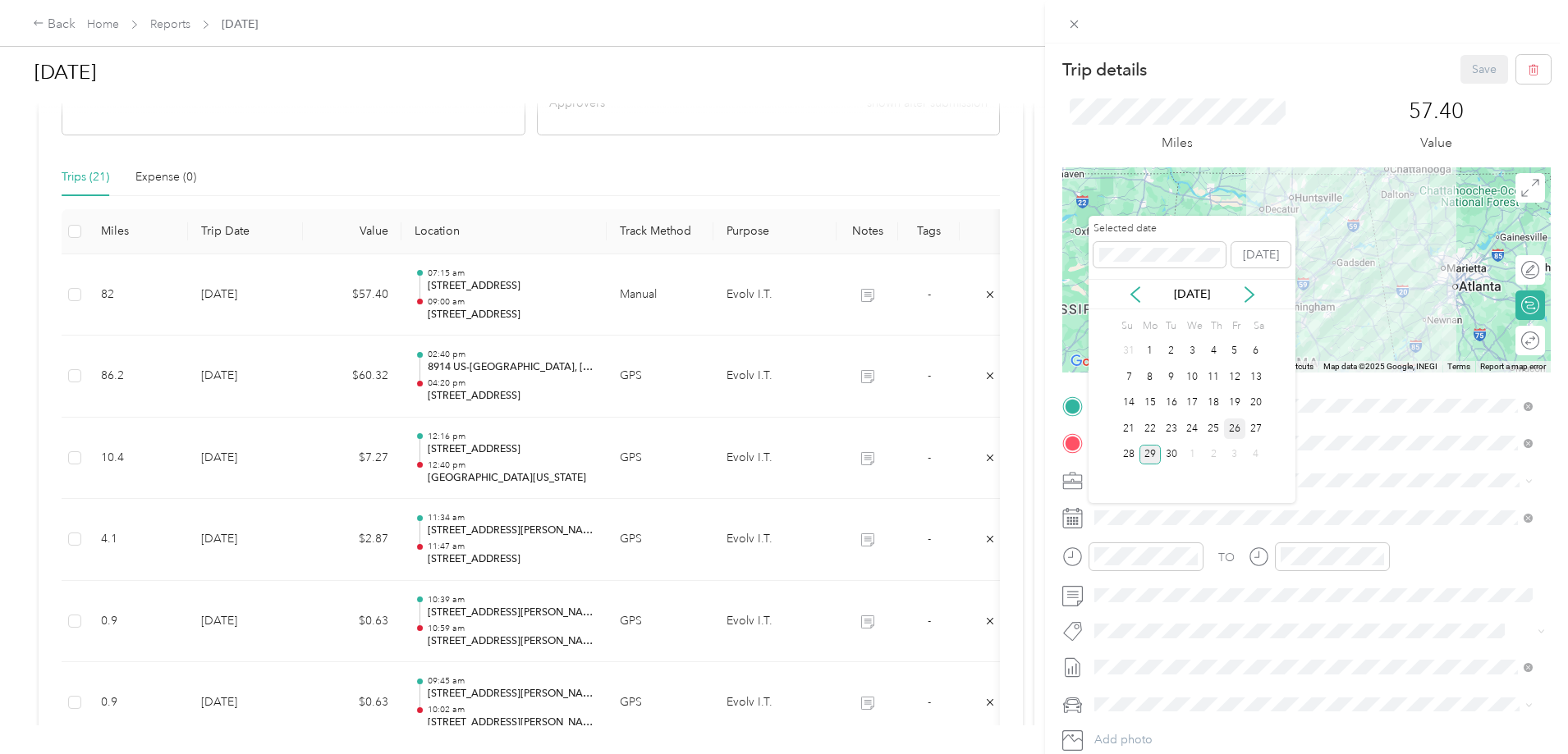
click at [1230, 429] on div "26" at bounding box center [1234, 428] width 21 height 21
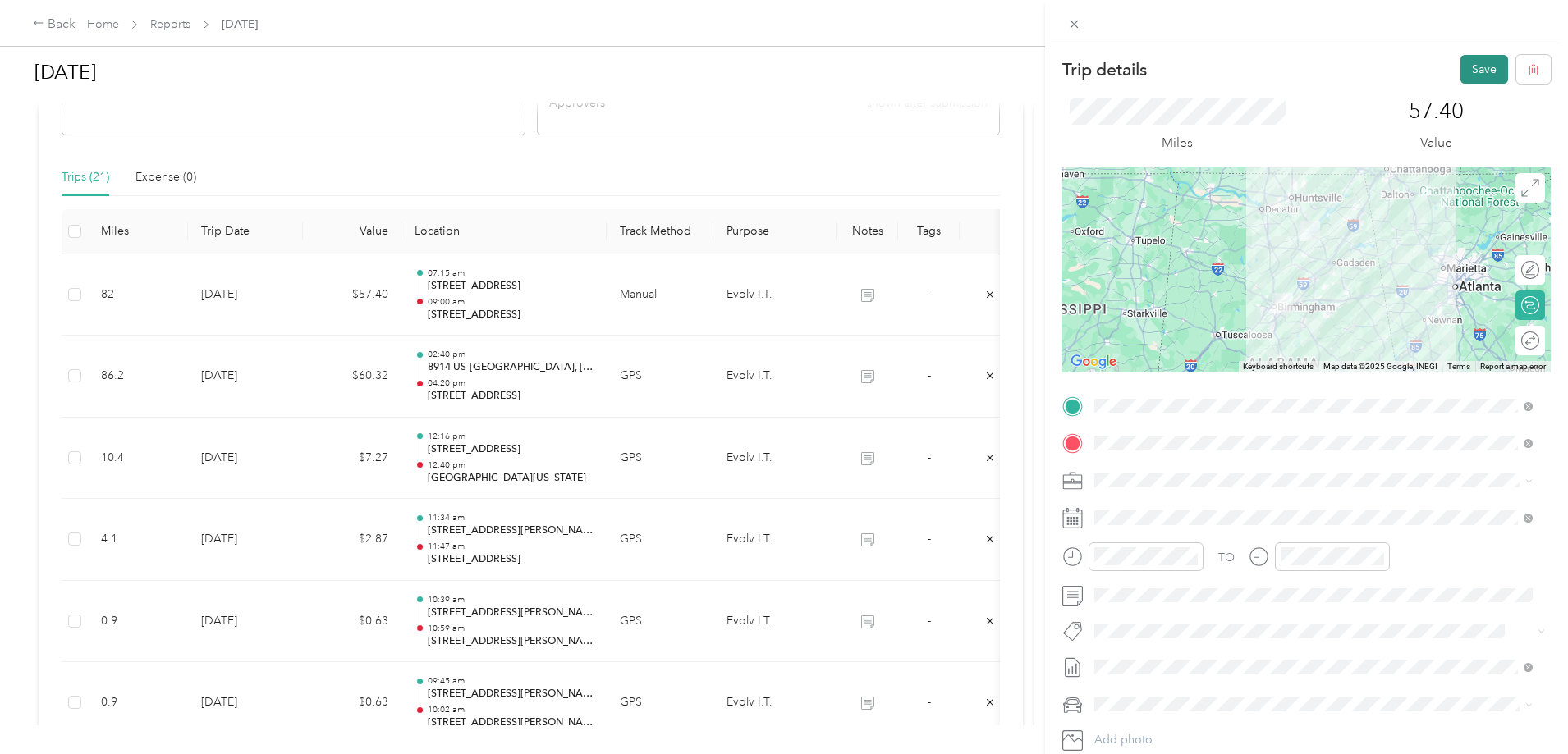
click at [1470, 70] on button "Save" at bounding box center [1484, 69] width 48 height 29
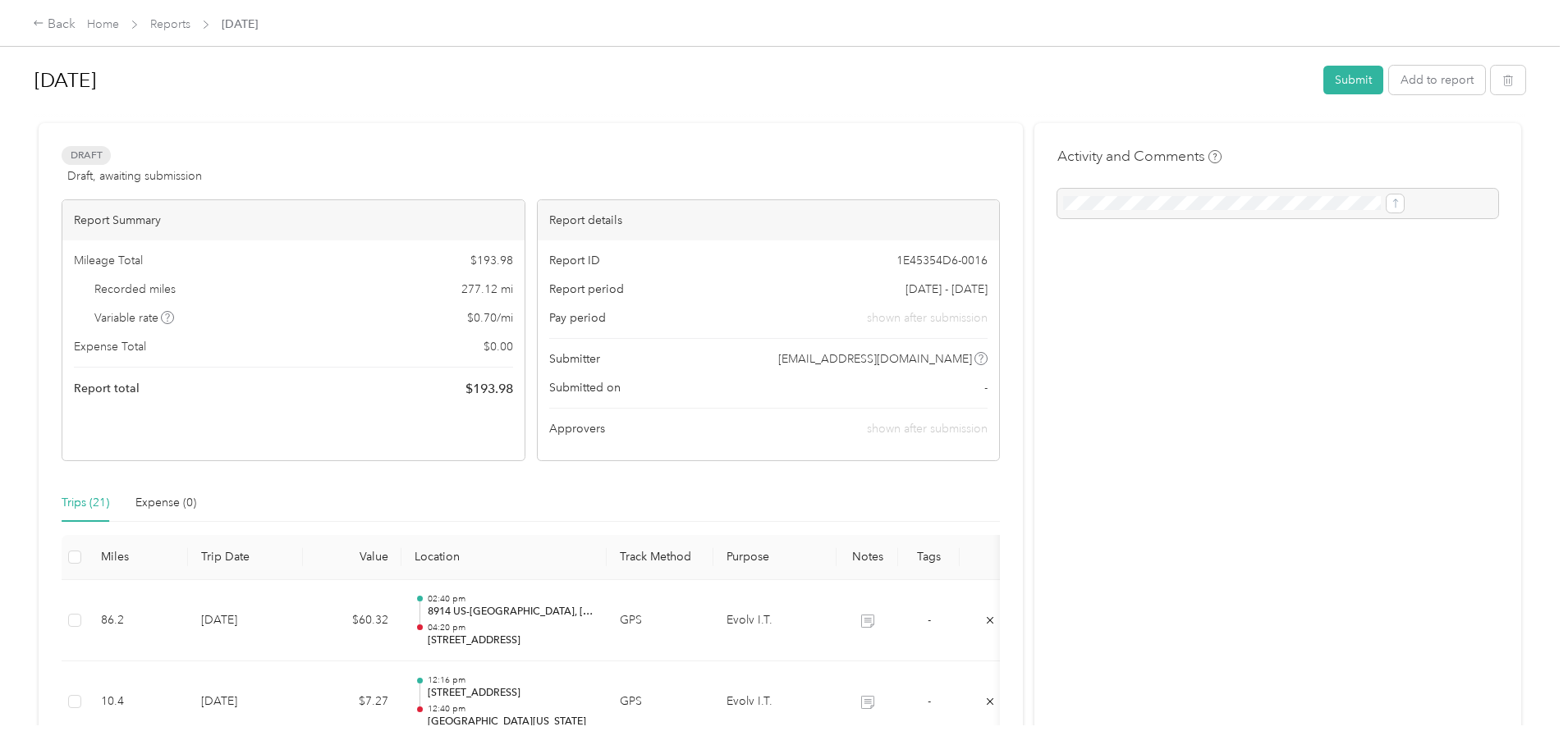
scroll to position [0, 0]
click at [1323, 72] on button "Submit" at bounding box center [1353, 82] width 60 height 29
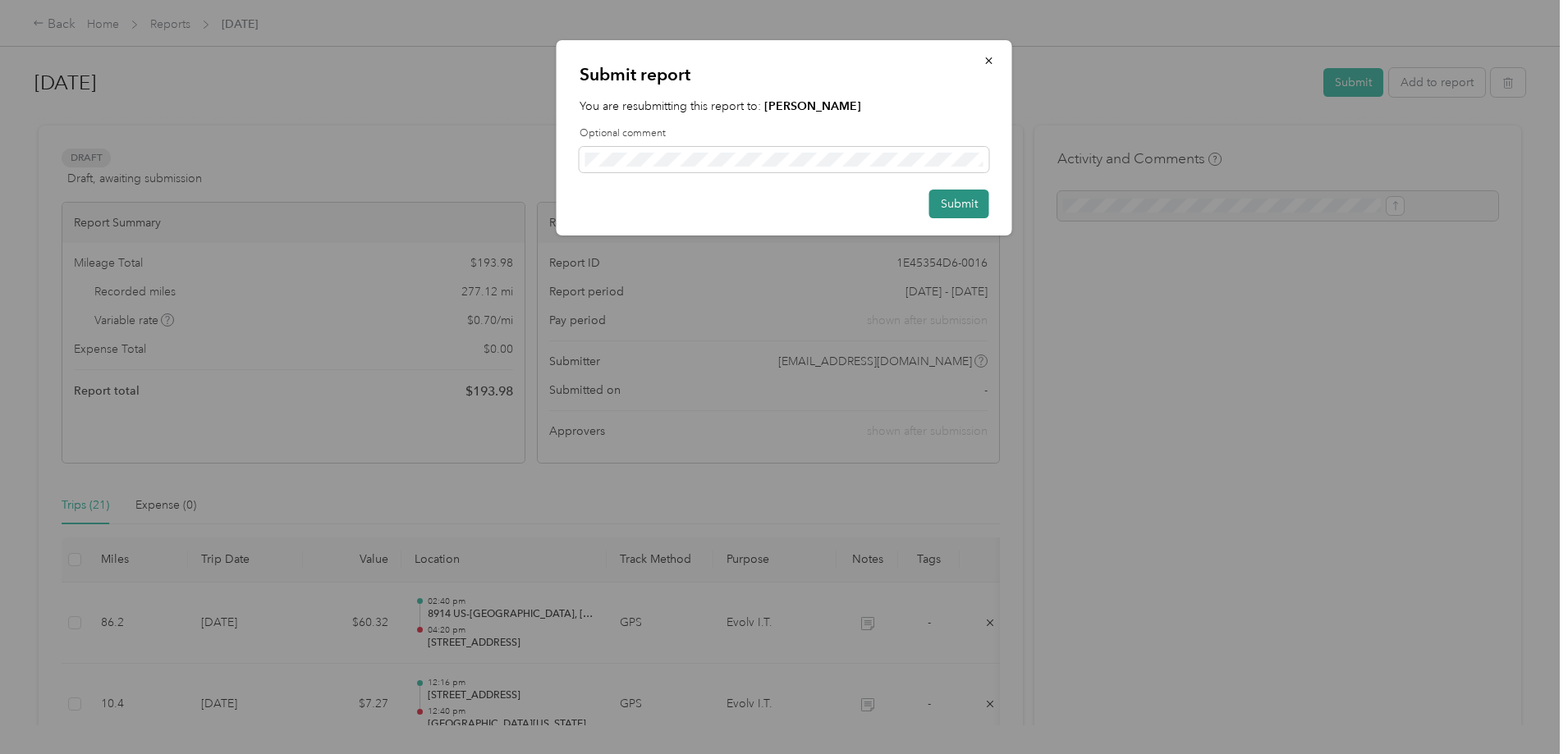
click at [948, 199] on button "Submit" at bounding box center [959, 203] width 60 height 29
